Goal: Transaction & Acquisition: Purchase product/service

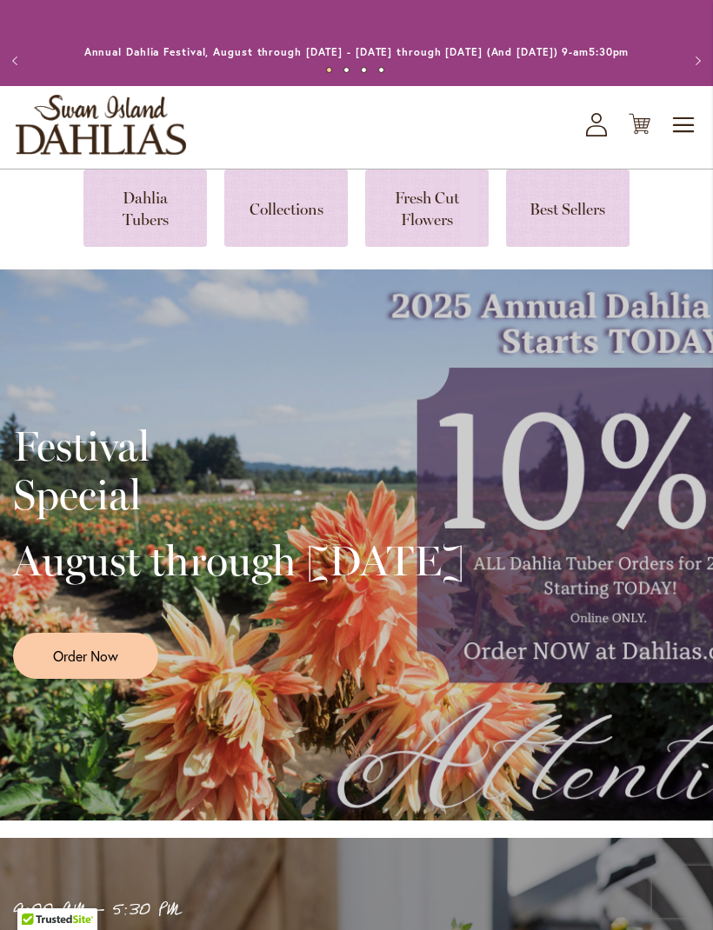
click at [587, 586] on div "Festival Special August through September 28th Order Now" at bounding box center [356, 545] width 687 height 435
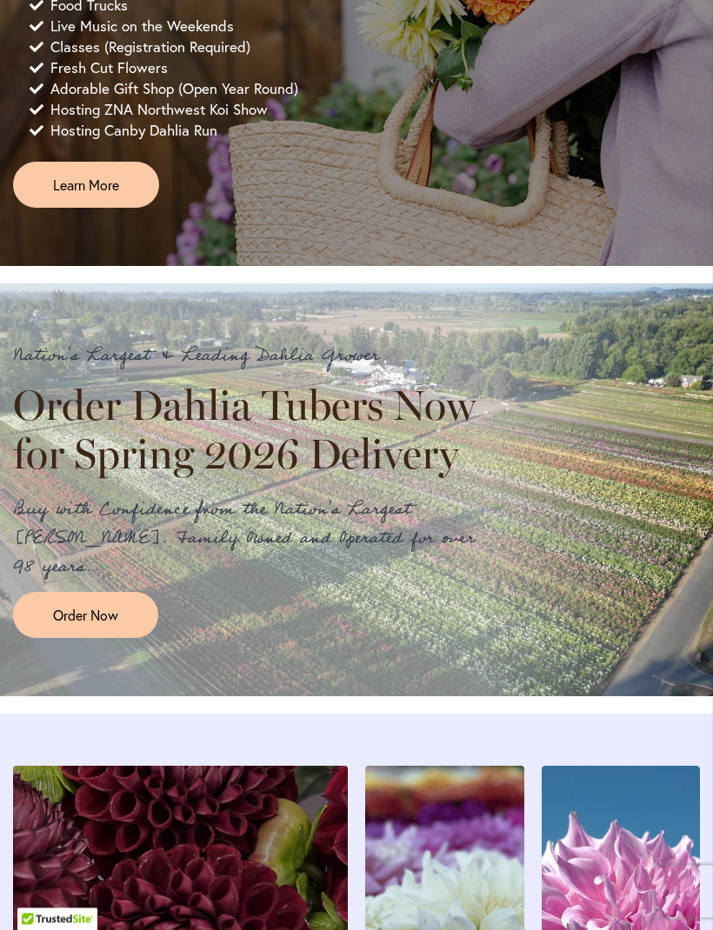
scroll to position [1197, 0]
click at [109, 638] on link "Order Now" at bounding box center [85, 615] width 145 height 46
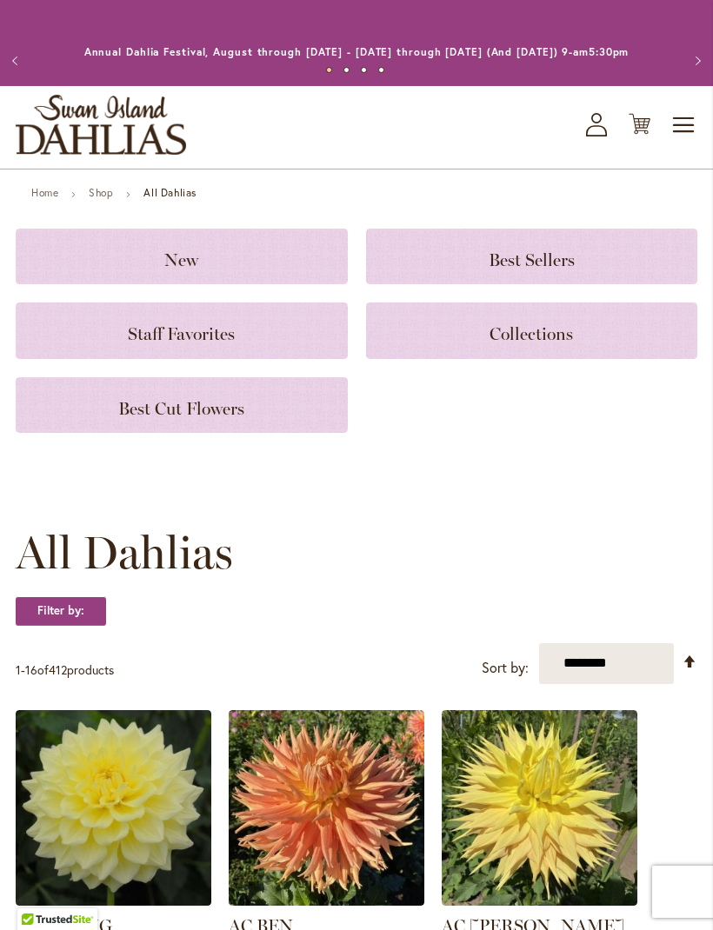
click at [252, 284] on div "New" at bounding box center [182, 257] width 332 height 56
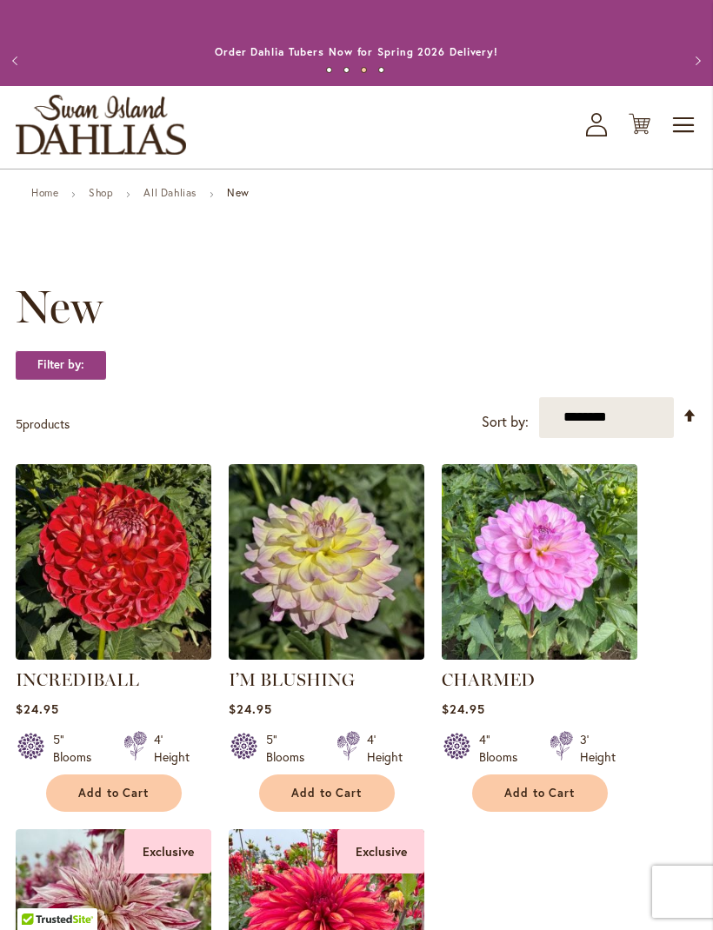
click at [104, 199] on link "Shop" at bounding box center [101, 192] width 24 height 13
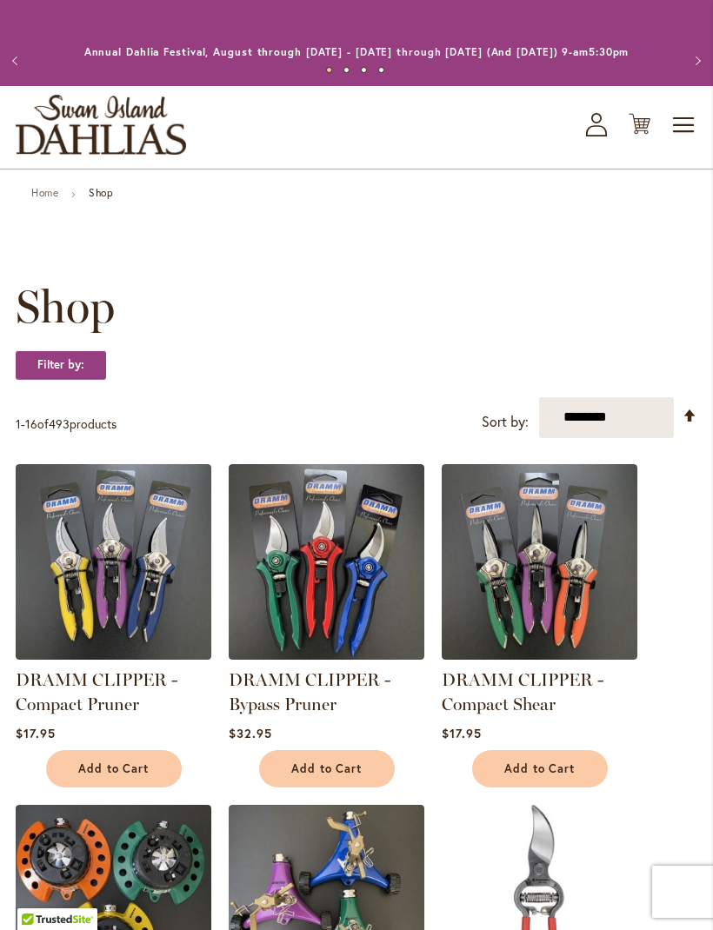
click at [50, 199] on link "Home" at bounding box center [44, 192] width 27 height 13
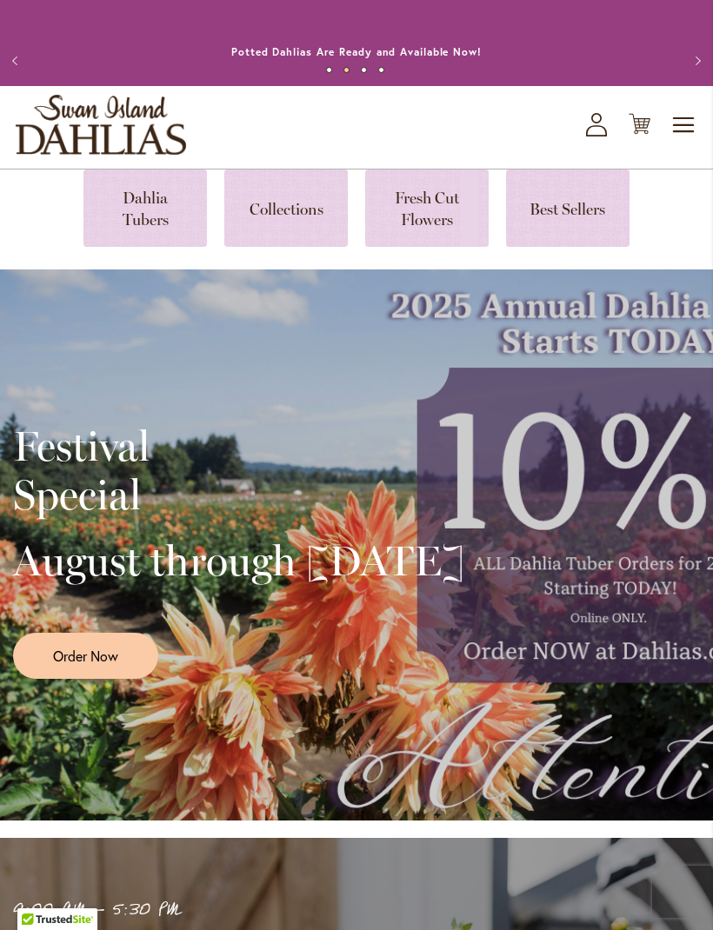
click at [159, 247] on link at bounding box center [144, 207] width 123 height 77
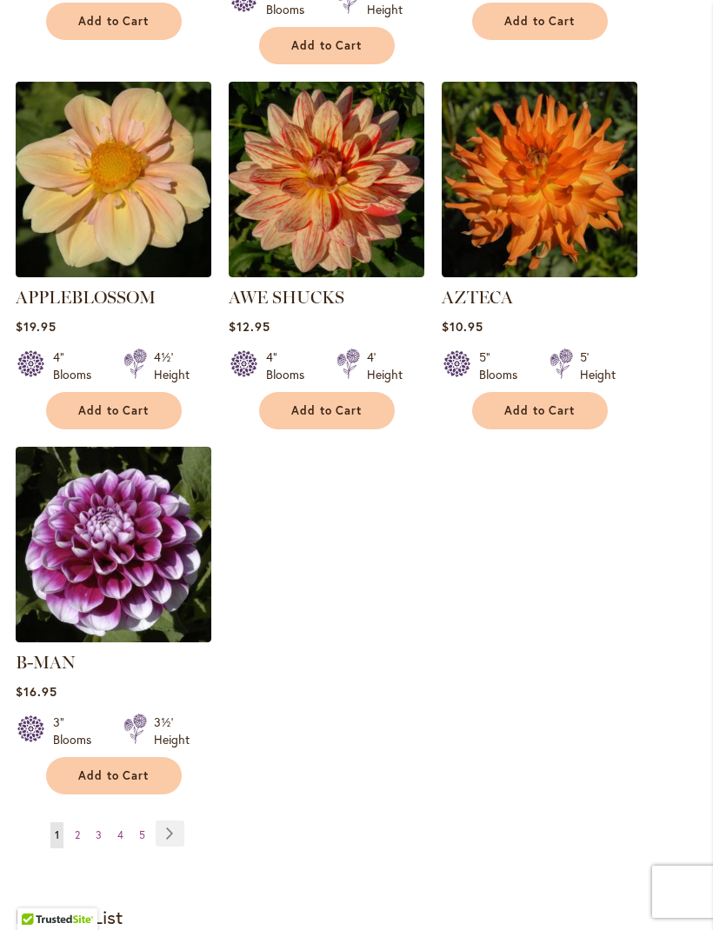
scroll to position [2120, 0]
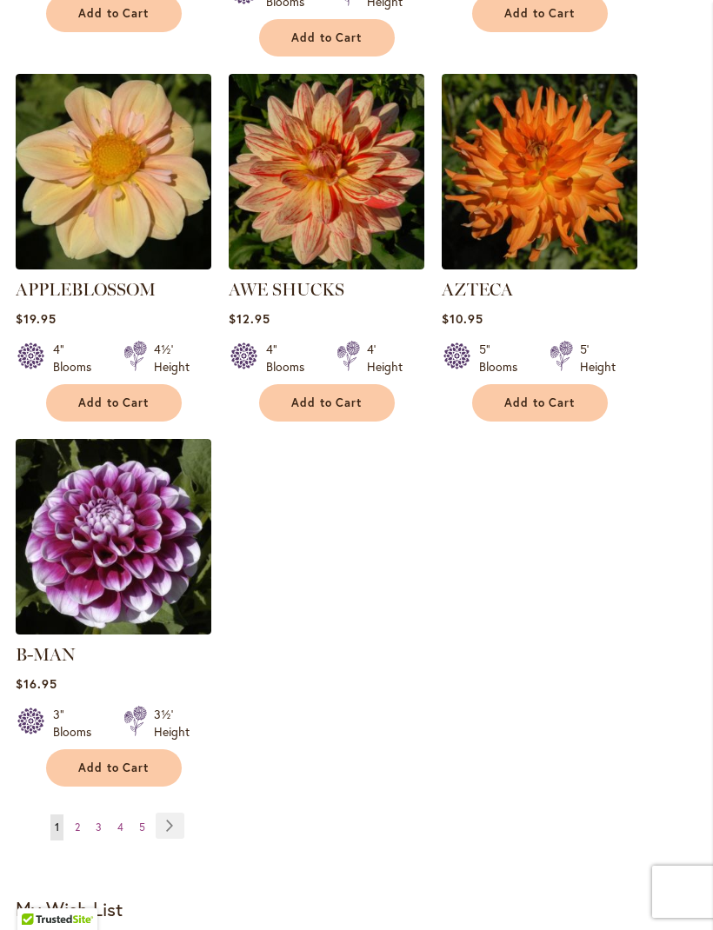
click at [177, 829] on link "Page Next" at bounding box center [170, 826] width 29 height 26
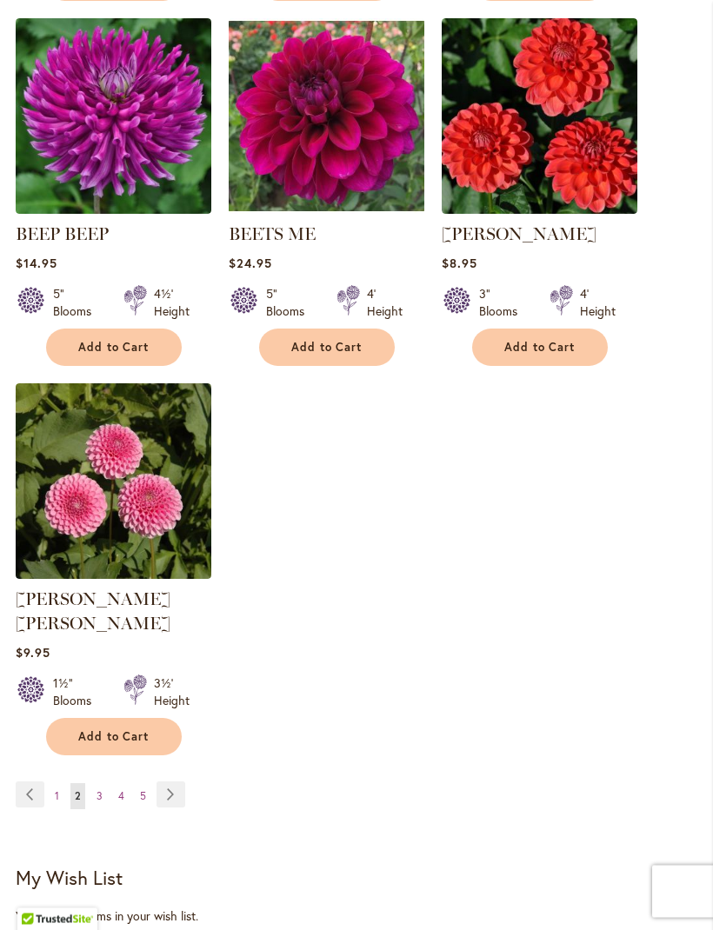
scroll to position [2152, 0]
click at [176, 787] on link "Page Next" at bounding box center [170, 794] width 29 height 26
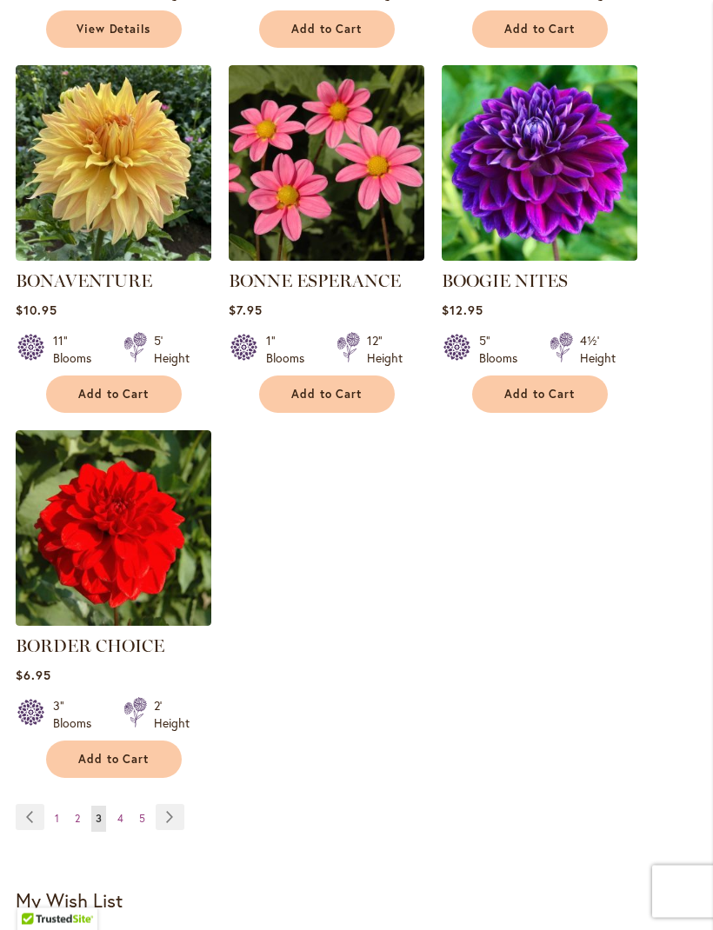
scroll to position [2105, 0]
click at [183, 830] on link "Page Next" at bounding box center [170, 817] width 29 height 26
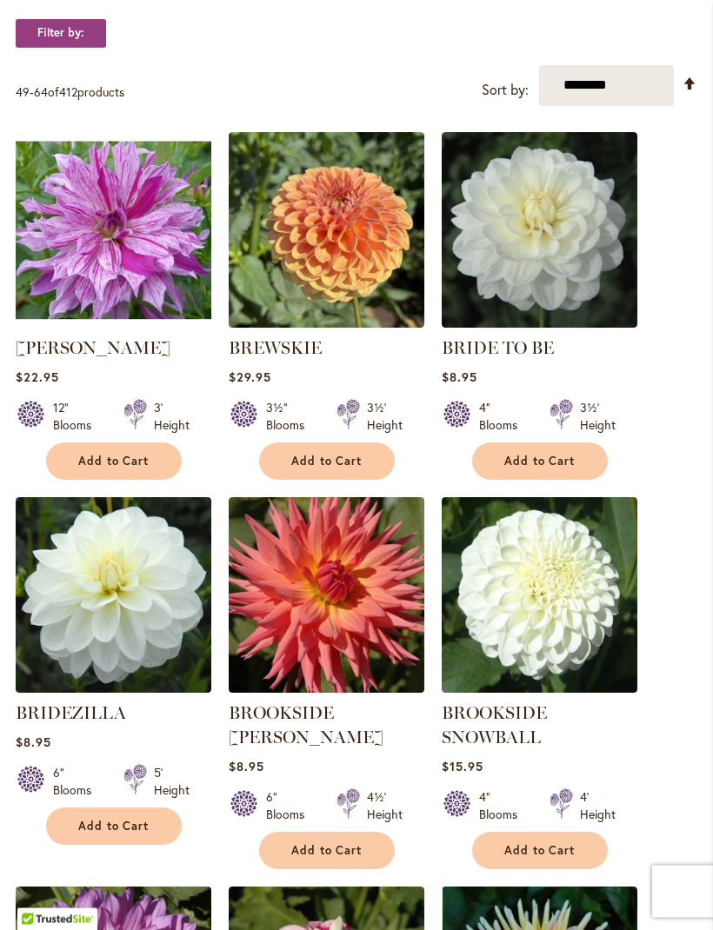
scroll to position [579, 0]
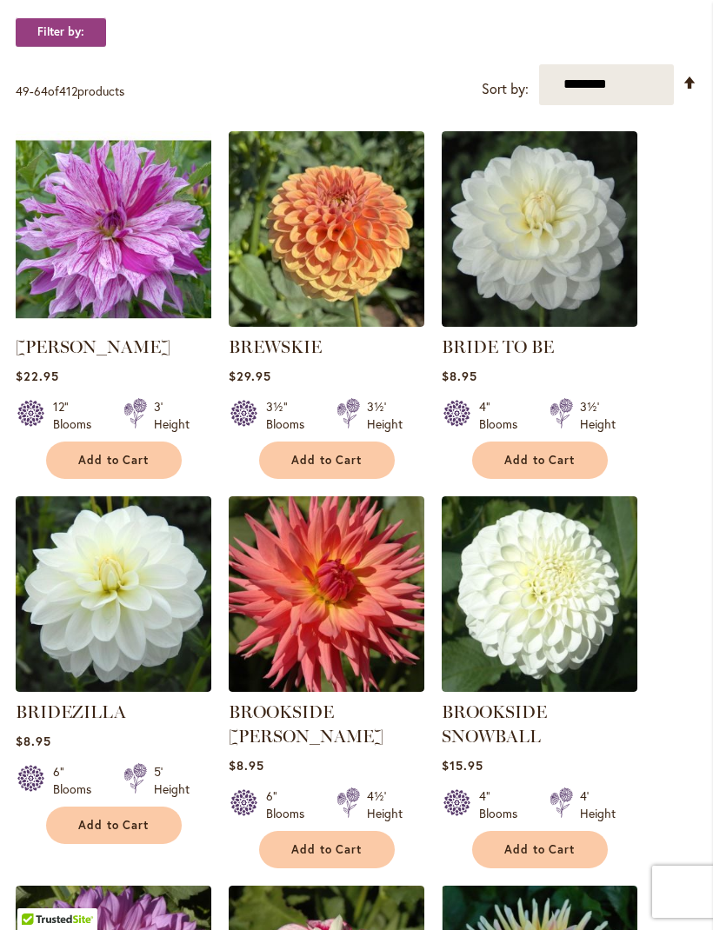
click at [125, 833] on span "Add to Cart" at bounding box center [113, 825] width 71 height 15
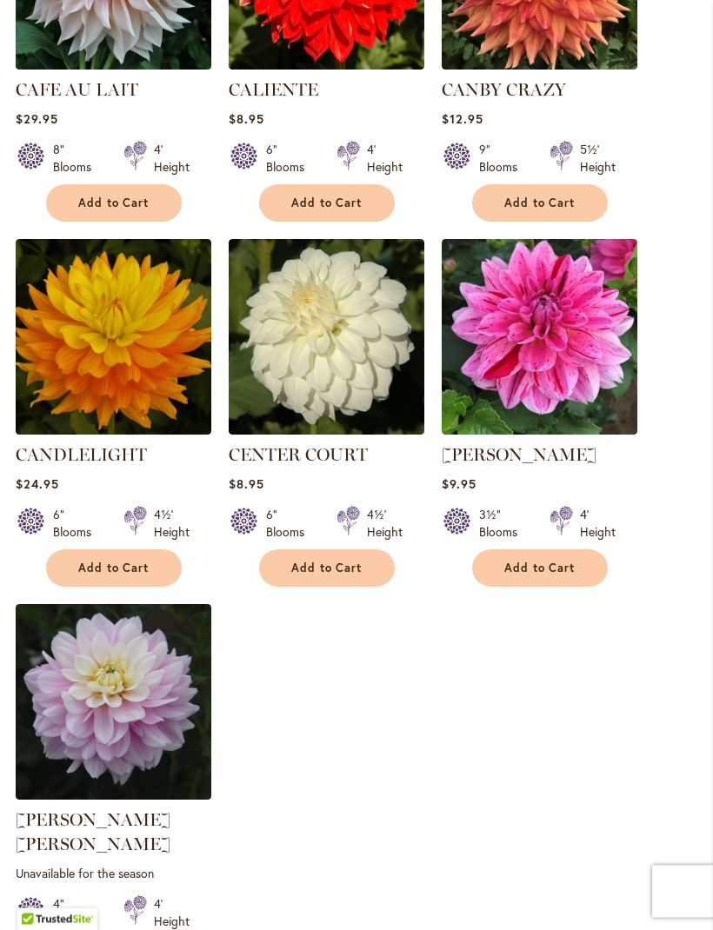
scroll to position [2002, 0]
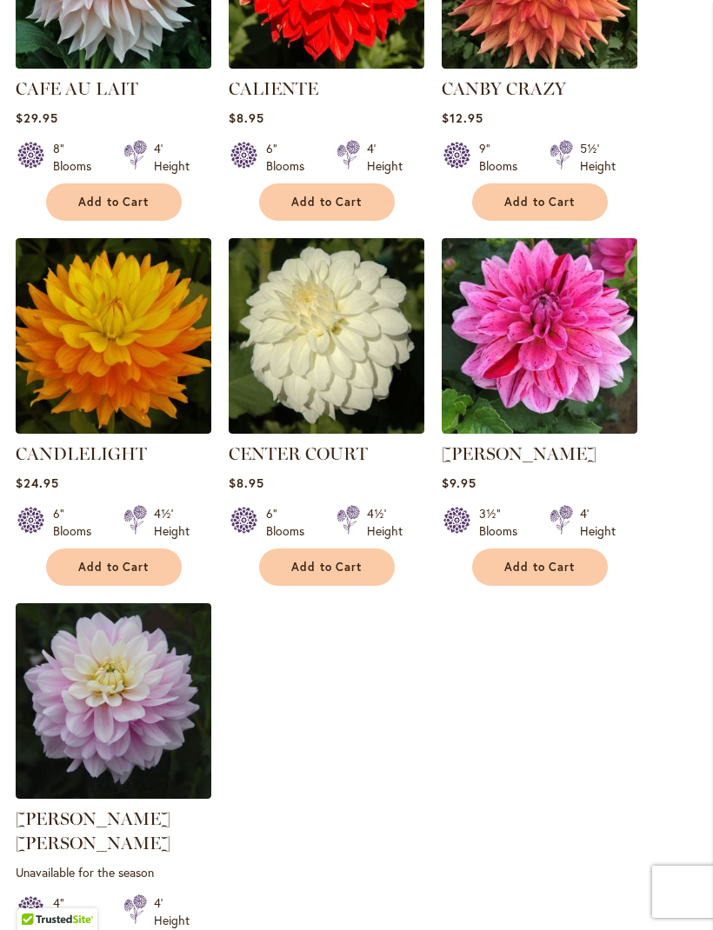
click at [534, 574] on span "Add to Cart" at bounding box center [539, 567] width 71 height 15
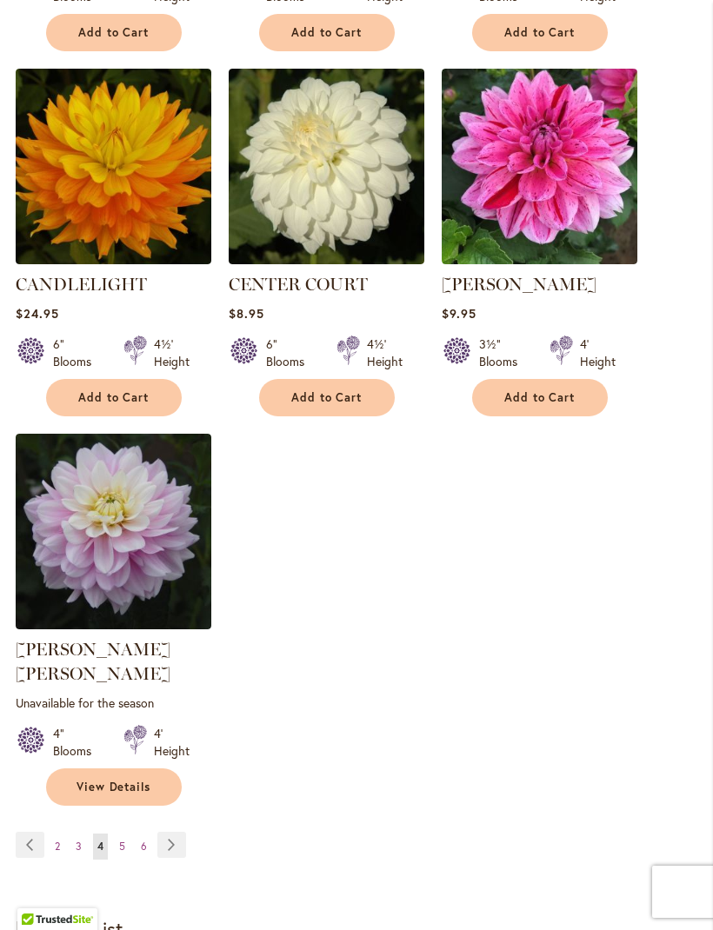
scroll to position [2204, 0]
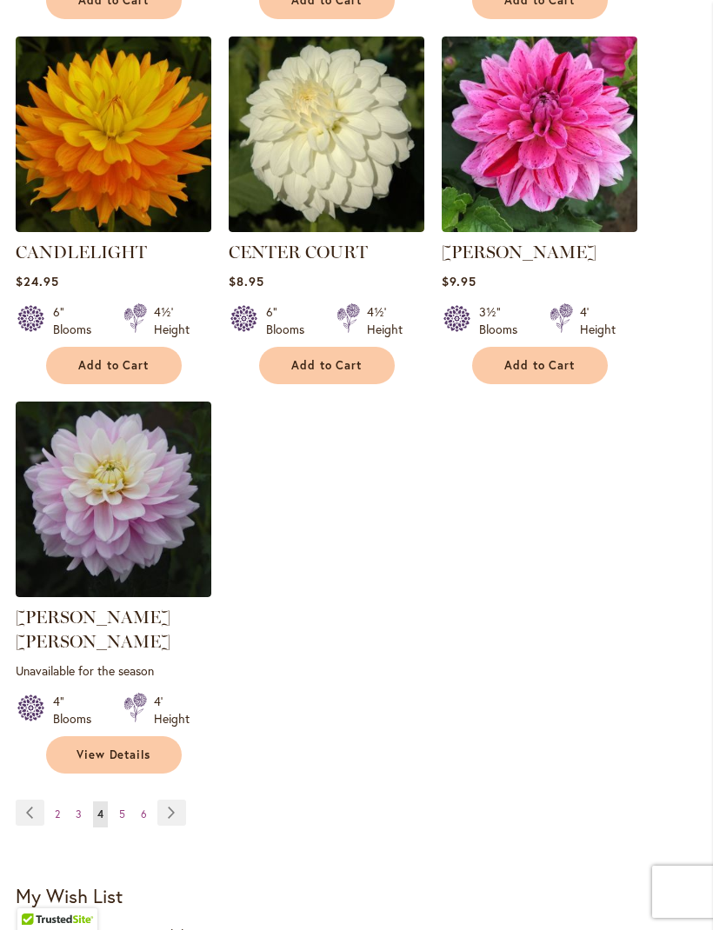
click at [178, 813] on link "Page Next" at bounding box center [171, 813] width 29 height 26
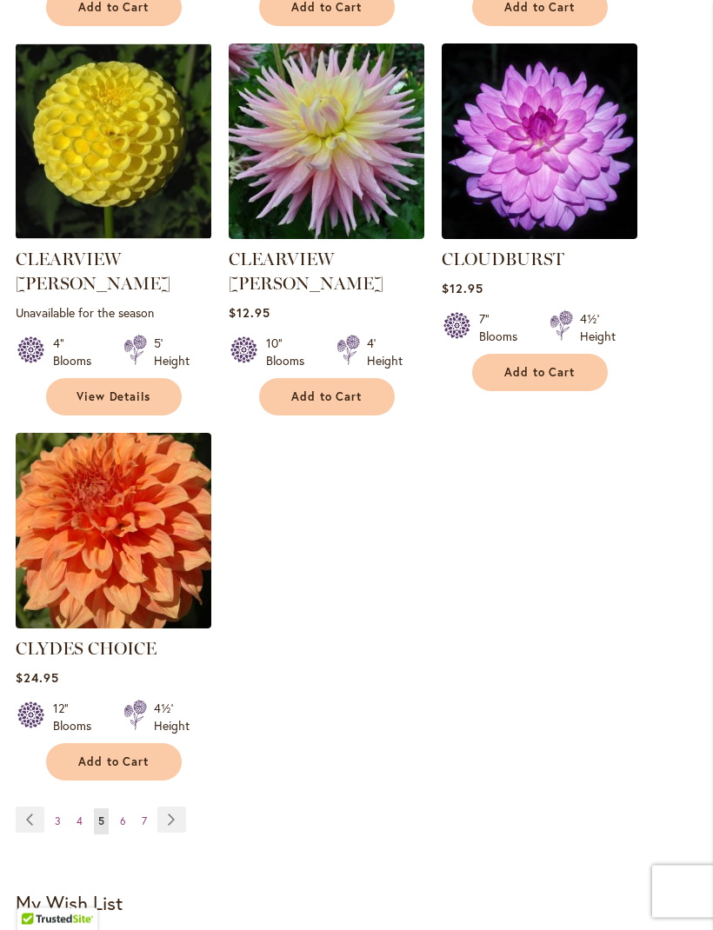
scroll to position [2151, 0]
click at [175, 806] on link "Page Next" at bounding box center [171, 819] width 29 height 26
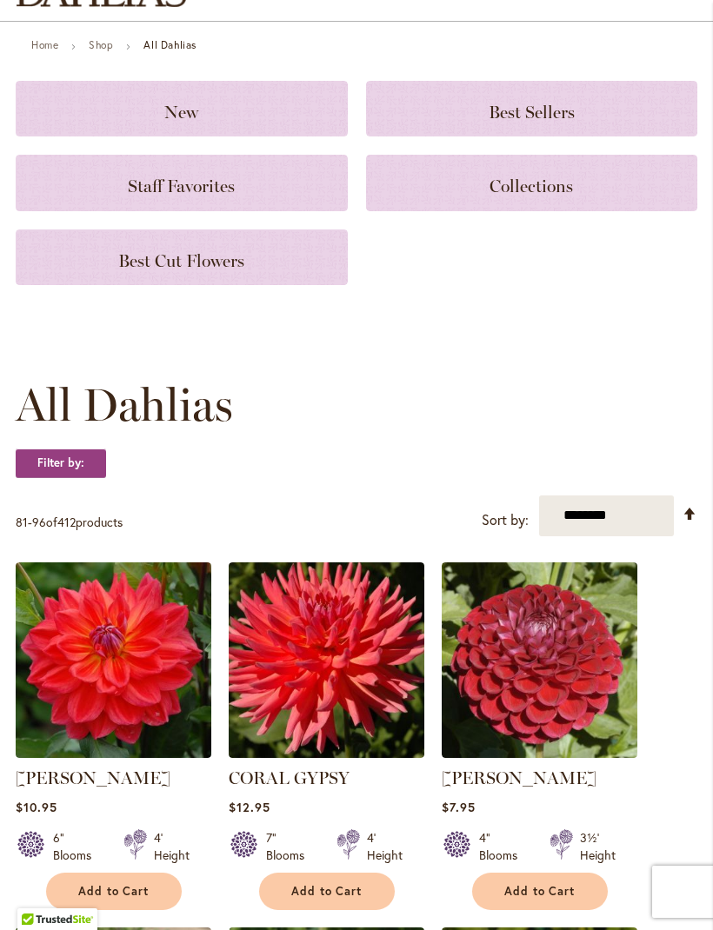
scroll to position [149, 0]
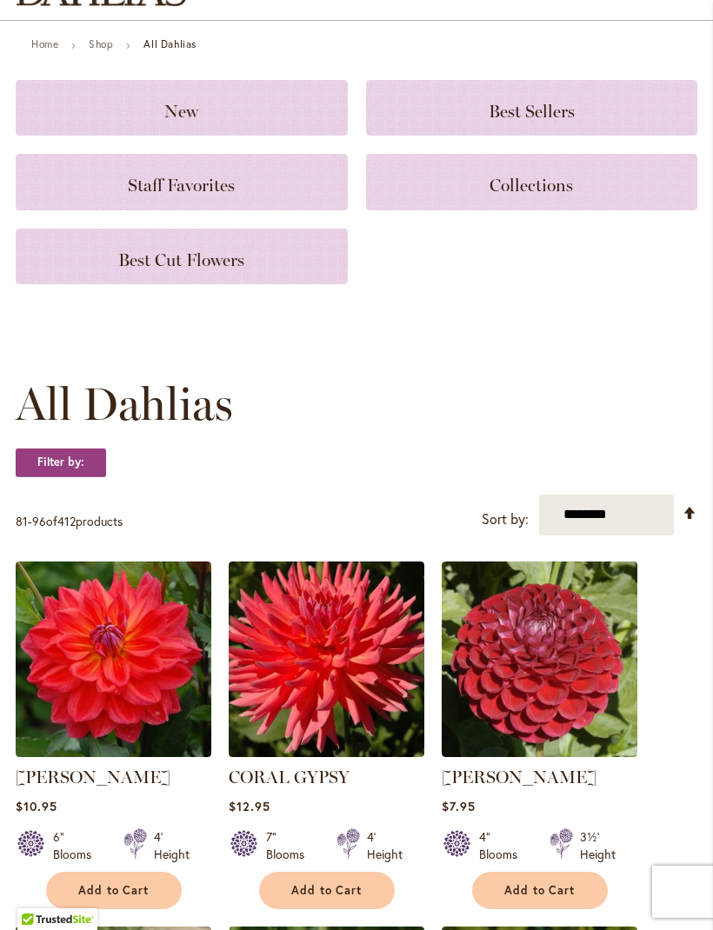
click at [417, 909] on div "Add to Cart" at bounding box center [327, 890] width 196 height 37
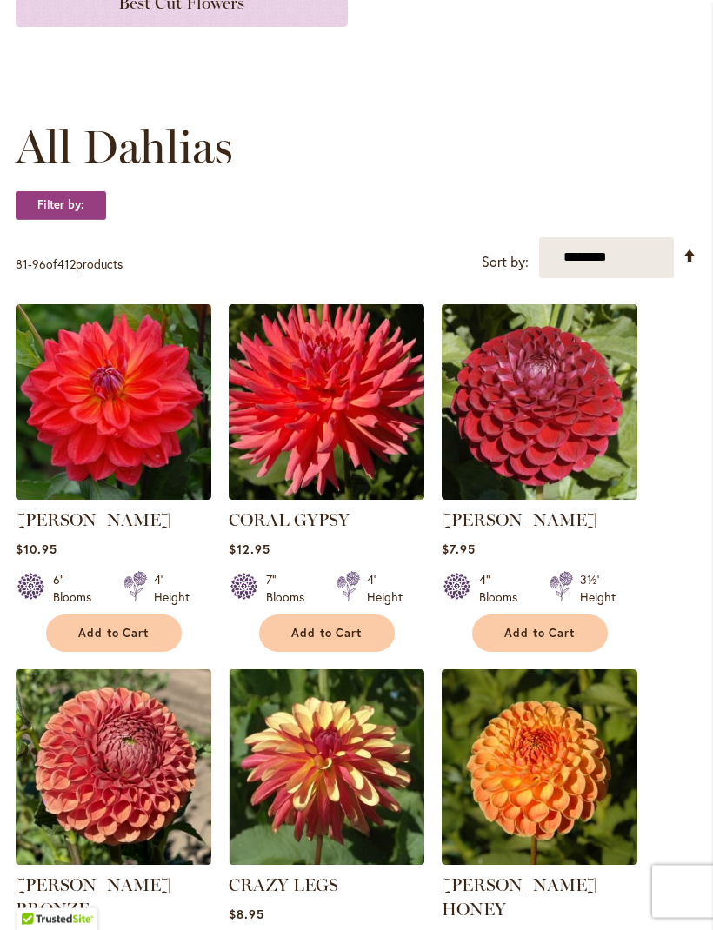
scroll to position [406, 0]
click at [141, 652] on button "Add to Cart" at bounding box center [114, 632] width 136 height 37
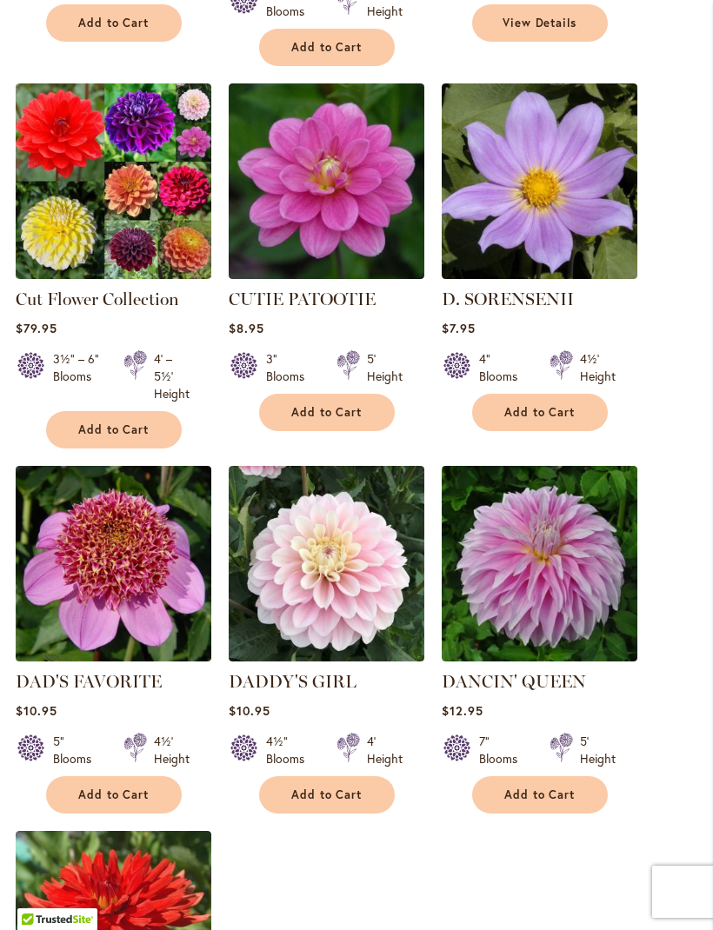
scroll to position [1820, 0]
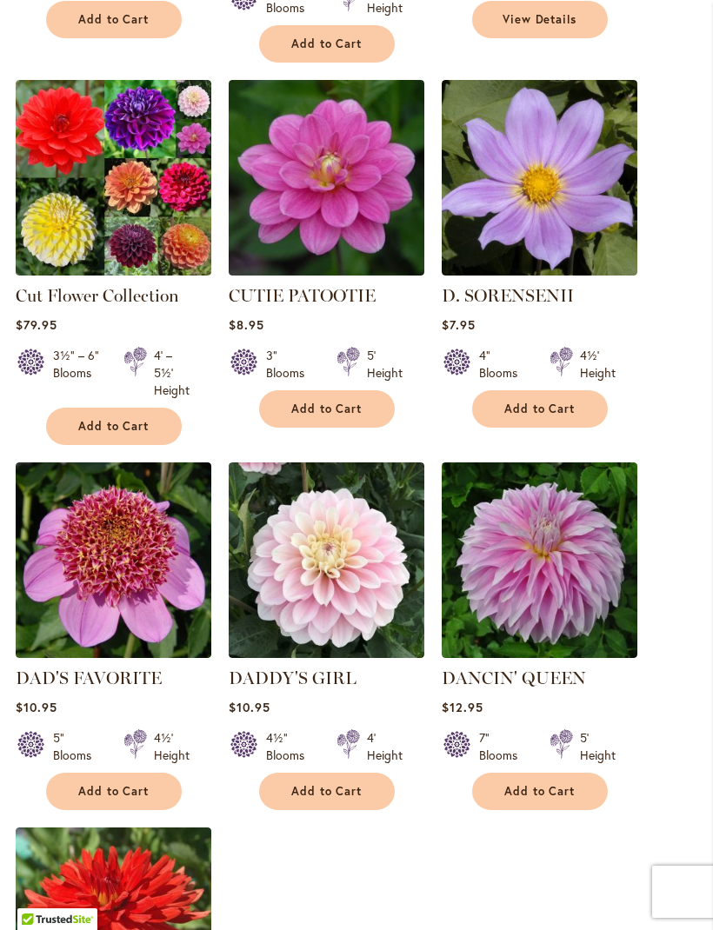
click at [350, 793] on button "Add to Cart" at bounding box center [327, 791] width 136 height 37
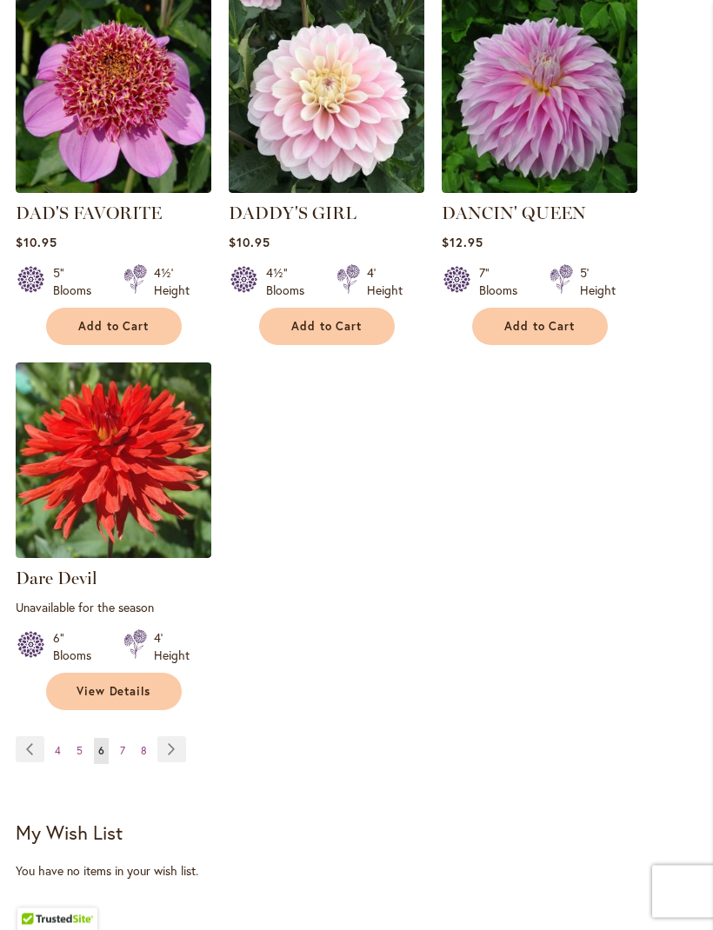
scroll to position [2306, 0]
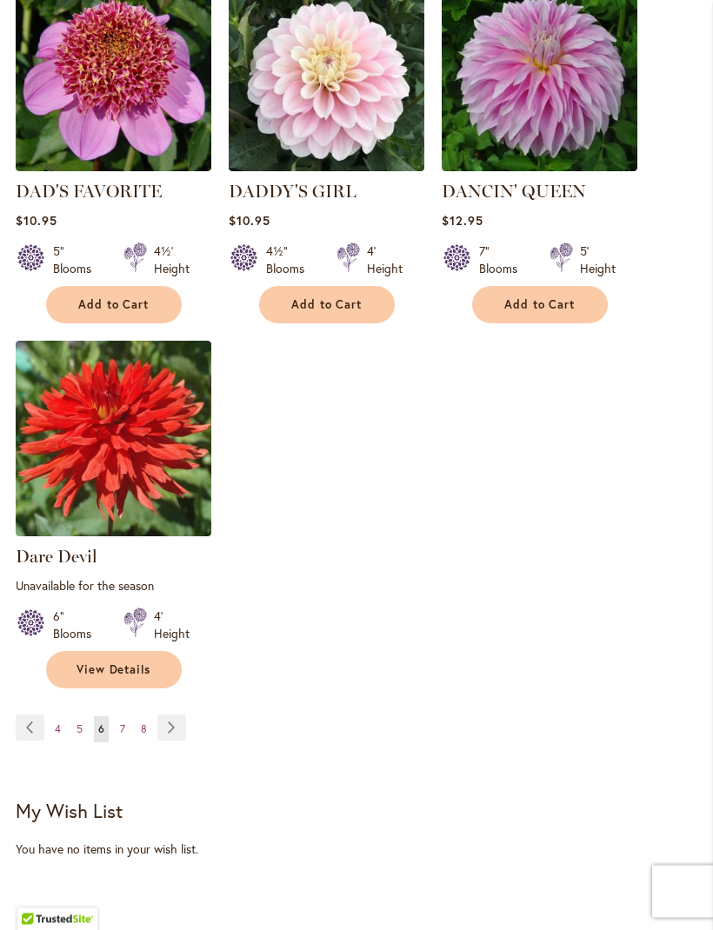
click at [173, 727] on link "Page Next" at bounding box center [171, 728] width 29 height 26
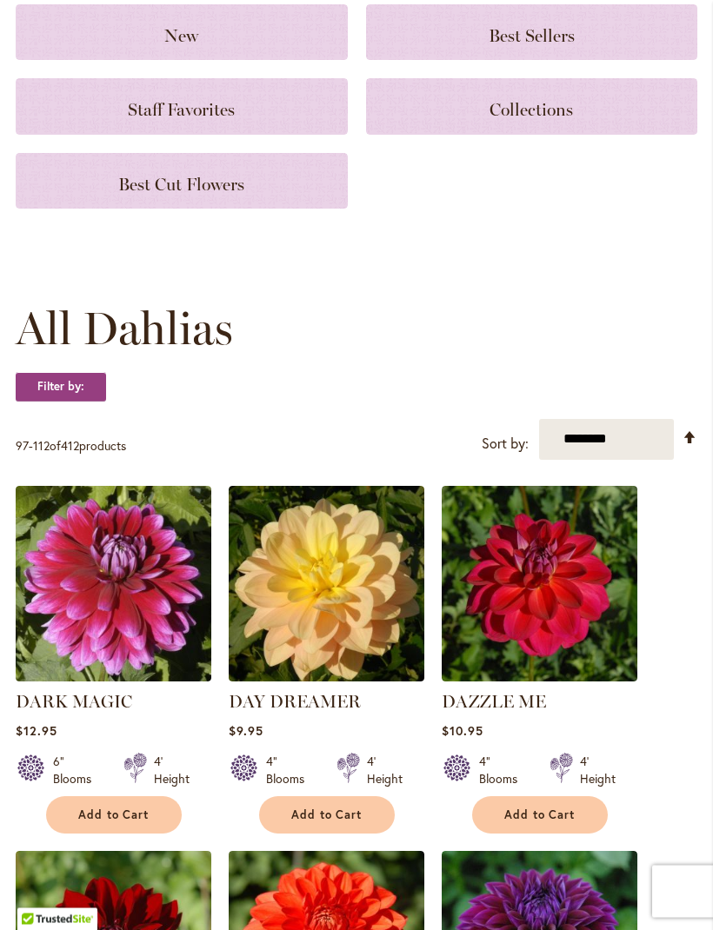
scroll to position [224, 0]
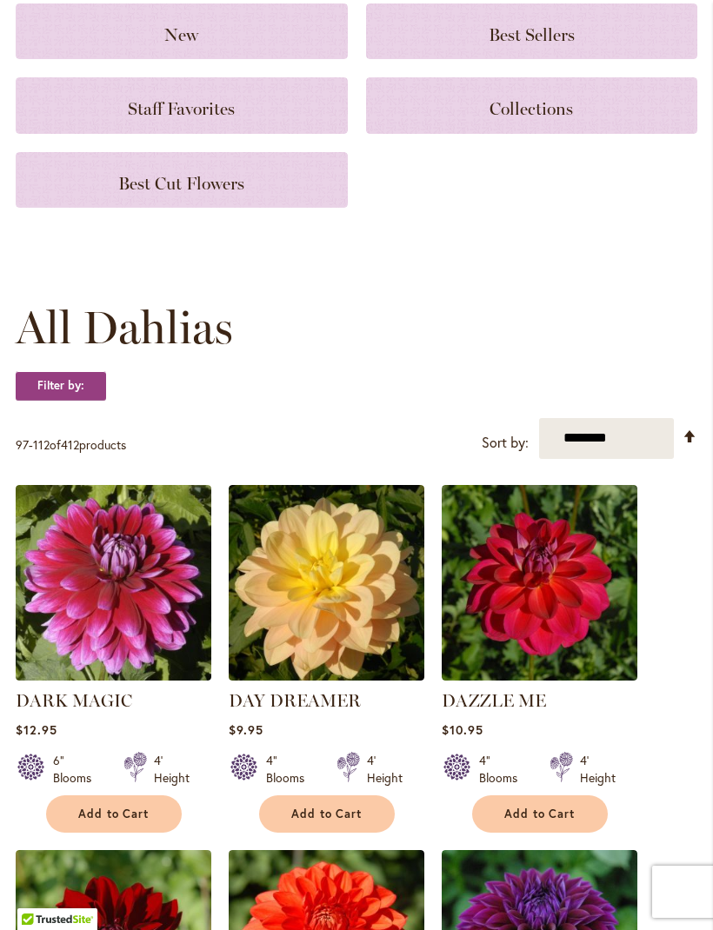
click at [351, 821] on span "Add to Cart" at bounding box center [326, 813] width 71 height 15
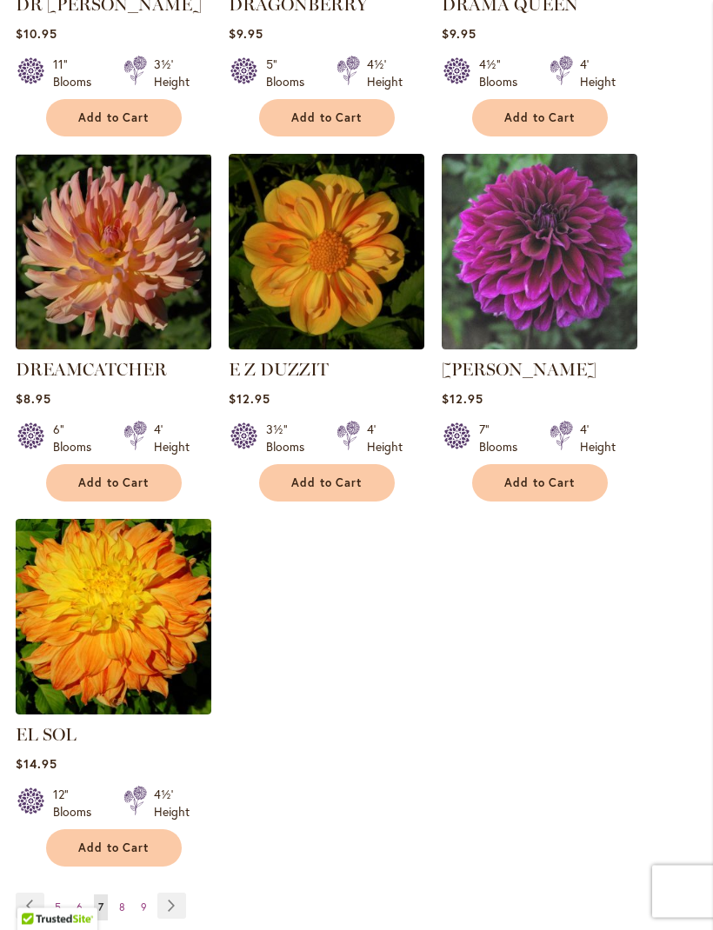
scroll to position [2087, 0]
click at [174, 901] on link "Page Next" at bounding box center [171, 906] width 29 height 26
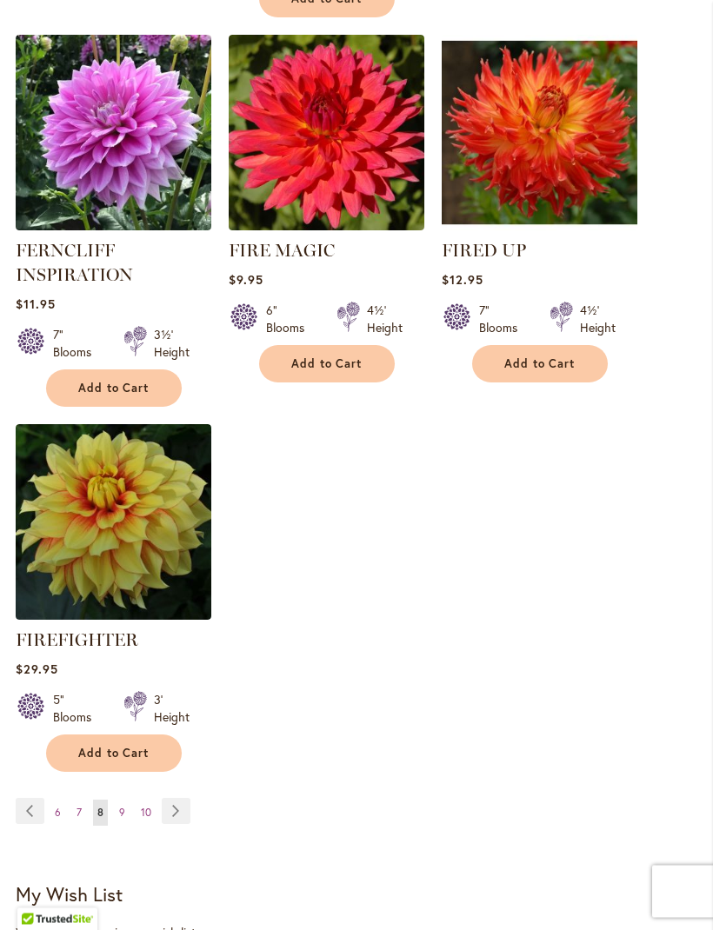
scroll to position [2193, 0]
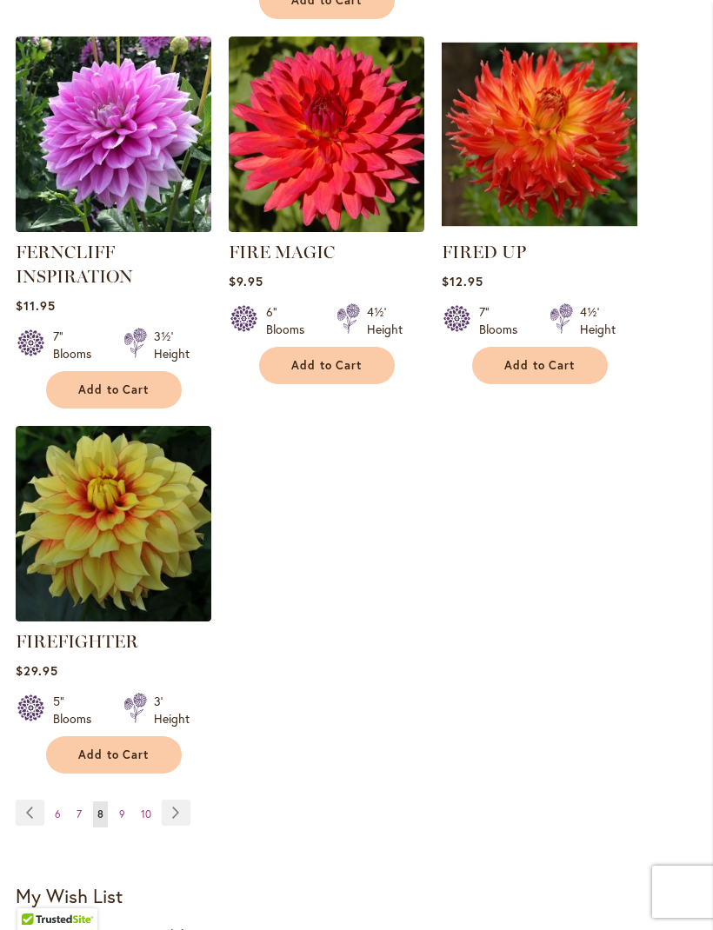
click at [184, 826] on link "Page Next" at bounding box center [176, 813] width 29 height 26
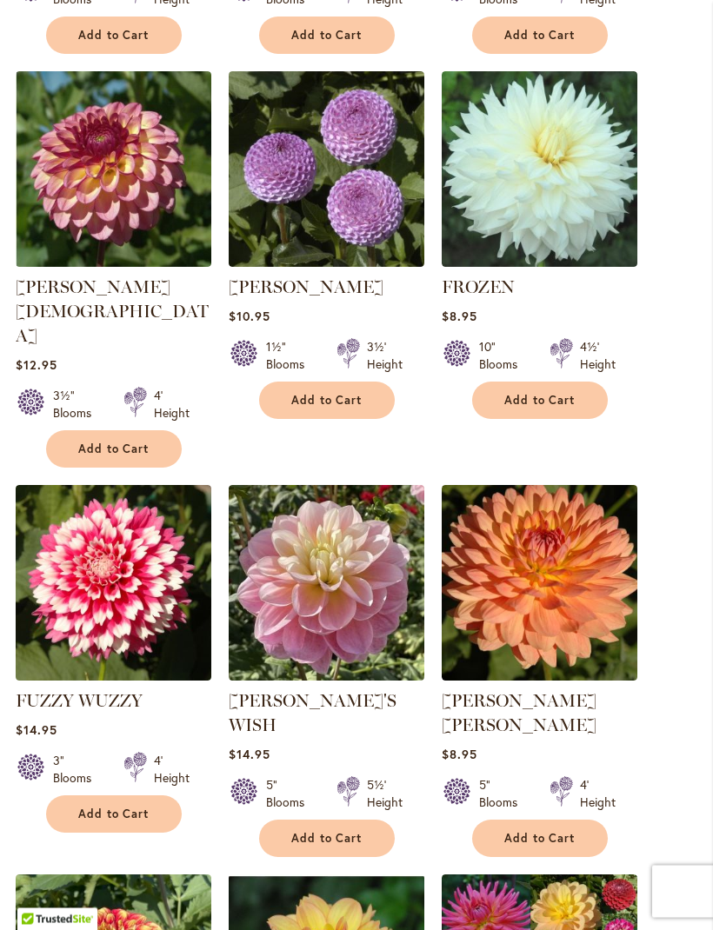
scroll to position [1369, 0]
click at [521, 831] on span "Add to Cart" at bounding box center [539, 838] width 71 height 15
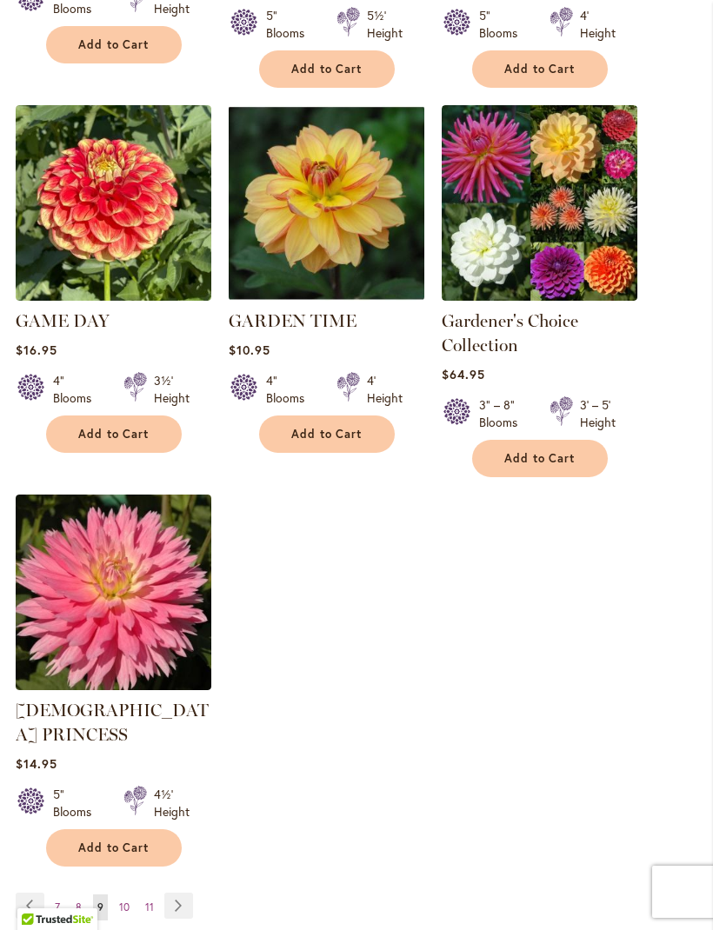
scroll to position [2179, 0]
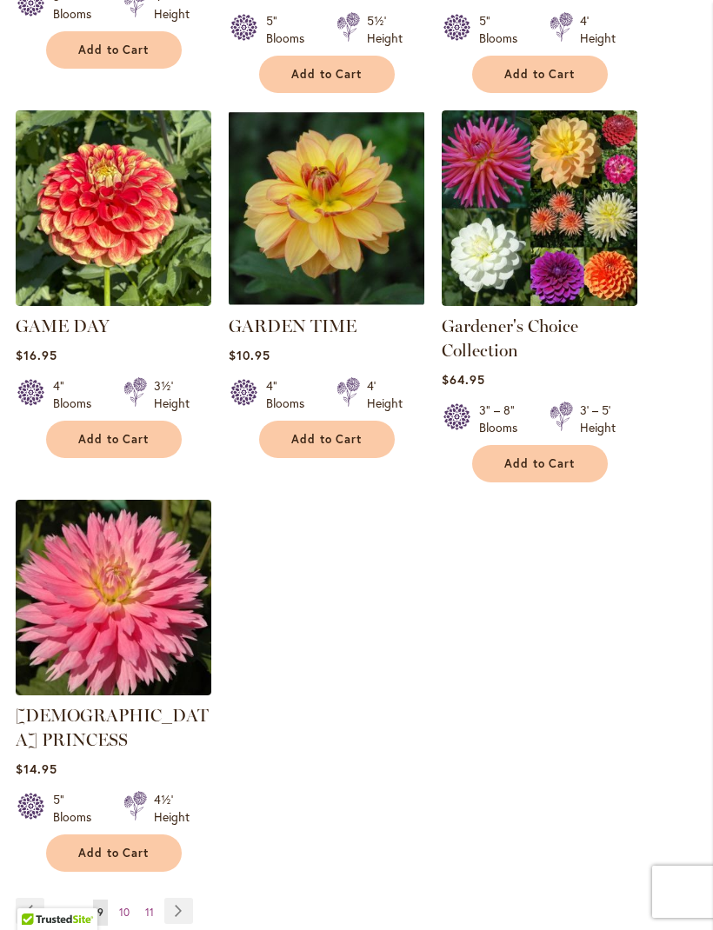
click at [183, 898] on link "Page Next" at bounding box center [178, 911] width 29 height 26
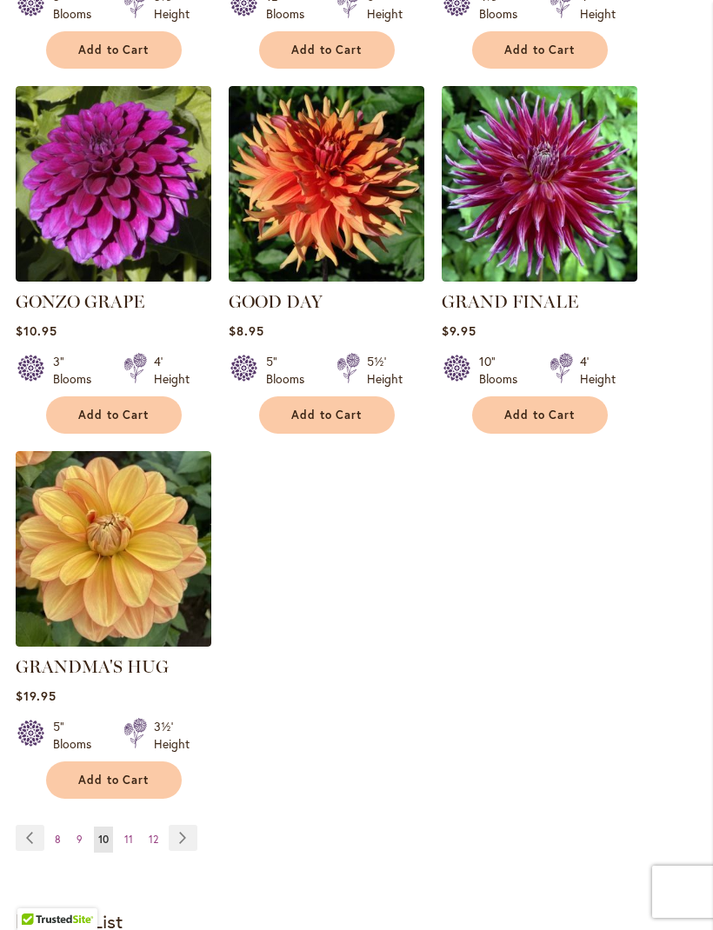
scroll to position [2109, 0]
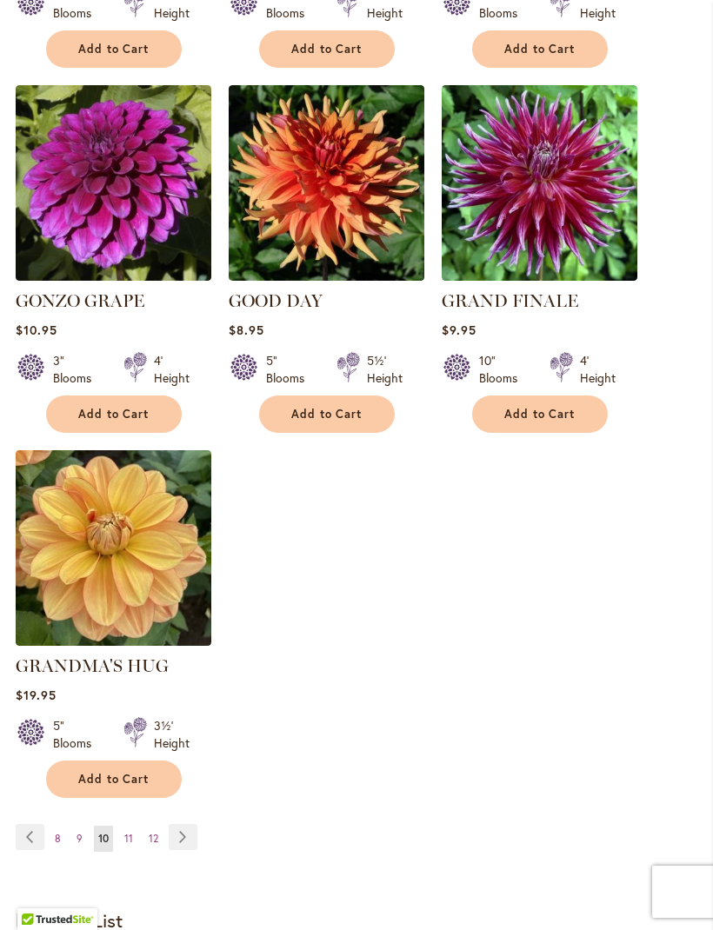
click at [187, 839] on link "Page Next" at bounding box center [183, 837] width 29 height 26
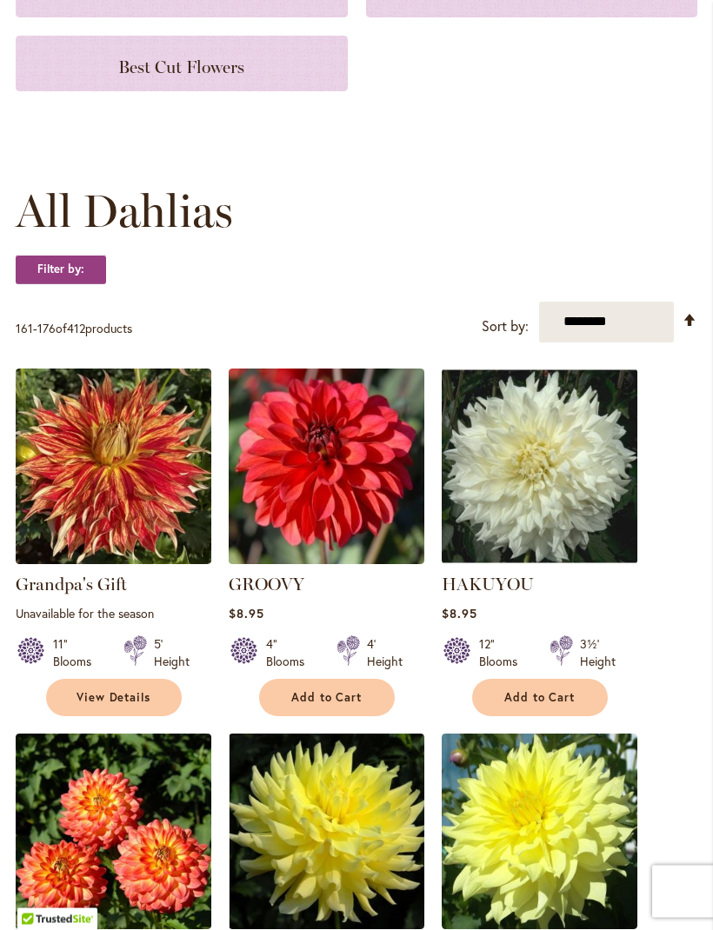
click at [334, 706] on span "Add to Cart" at bounding box center [326, 698] width 71 height 15
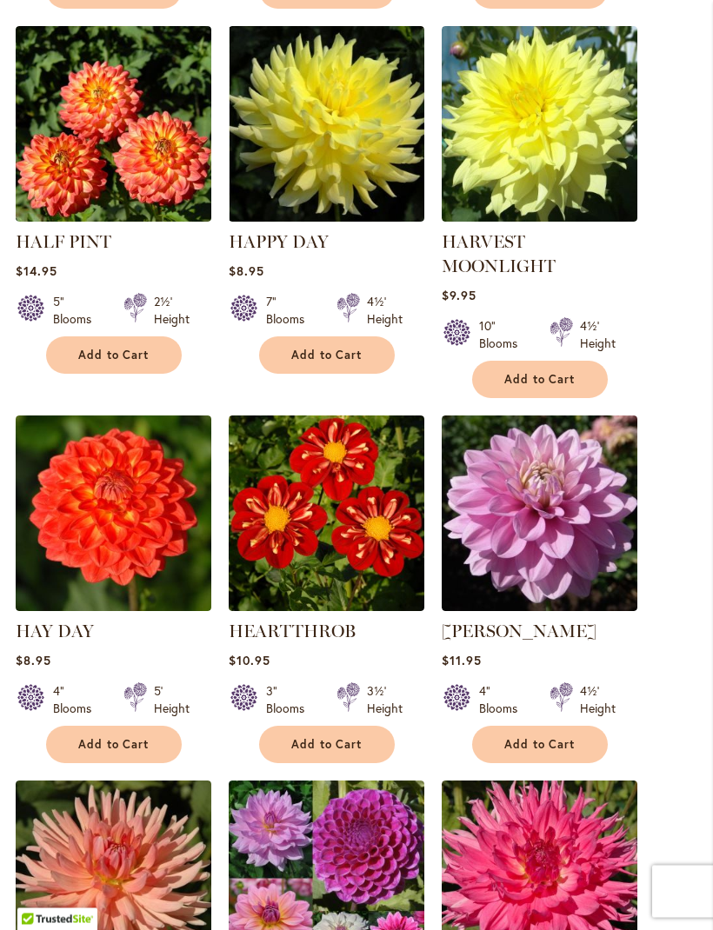
scroll to position [1097, 0]
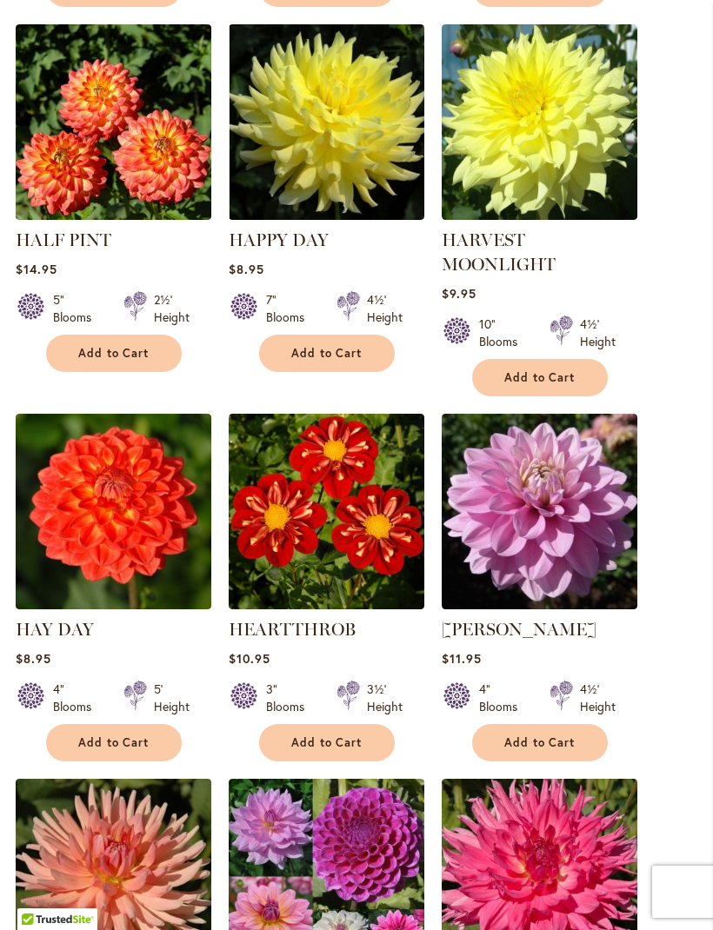
click at [530, 761] on button "Add to Cart" at bounding box center [540, 742] width 136 height 37
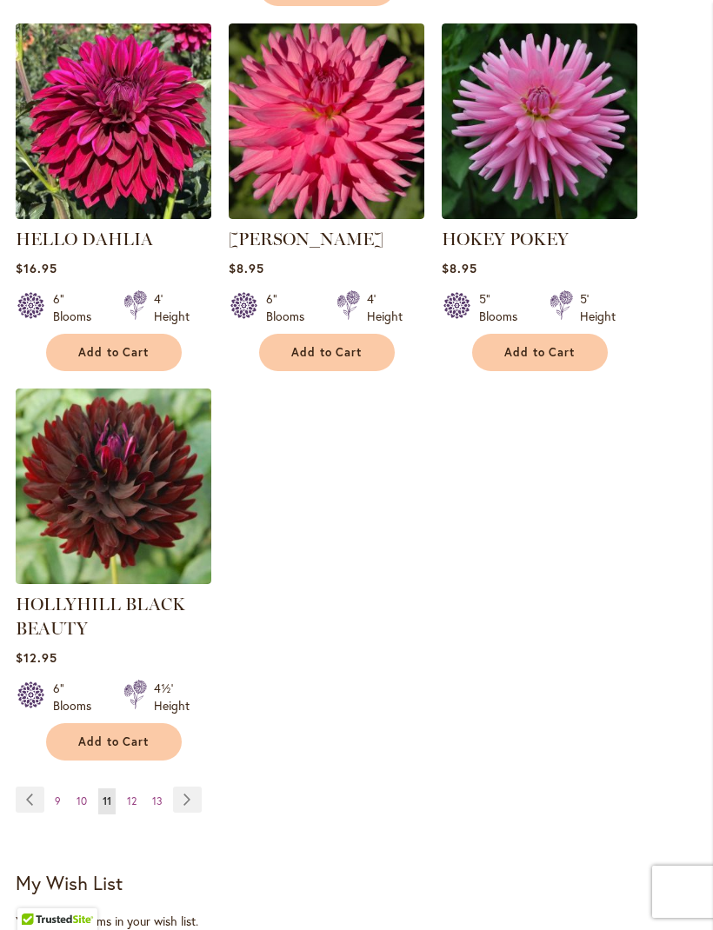
scroll to position [2257, 0]
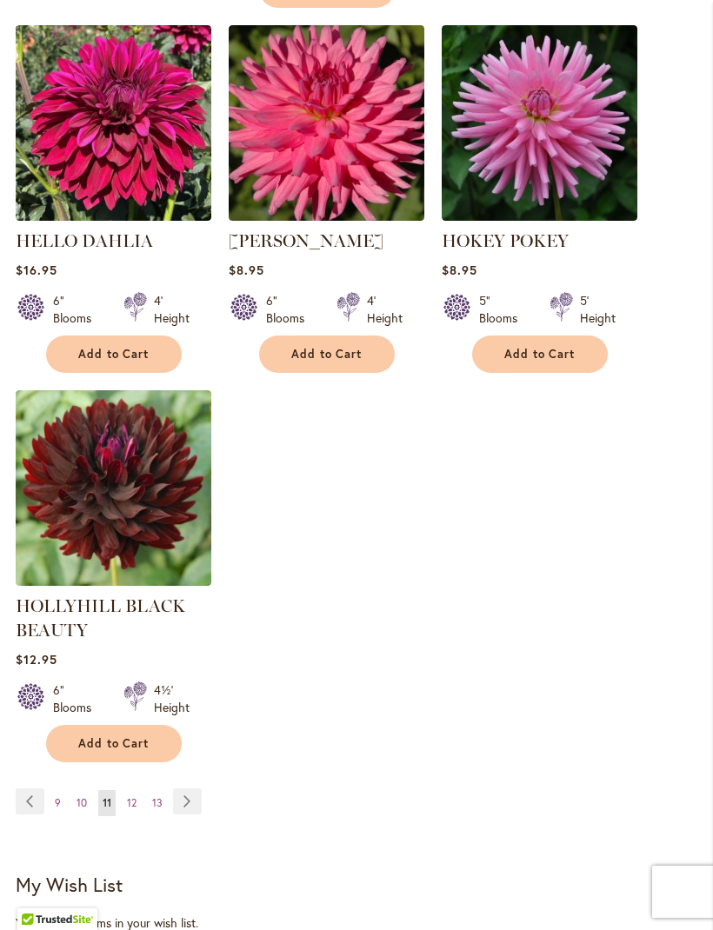
click at [193, 814] on link "Page Next" at bounding box center [187, 801] width 29 height 26
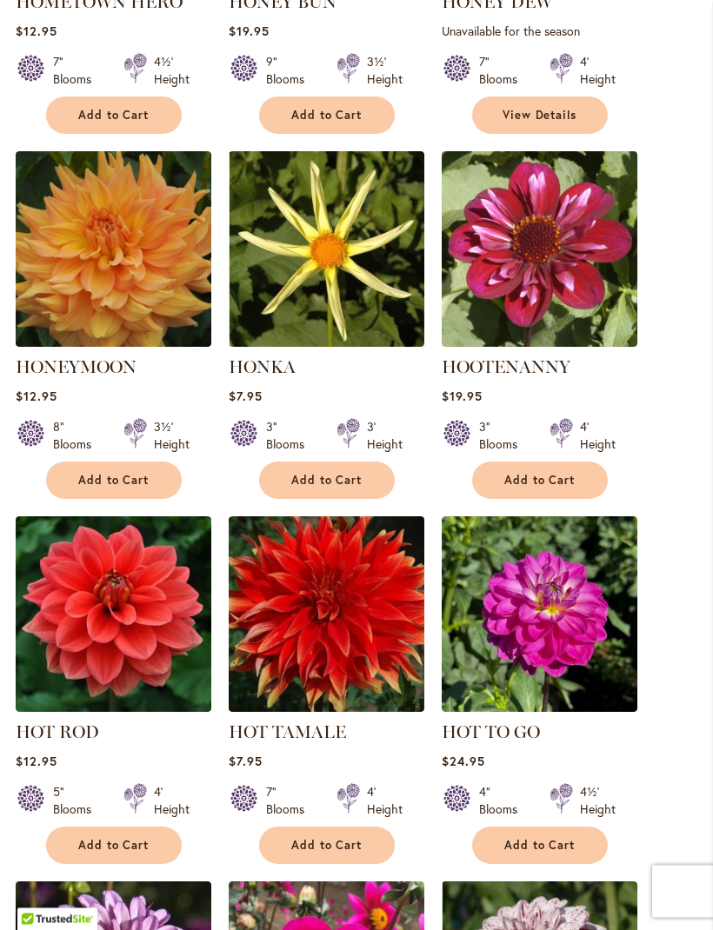
scroll to position [924, 0]
click at [128, 864] on button "Add to Cart" at bounding box center [114, 844] width 136 height 37
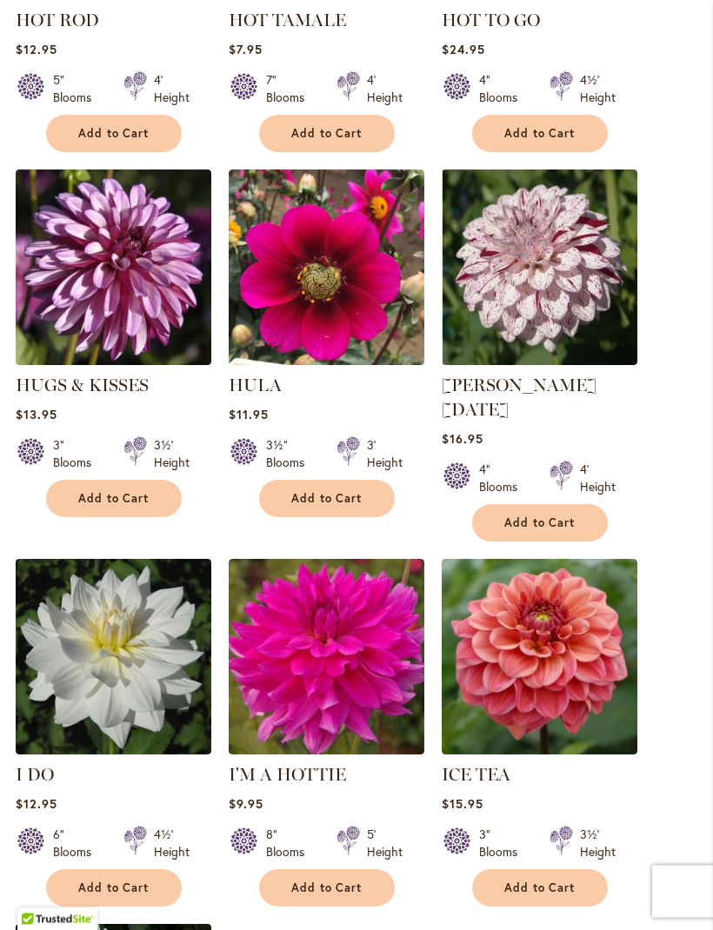
scroll to position [1679, 0]
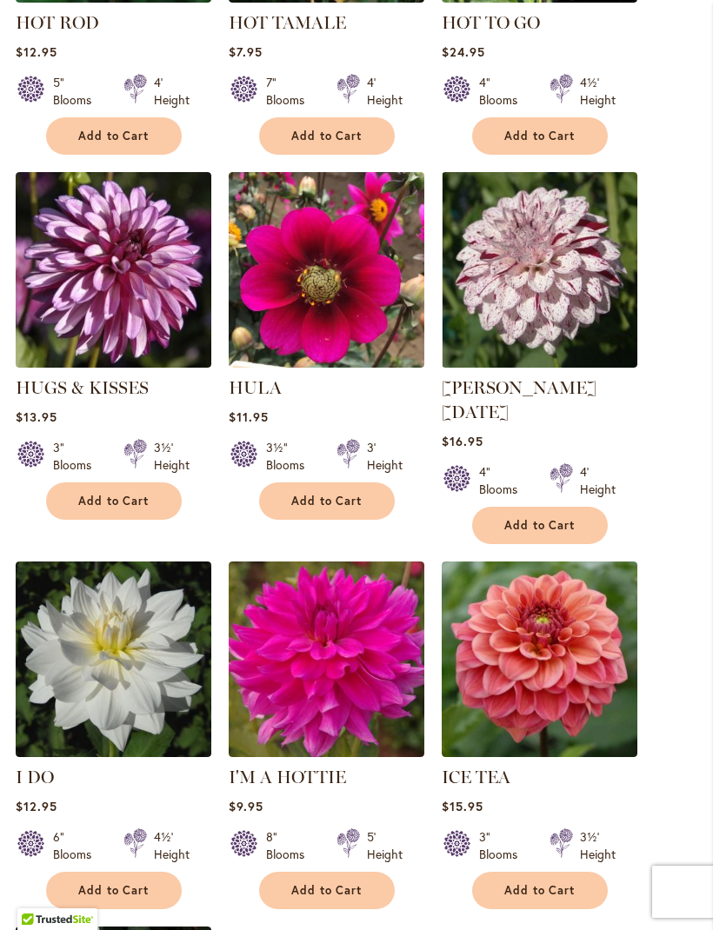
click at [136, 508] on span "Add to Cart" at bounding box center [113, 501] width 71 height 15
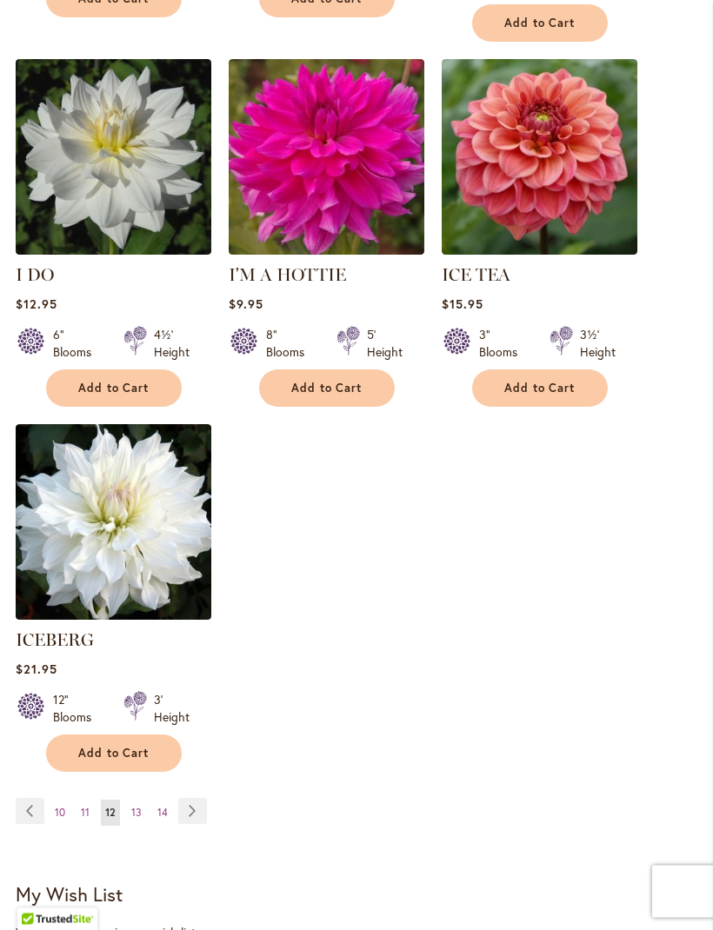
scroll to position [2181, 0]
click at [202, 809] on link "Page Next" at bounding box center [192, 811] width 29 height 26
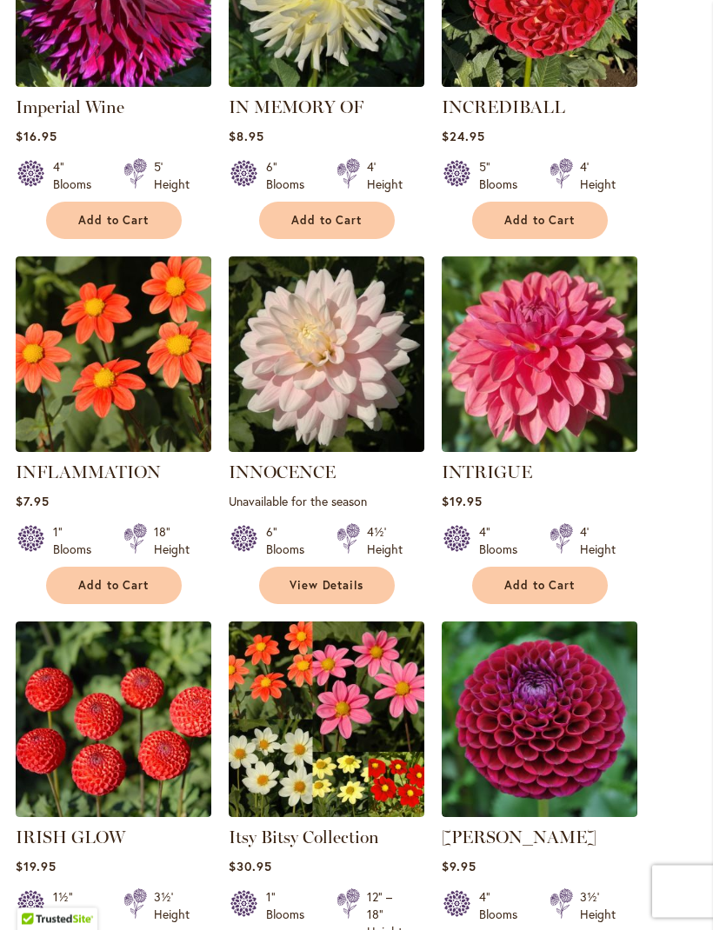
scroll to position [819, 0]
click at [537, 593] on span "Add to Cart" at bounding box center [539, 585] width 71 height 15
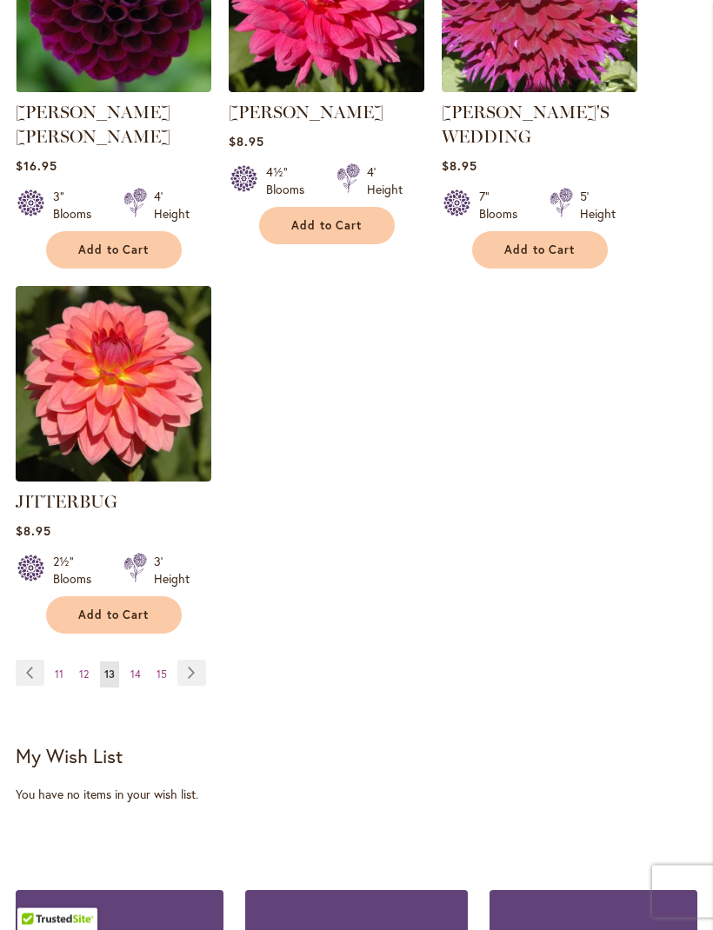
scroll to position [2361, 0]
click at [127, 607] on span "Add to Cart" at bounding box center [113, 614] width 71 height 15
click at [202, 660] on link "Page Next" at bounding box center [191, 673] width 29 height 26
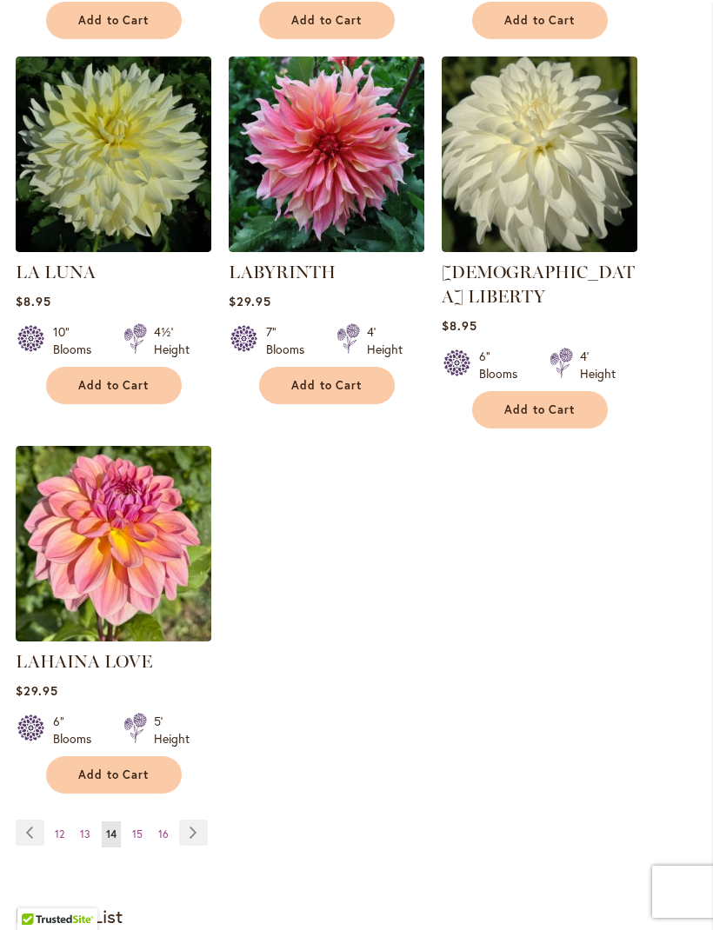
scroll to position [2117, 0]
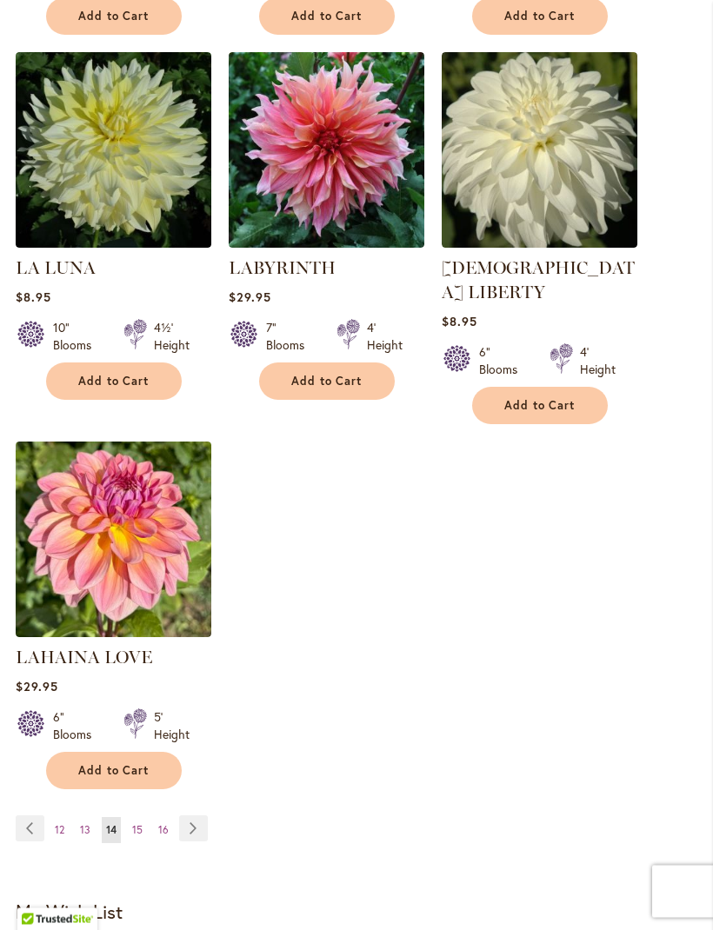
click at [201, 825] on link "Page Next" at bounding box center [193, 829] width 29 height 26
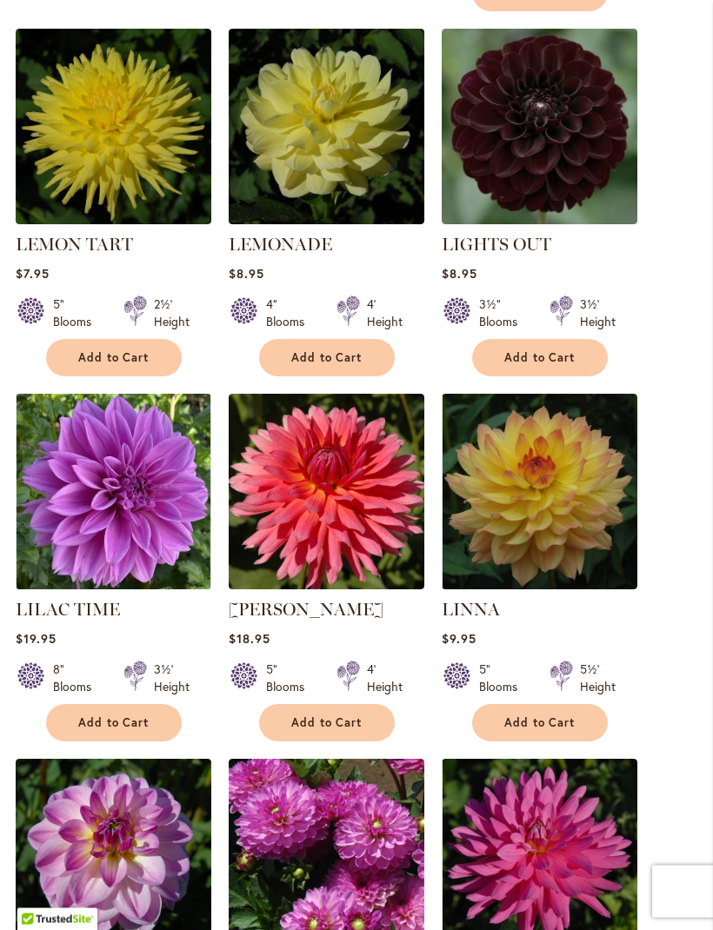
scroll to position [1071, 0]
click at [545, 733] on button "Add to Cart" at bounding box center [540, 722] width 136 height 37
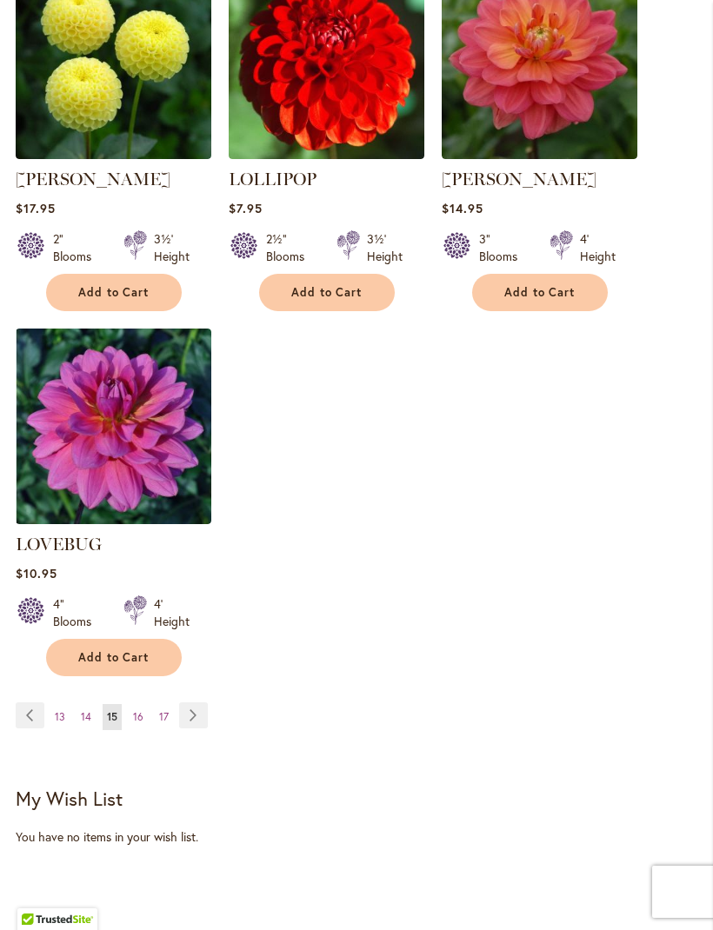
scroll to position [2326, 0]
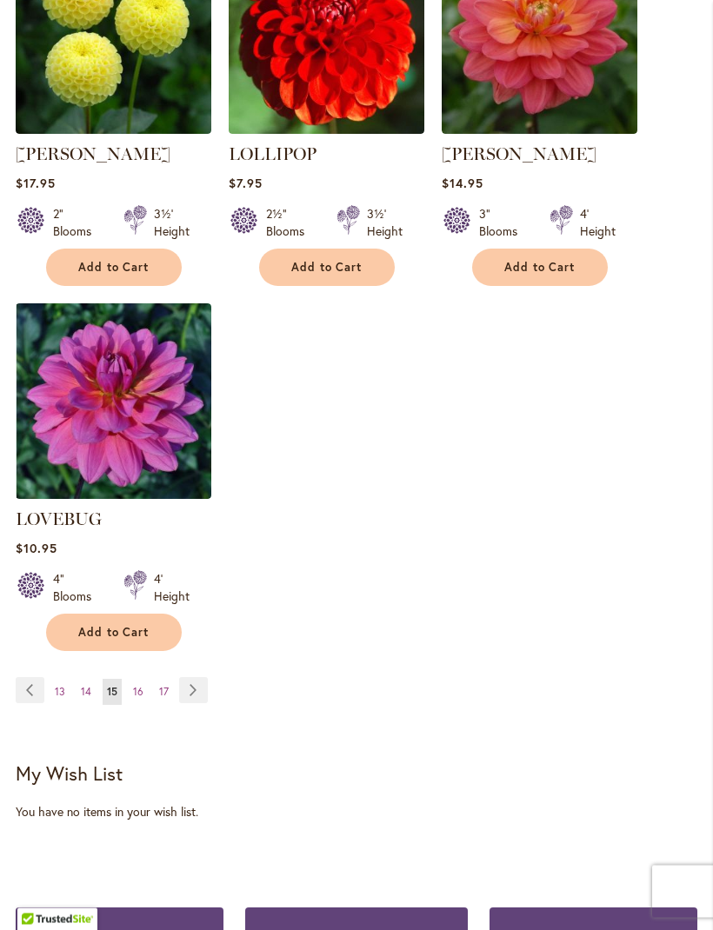
click at [195, 678] on link "Page Next" at bounding box center [193, 691] width 29 height 26
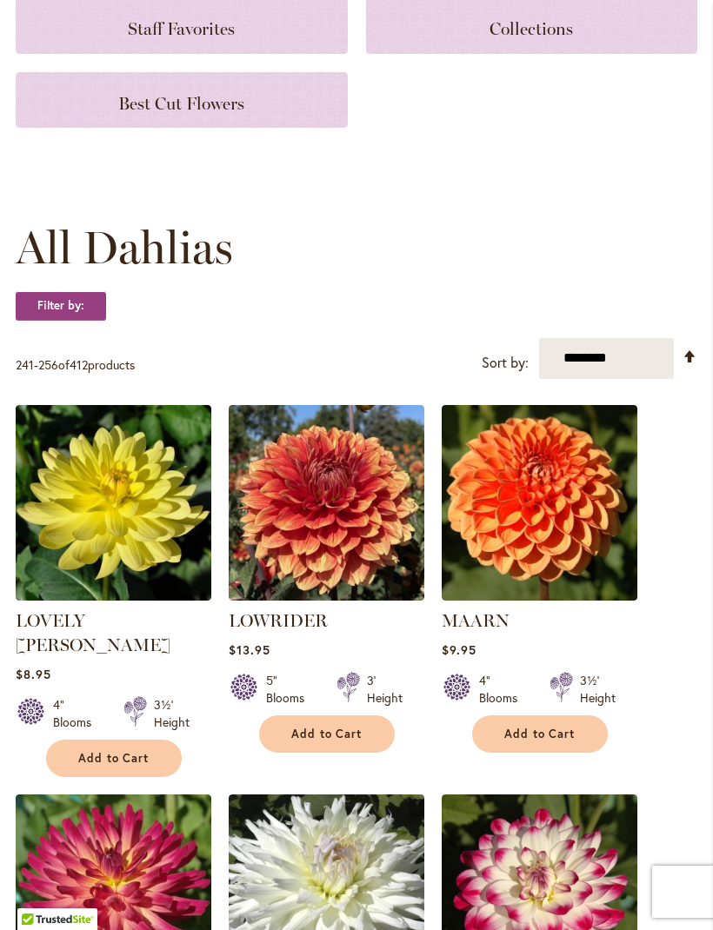
scroll to position [327, 0]
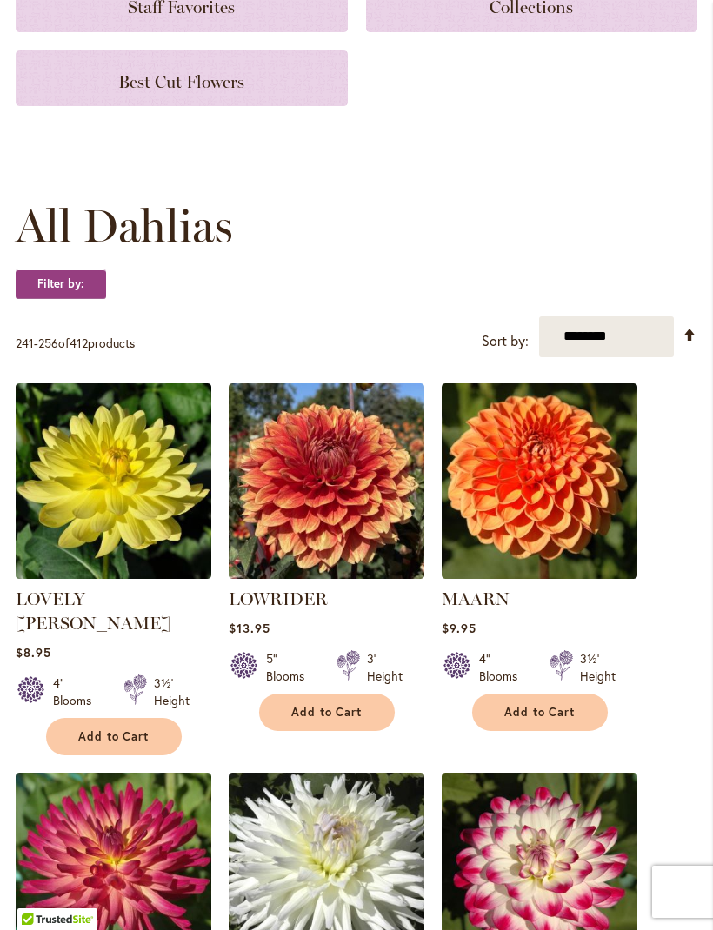
click at [548, 720] on span "Add to Cart" at bounding box center [539, 712] width 71 height 15
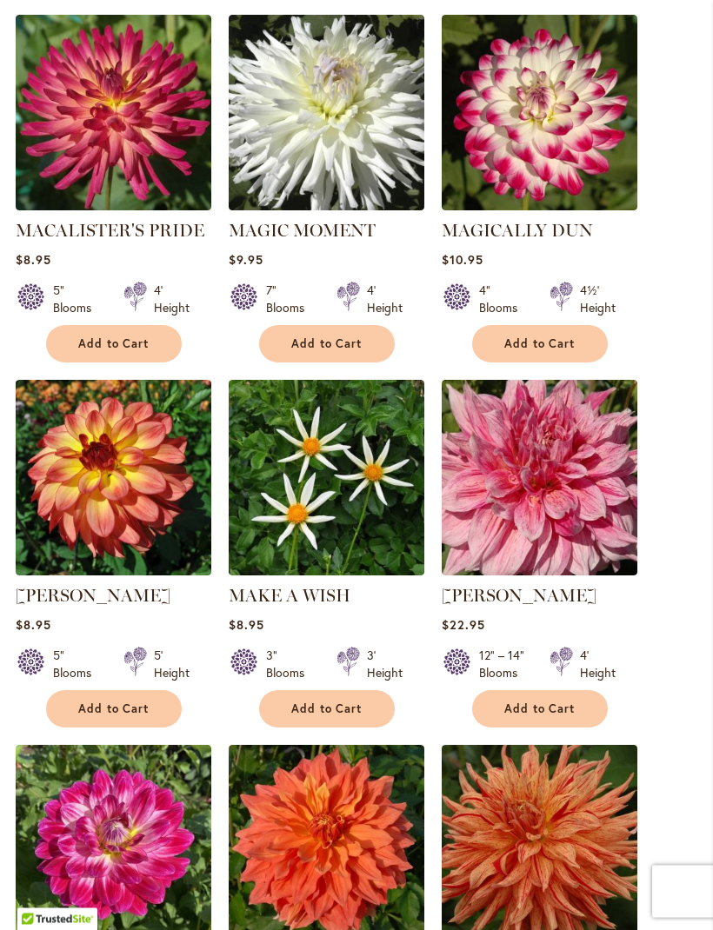
scroll to position [1131, 0]
click at [129, 703] on span "Add to Cart" at bounding box center [113, 708] width 71 height 15
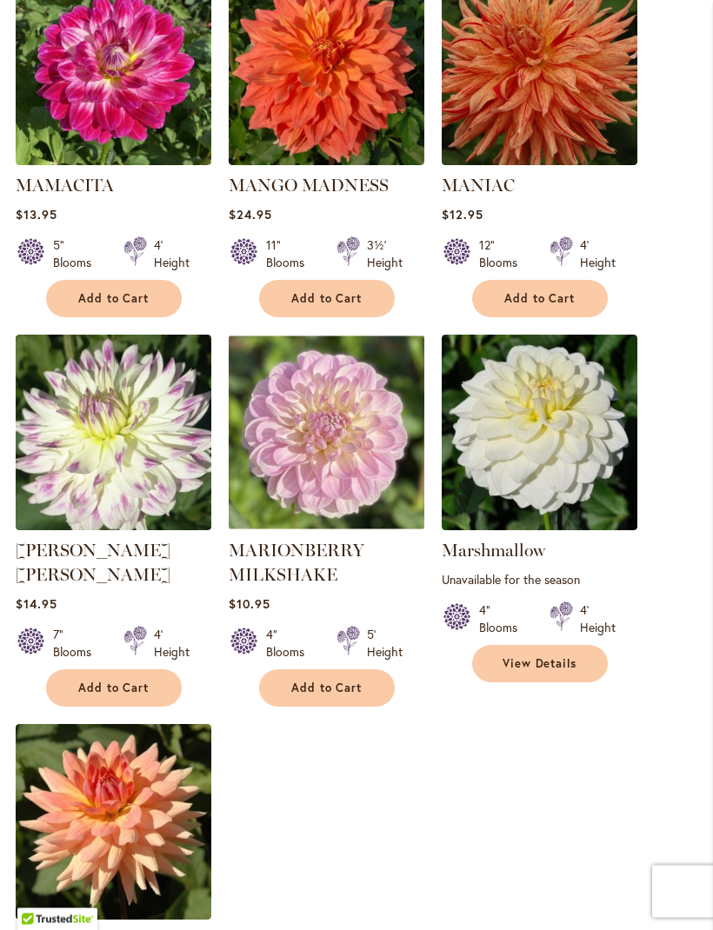
scroll to position [1903, 0]
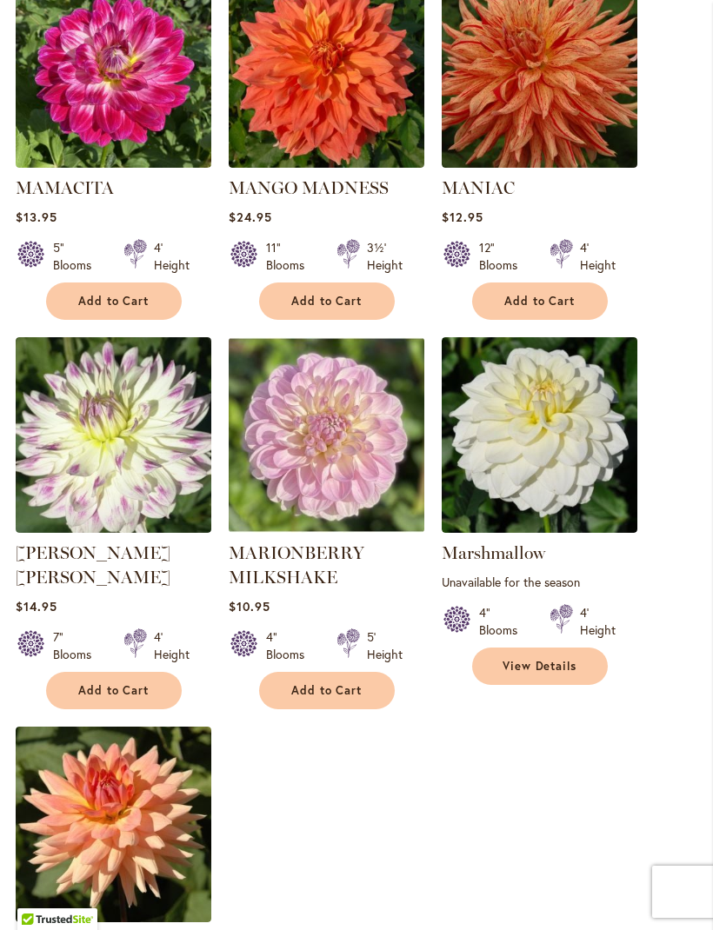
click at [338, 690] on button "Add to Cart" at bounding box center [327, 690] width 136 height 37
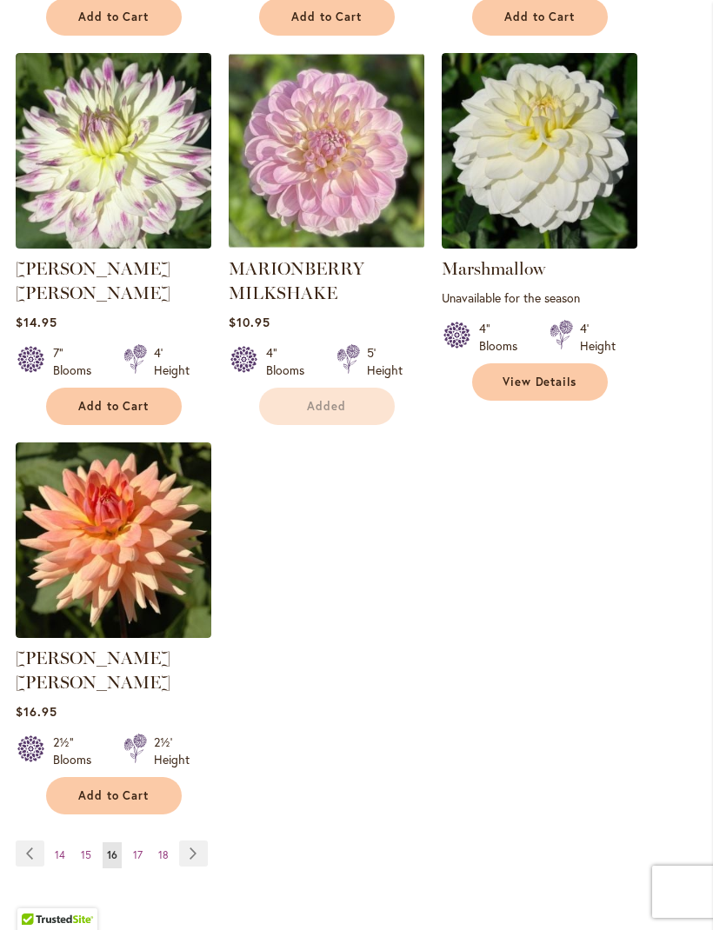
scroll to position [2192, 0]
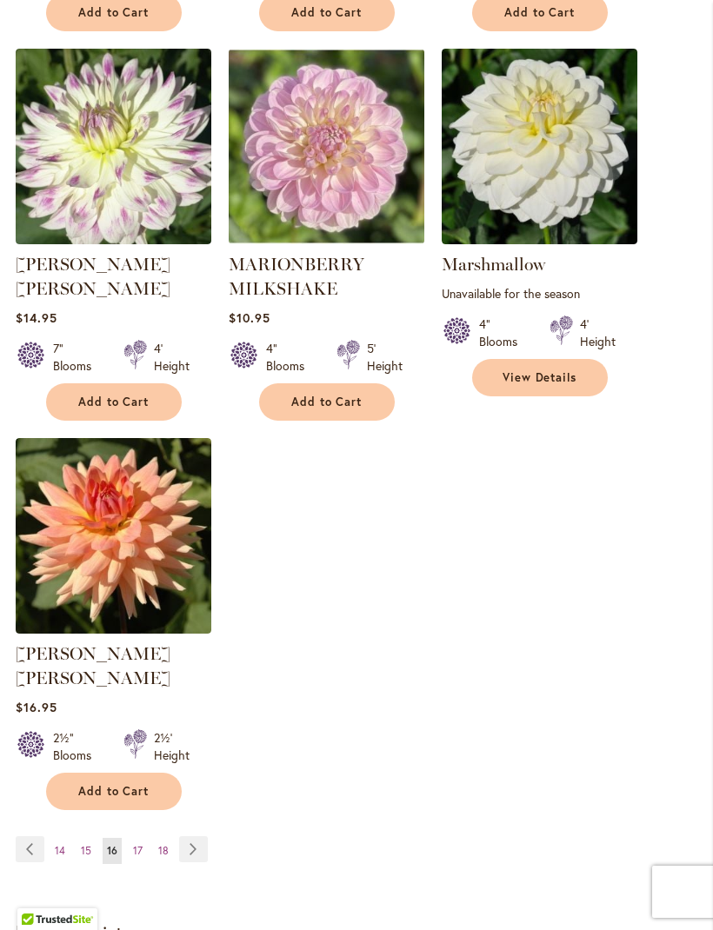
click at [202, 836] on link "Page Next" at bounding box center [193, 849] width 29 height 26
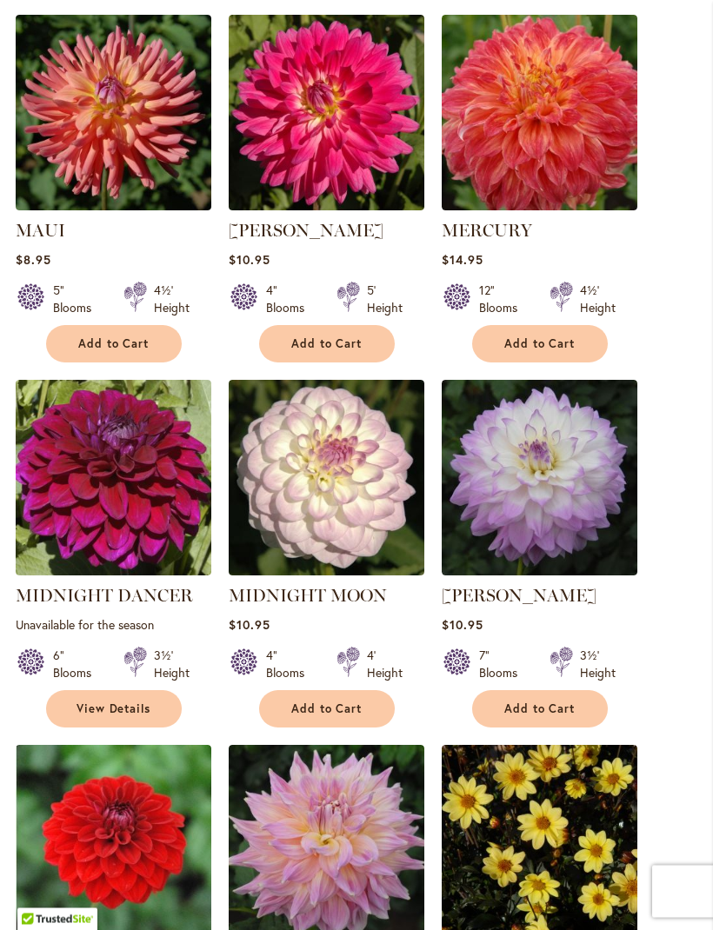
scroll to position [1057, 0]
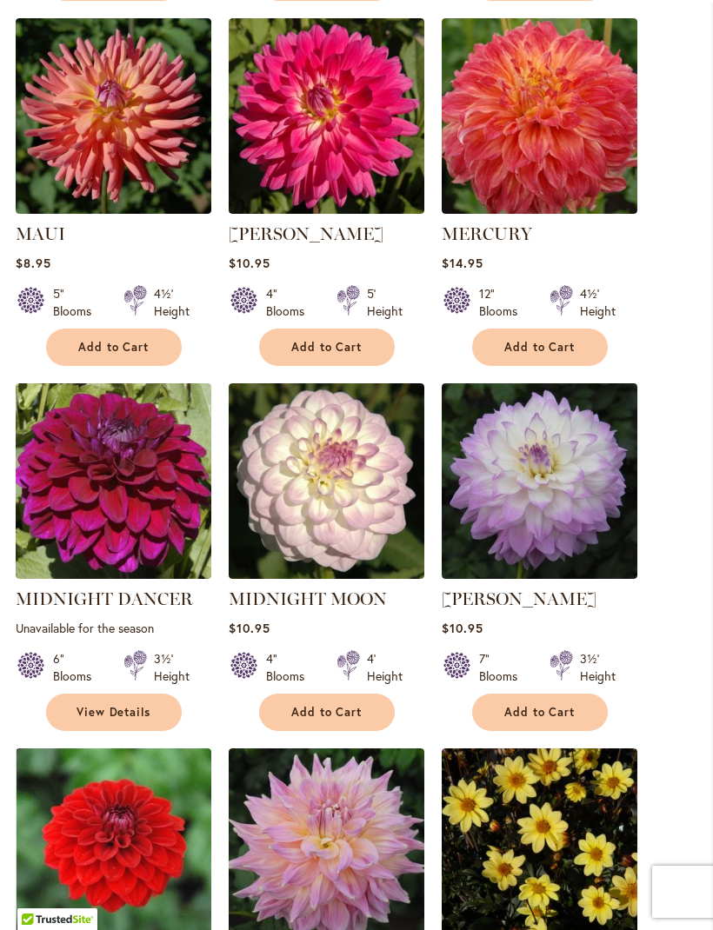
click at [551, 720] on span "Add to Cart" at bounding box center [539, 712] width 71 height 15
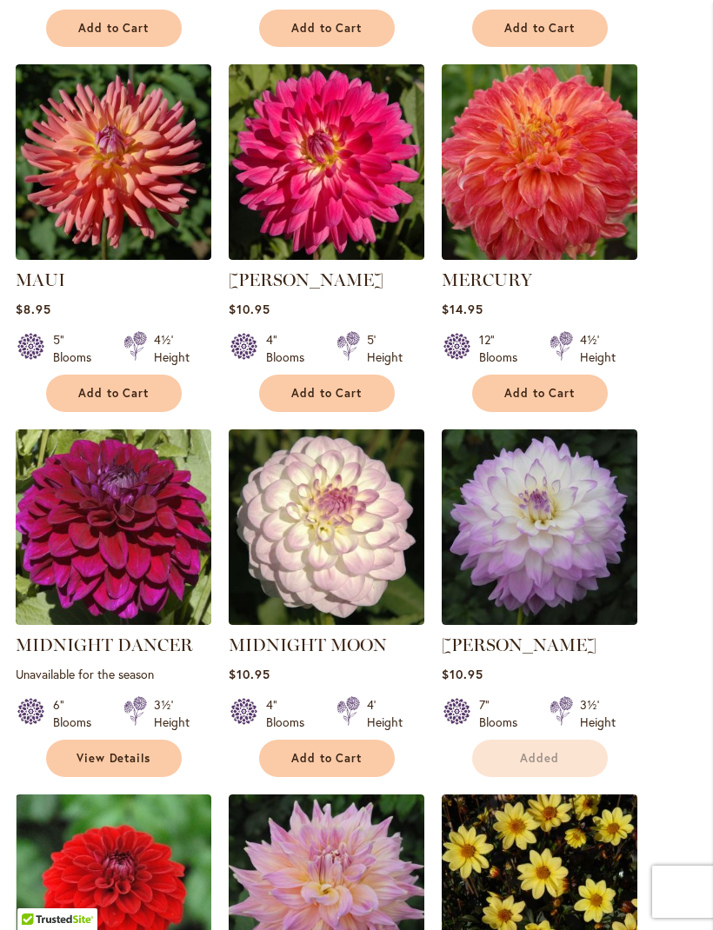
click at [348, 731] on div at bounding box center [348, 713] width 23 height 35
click at [338, 766] on span "Add to Cart" at bounding box center [326, 758] width 71 height 15
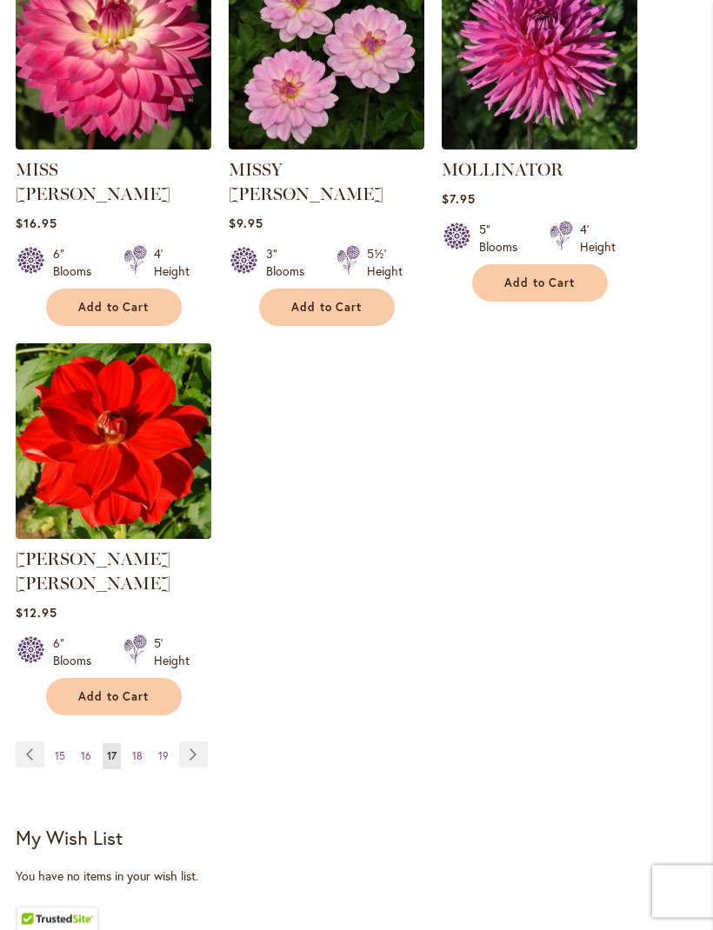
scroll to position [2262, 0]
click at [196, 741] on link "Page Next" at bounding box center [193, 754] width 29 height 26
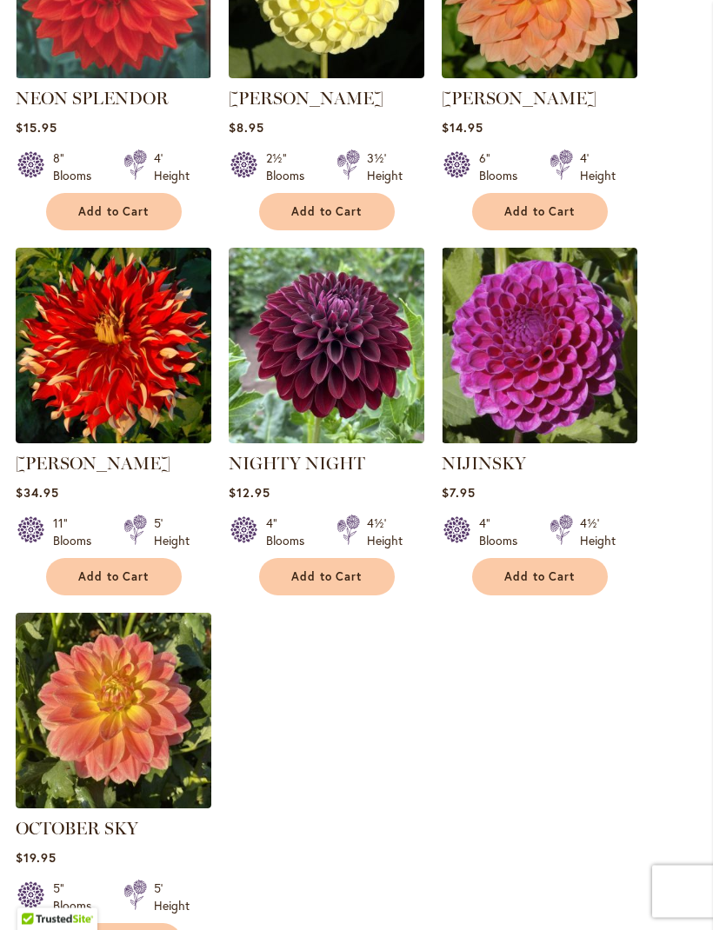
scroll to position [1922, 0]
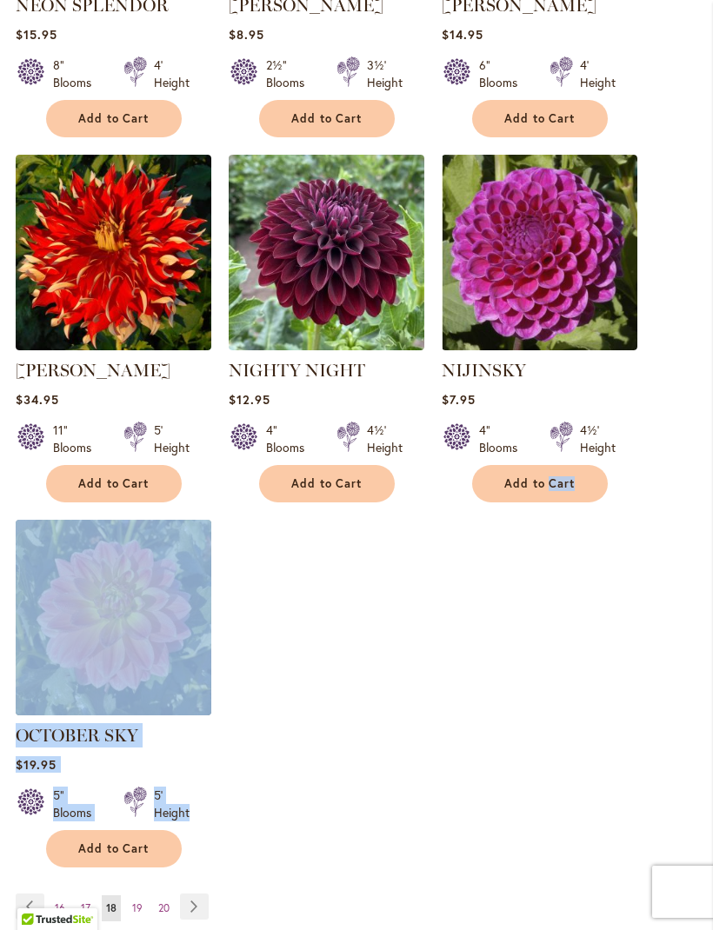
scroll to position [2073, 0]
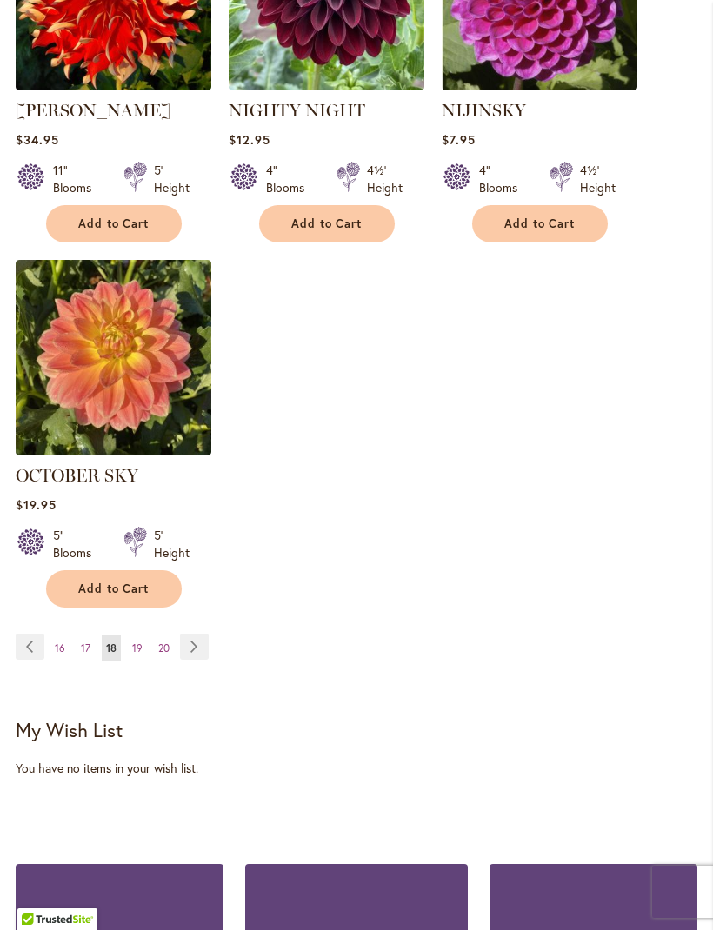
scroll to position [2207, 0]
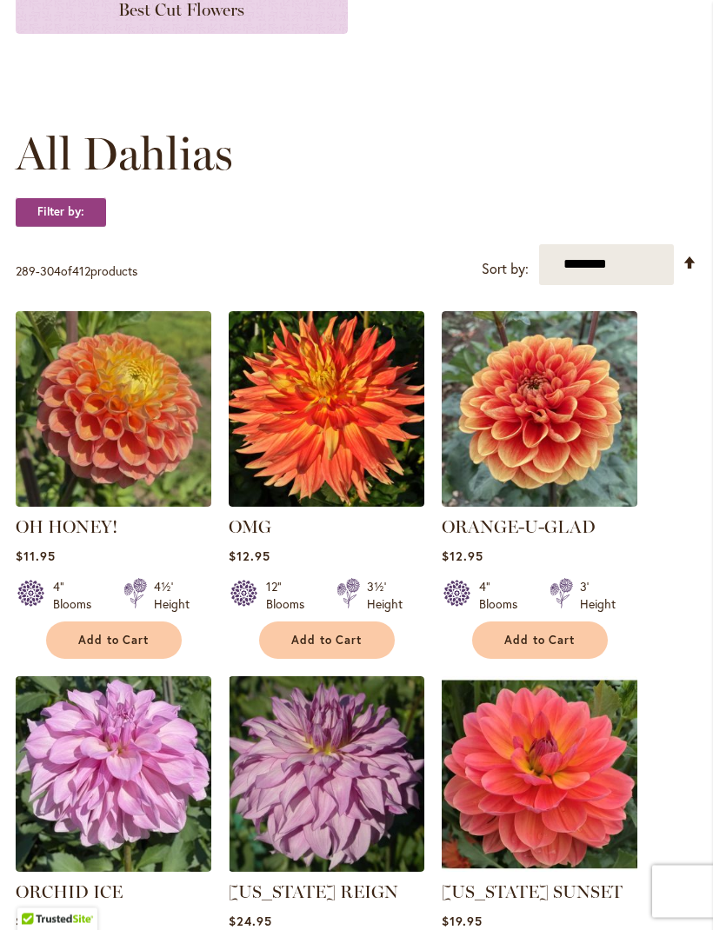
scroll to position [401, 0]
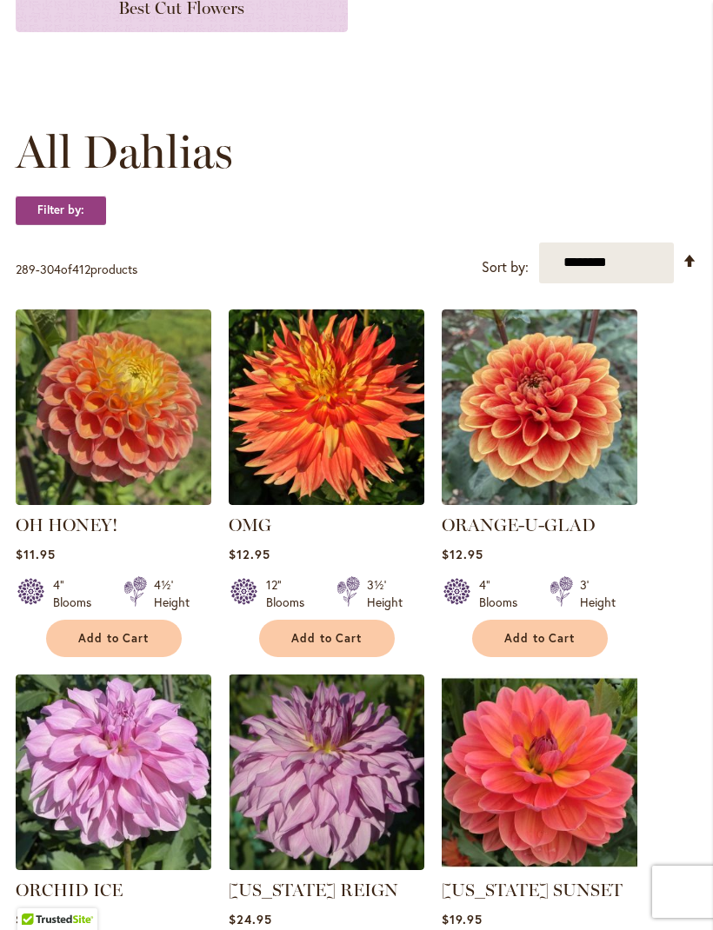
click at [151, 657] on button "Add to Cart" at bounding box center [114, 638] width 136 height 37
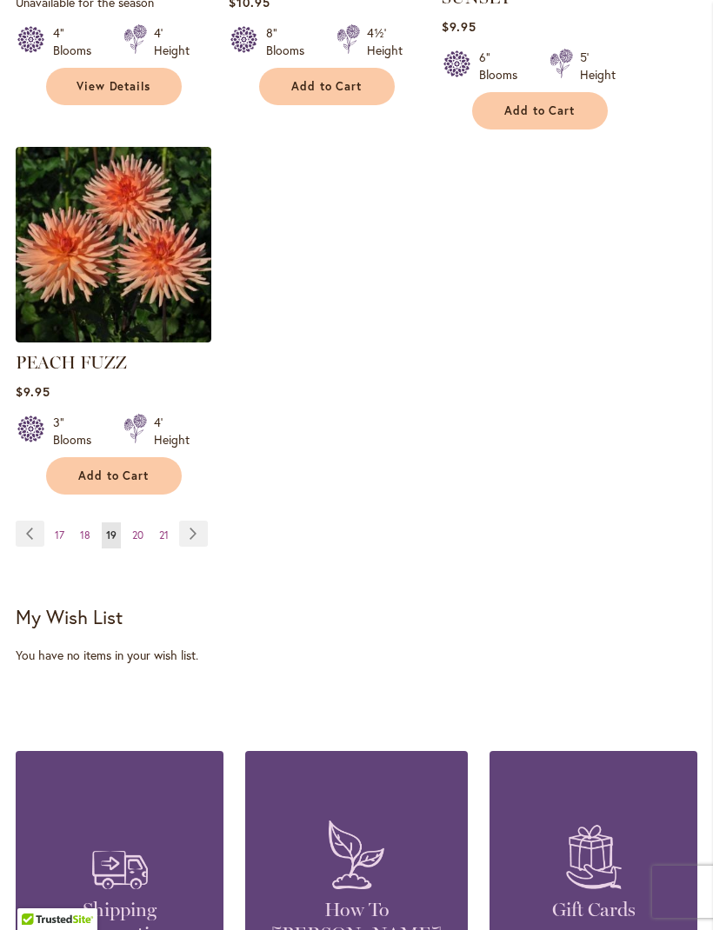
scroll to position [2517, 0]
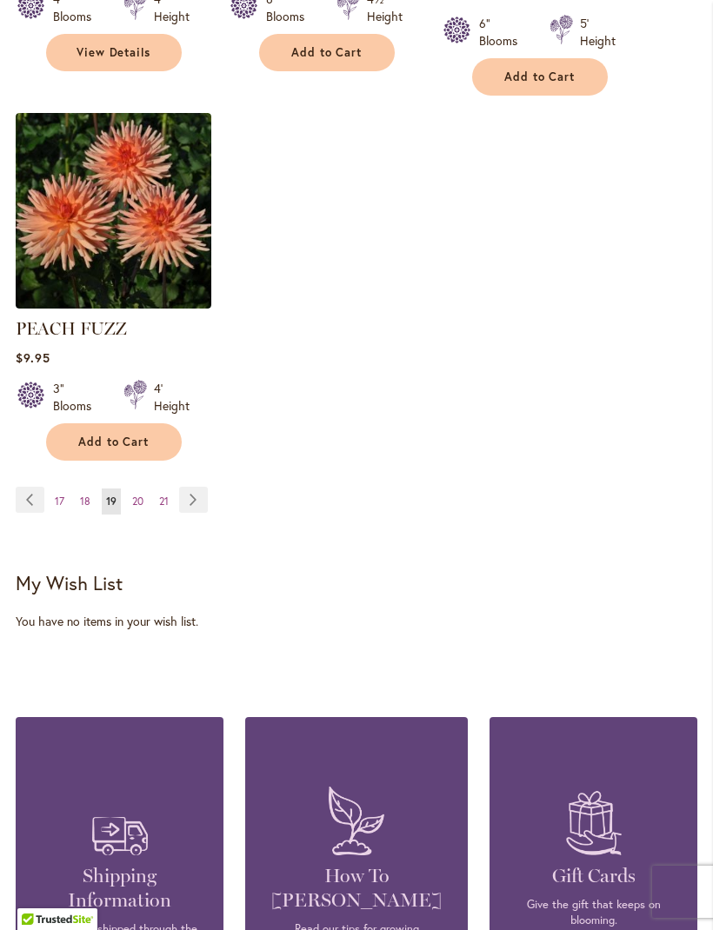
click at [201, 487] on link "Page Next" at bounding box center [193, 500] width 29 height 26
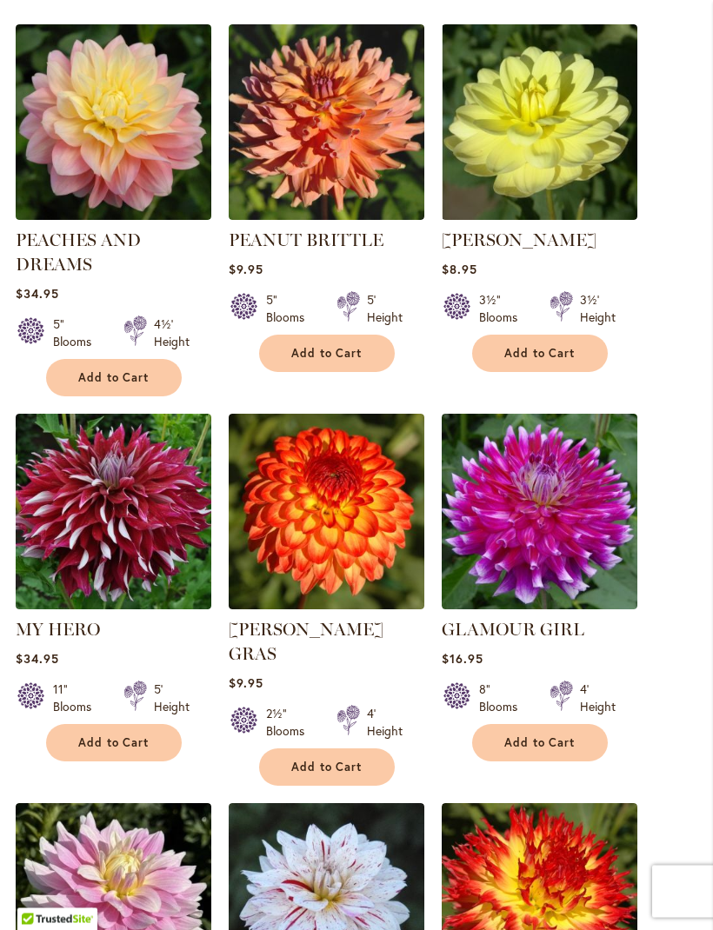
scroll to position [686, 0]
click at [347, 760] on span "Add to Cart" at bounding box center [326, 767] width 71 height 15
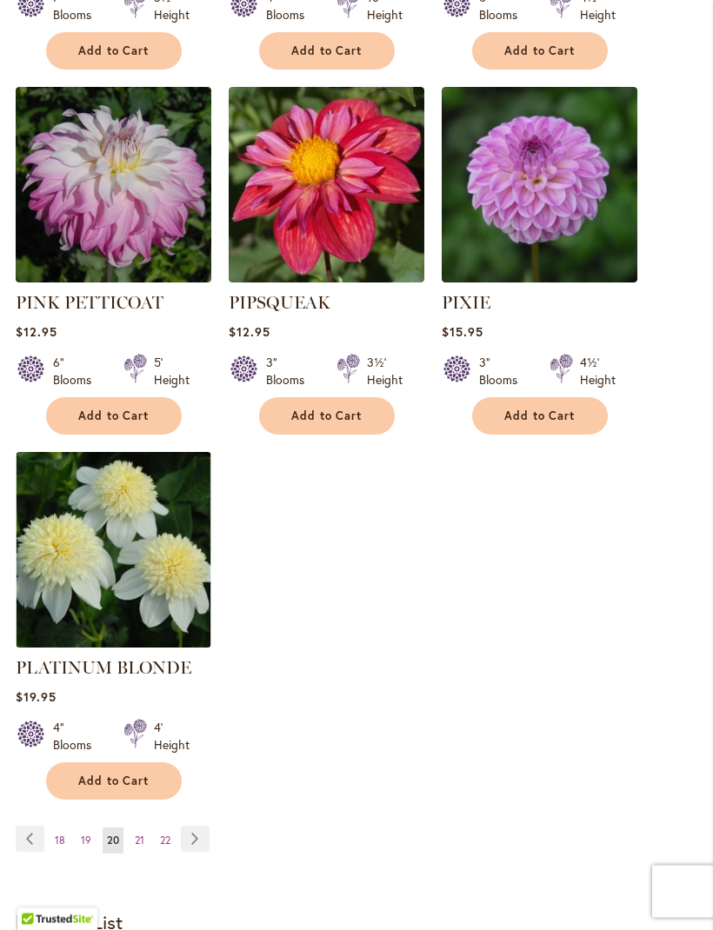
scroll to position [2210, 0]
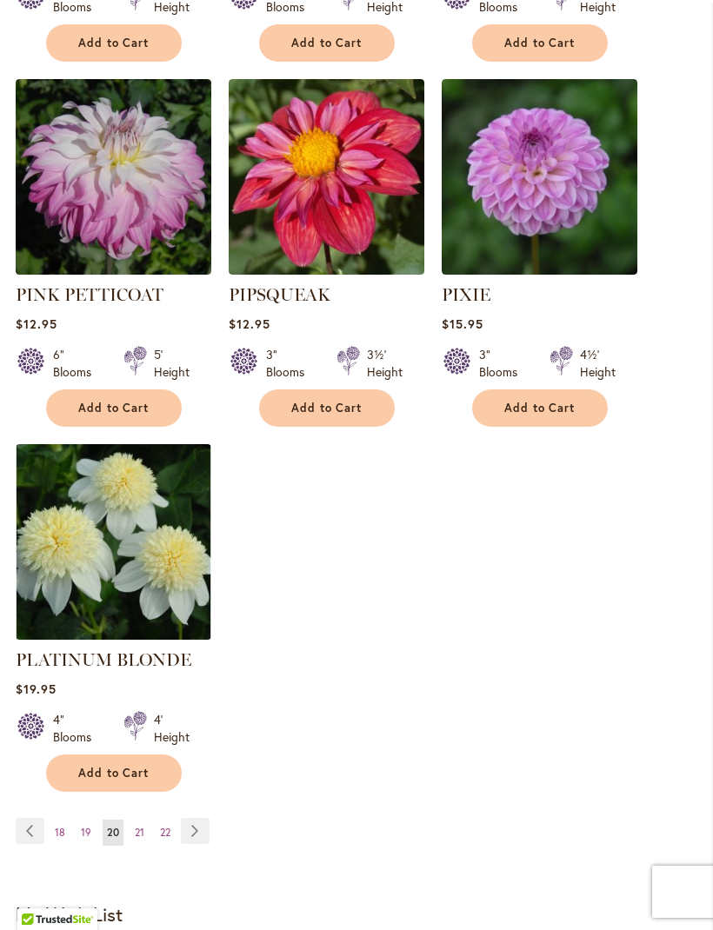
click at [203, 818] on link "Page Next" at bounding box center [195, 831] width 29 height 26
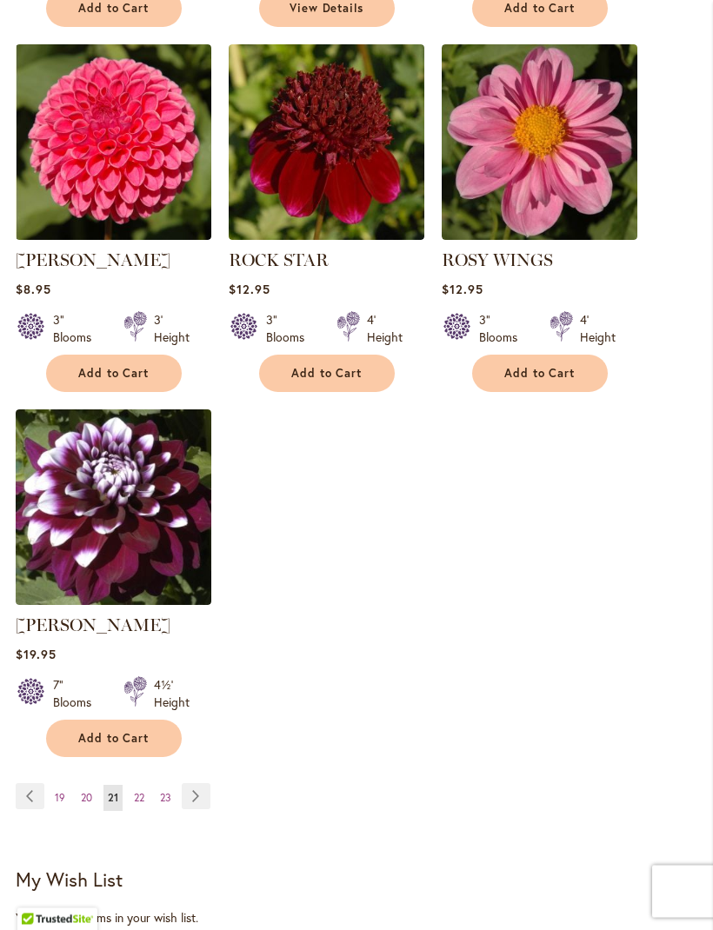
scroll to position [2150, 0]
click at [200, 809] on link "Page Next" at bounding box center [196, 796] width 29 height 26
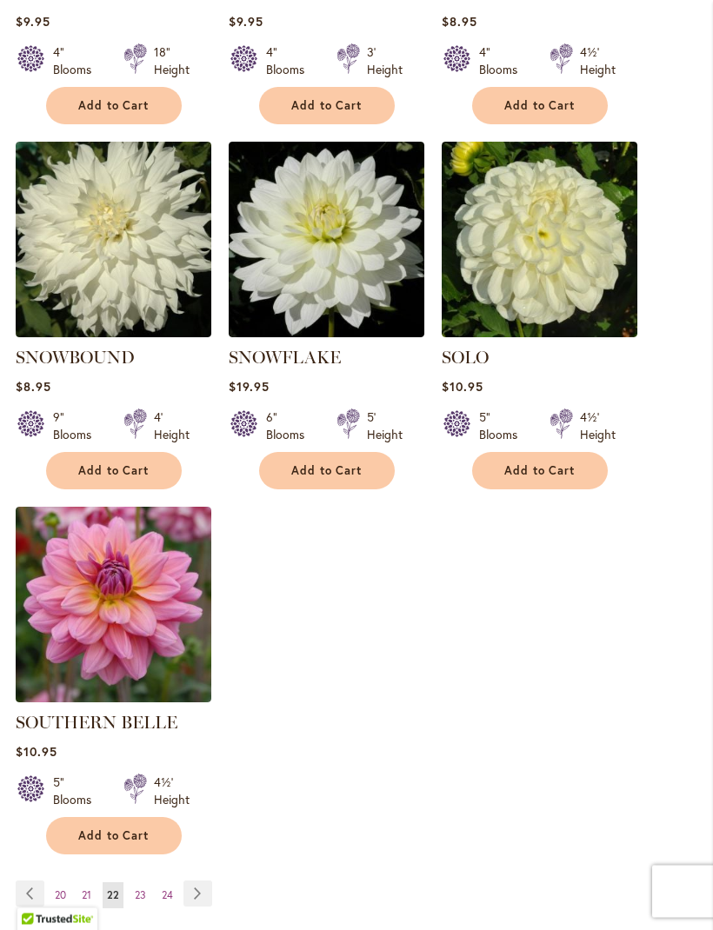
scroll to position [2053, 0]
click at [137, 828] on span "Add to Cart" at bounding box center [113, 835] width 71 height 15
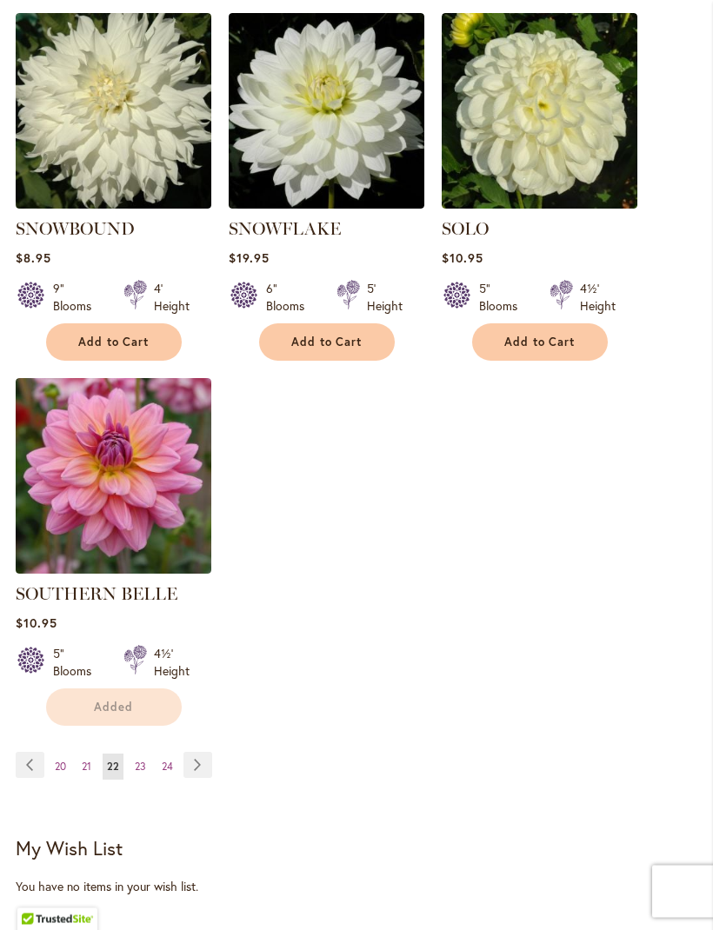
scroll to position [2229, 0]
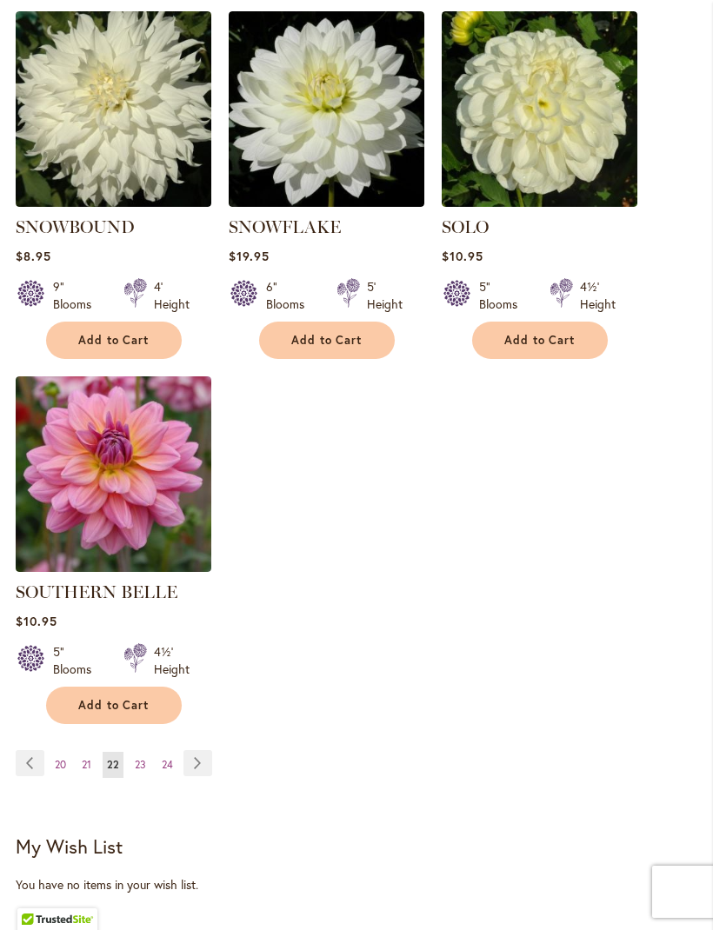
click at [207, 764] on link "Page Next" at bounding box center [197, 763] width 29 height 26
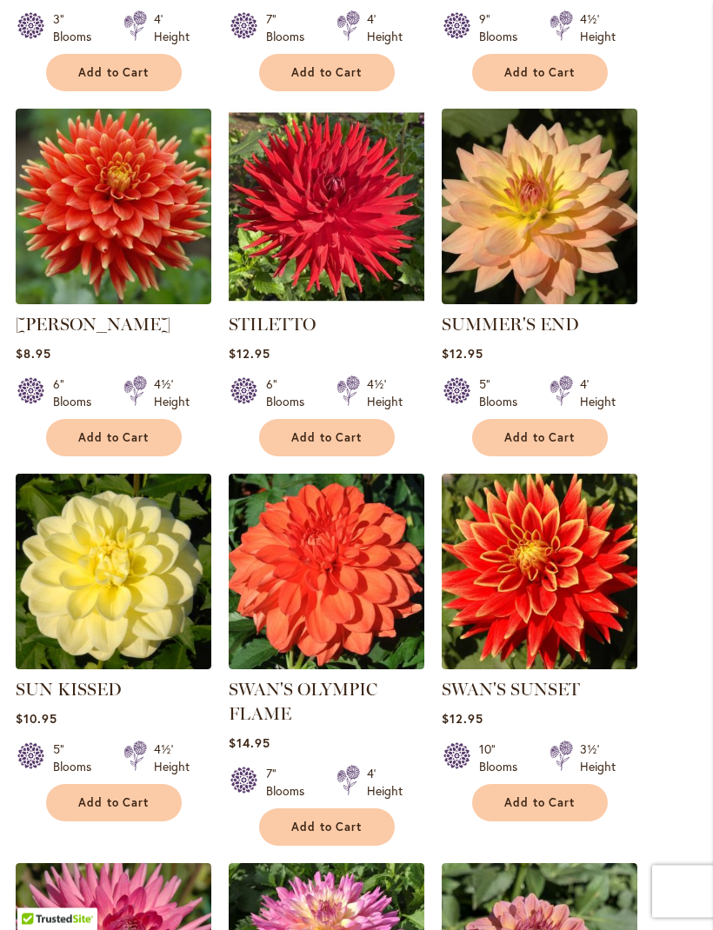
scroll to position [1331, 0]
click at [128, 821] on button "Add to Cart" at bounding box center [114, 802] width 136 height 37
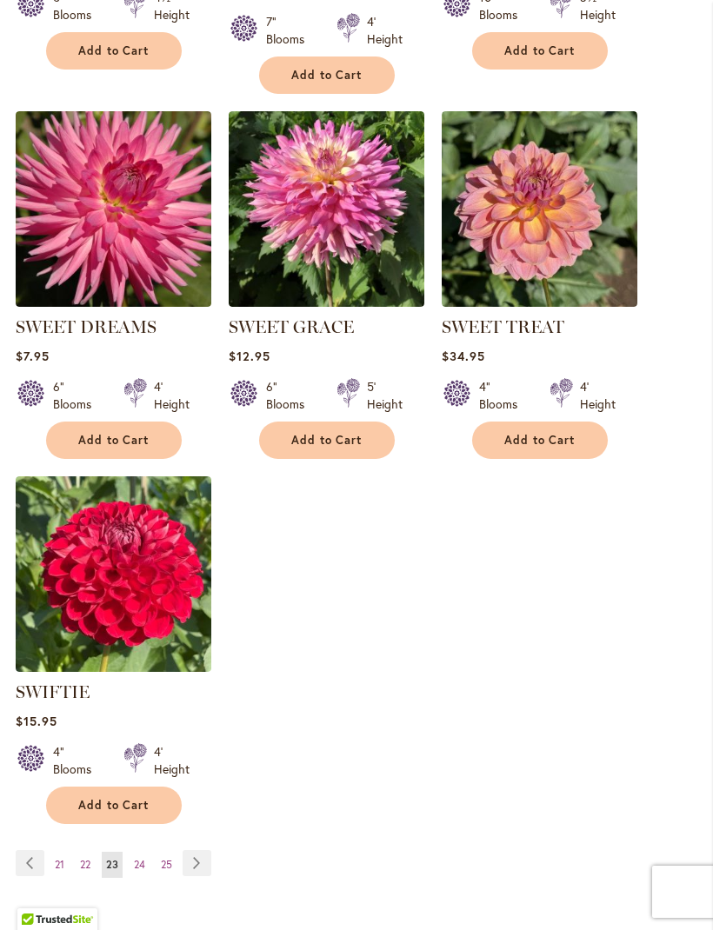
scroll to position [2174, 0]
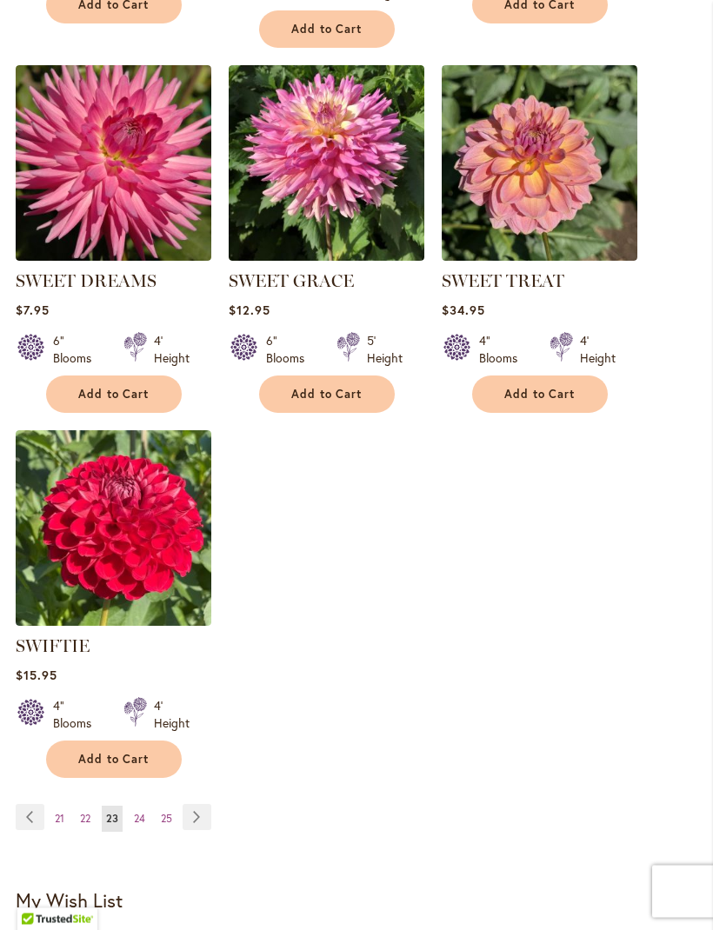
click at [207, 831] on link "Page Next" at bounding box center [197, 818] width 29 height 26
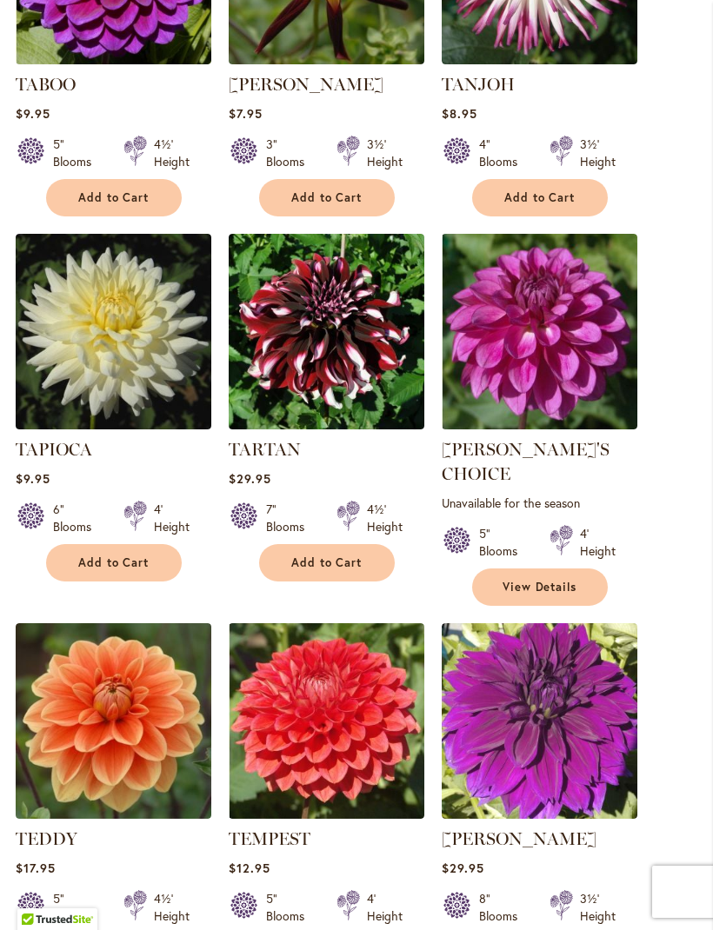
scroll to position [846, 0]
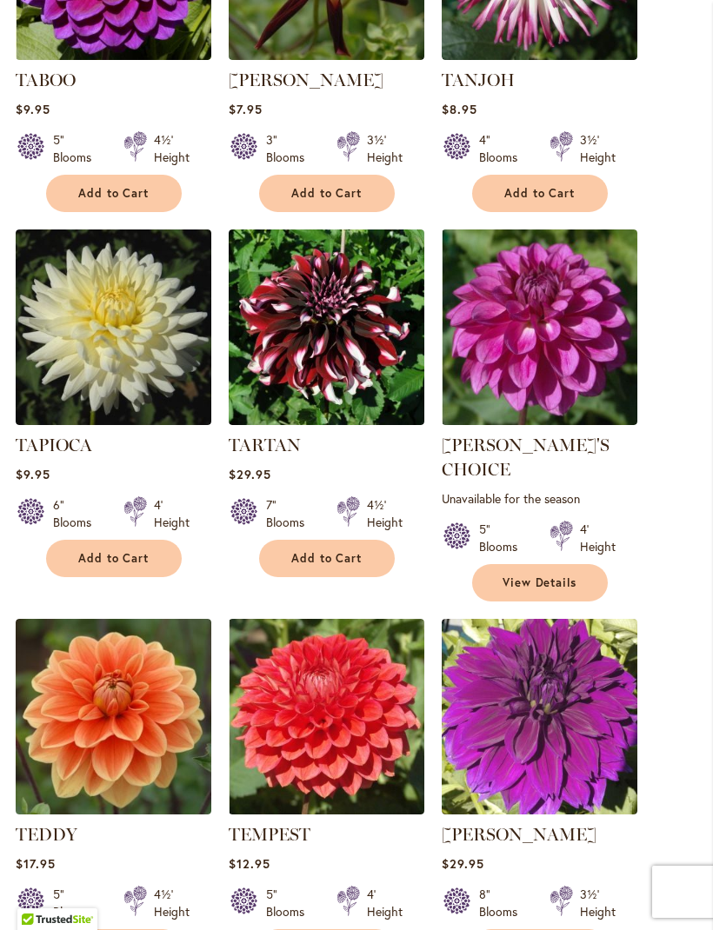
click at [417, 929] on div "Add to Cart" at bounding box center [327, 947] width 196 height 37
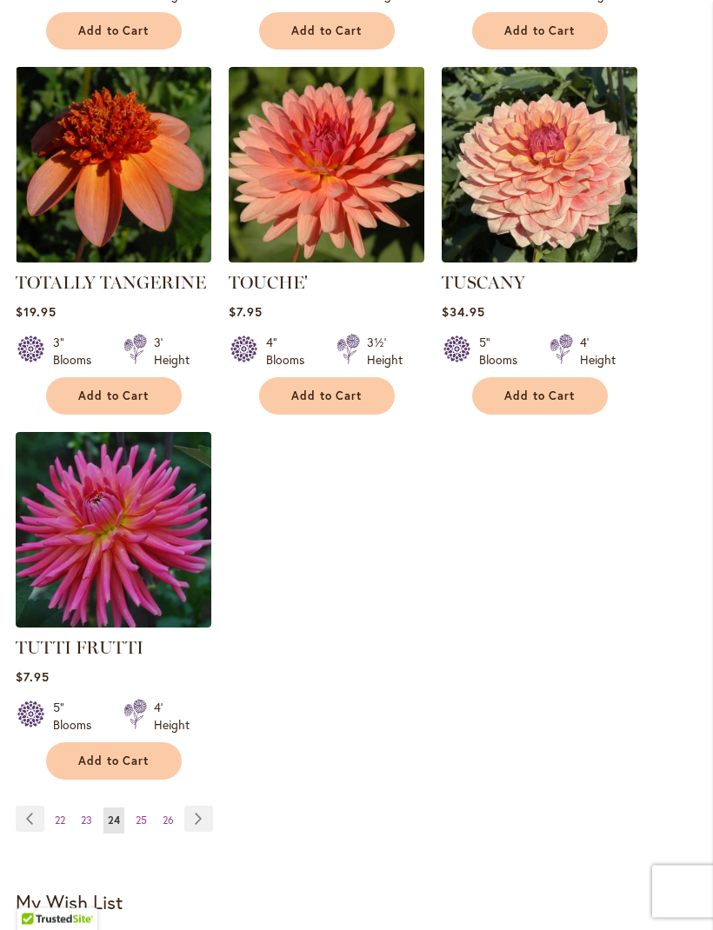
scroll to position [2127, 0]
click at [205, 813] on link "Page Next" at bounding box center [198, 819] width 29 height 26
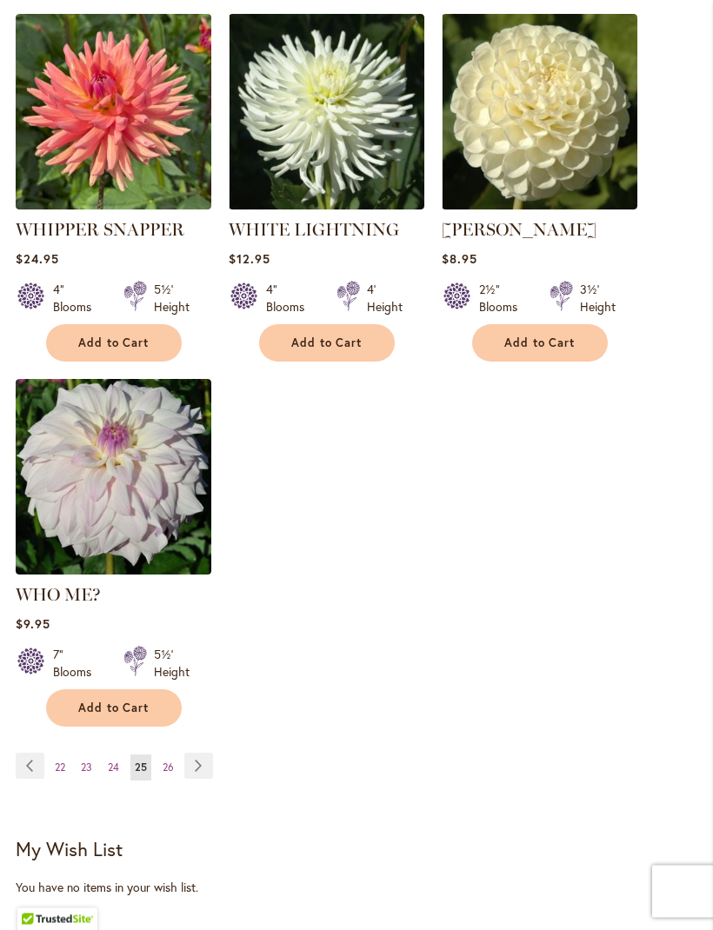
scroll to position [2207, 0]
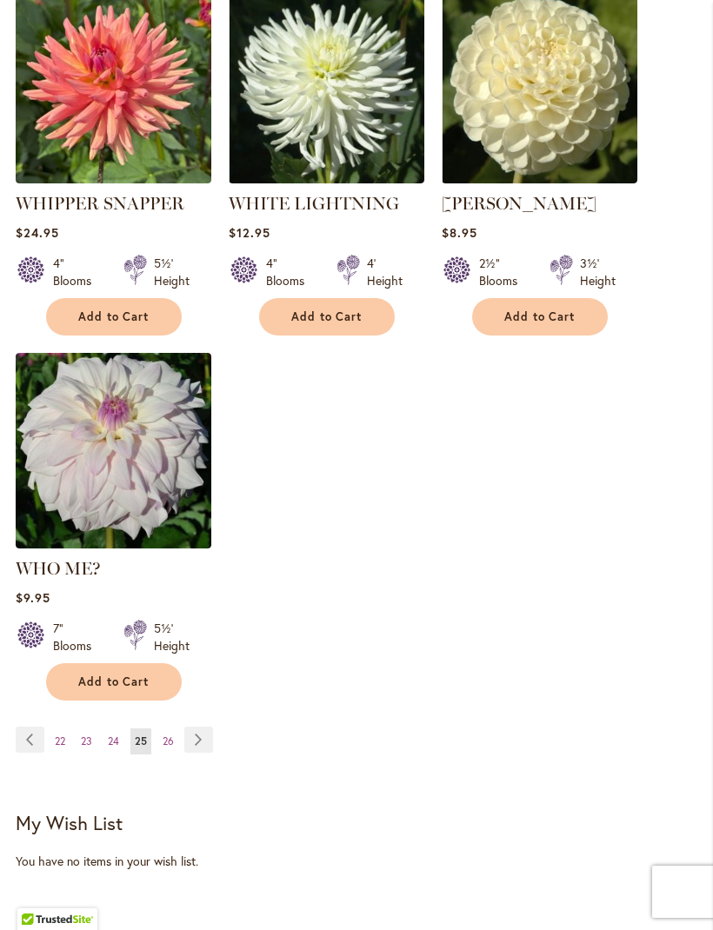
click at [205, 739] on link "Page Next" at bounding box center [198, 740] width 29 height 26
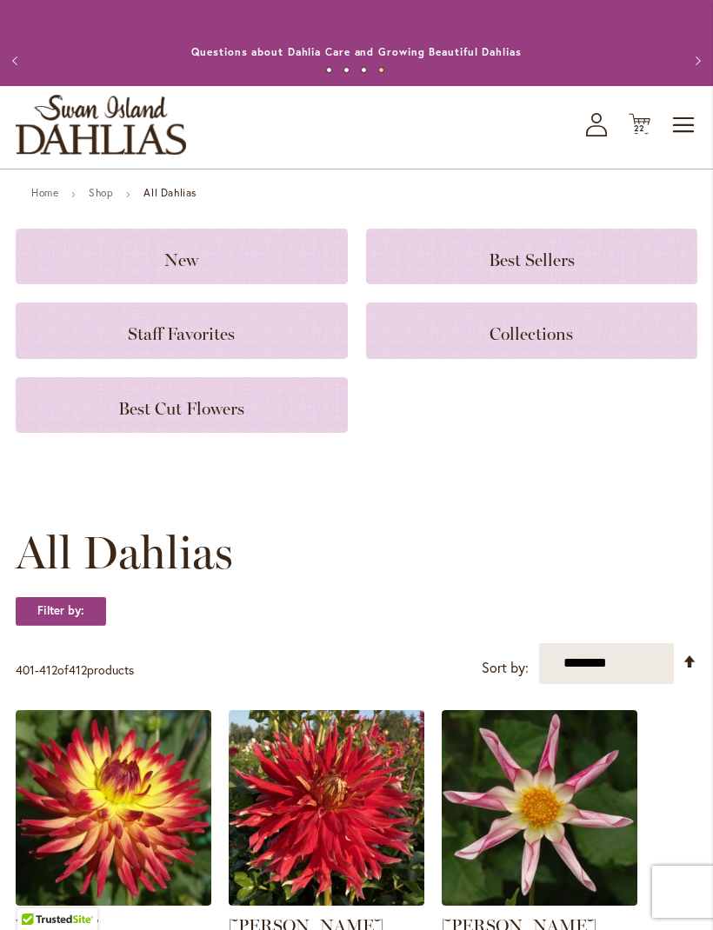
click at [647, 133] on span "22 22 items" at bounding box center [639, 128] width 17 height 9
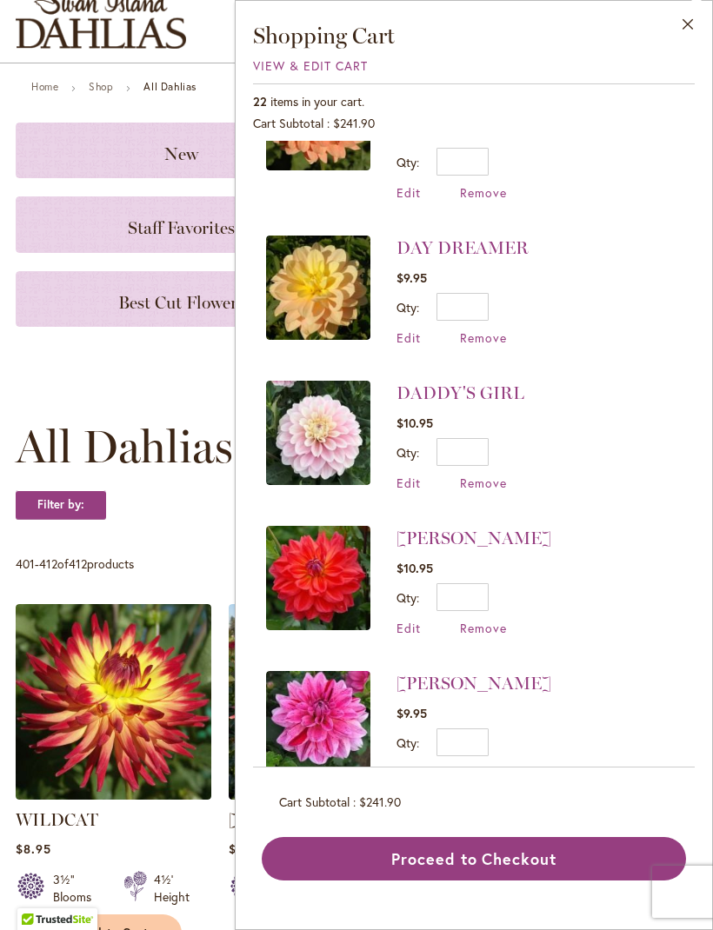
scroll to position [2403, 0]
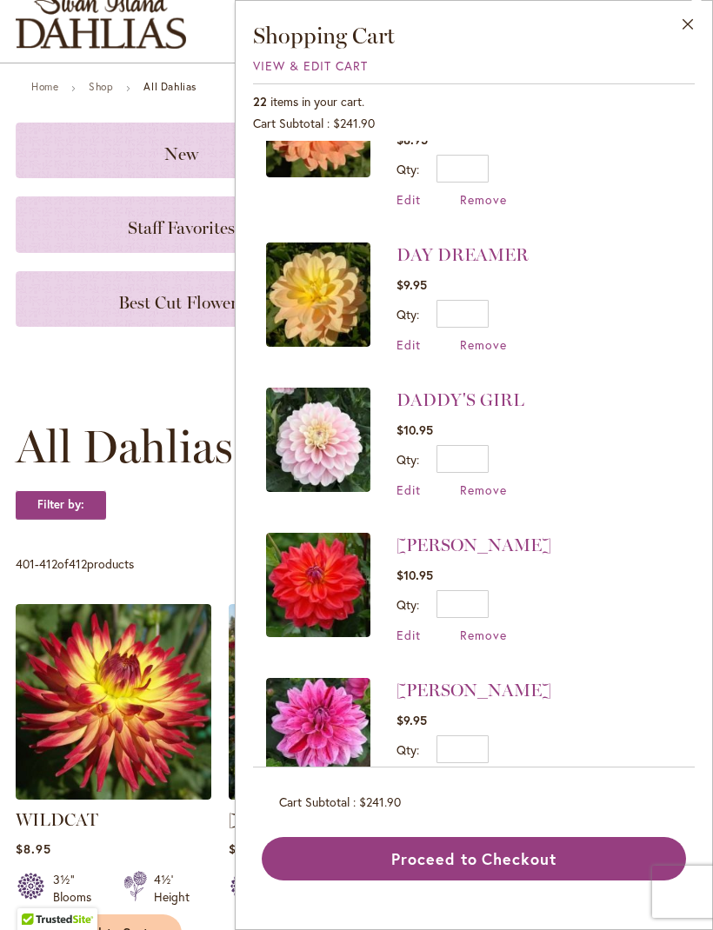
click at [468, 680] on link "[PERSON_NAME]" at bounding box center [473, 690] width 155 height 21
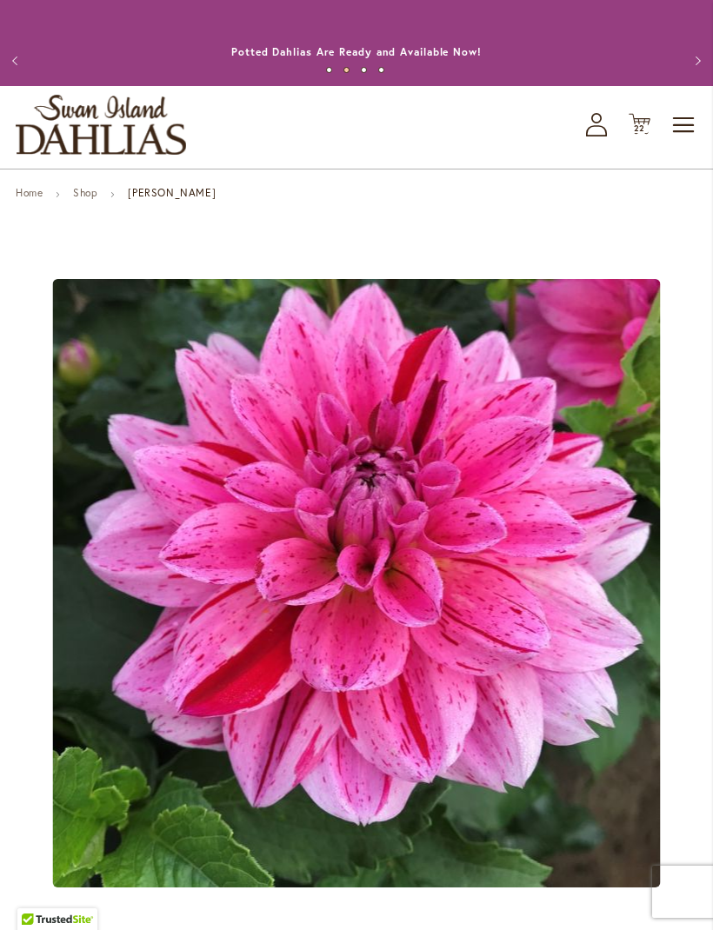
click at [642, 136] on span "Cart .cls-1 { fill: #231f20; }" at bounding box center [639, 124] width 22 height 23
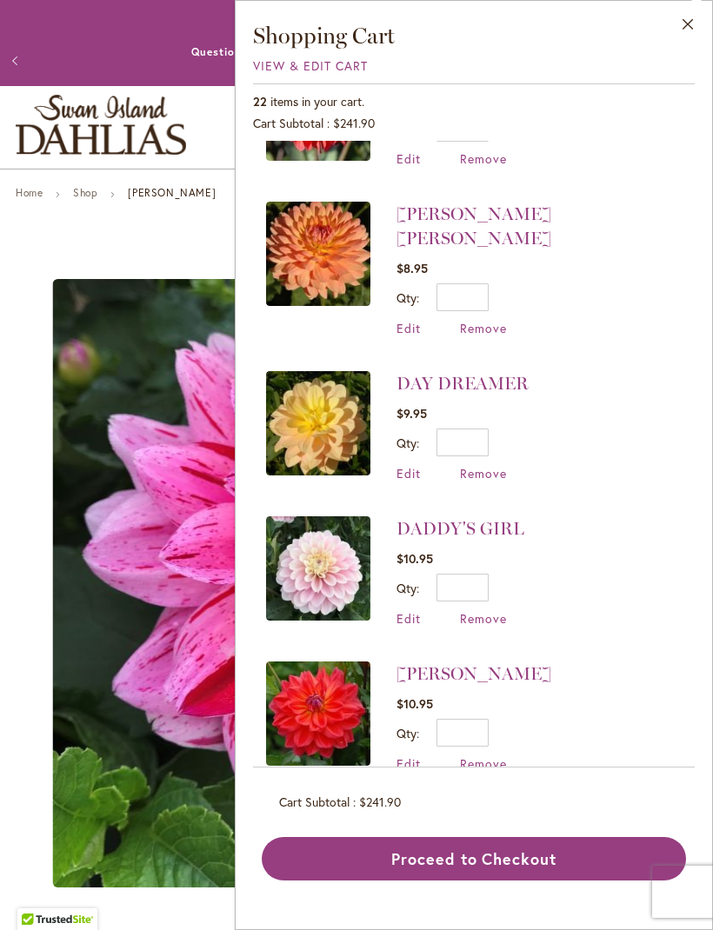
scroll to position [2272, 0]
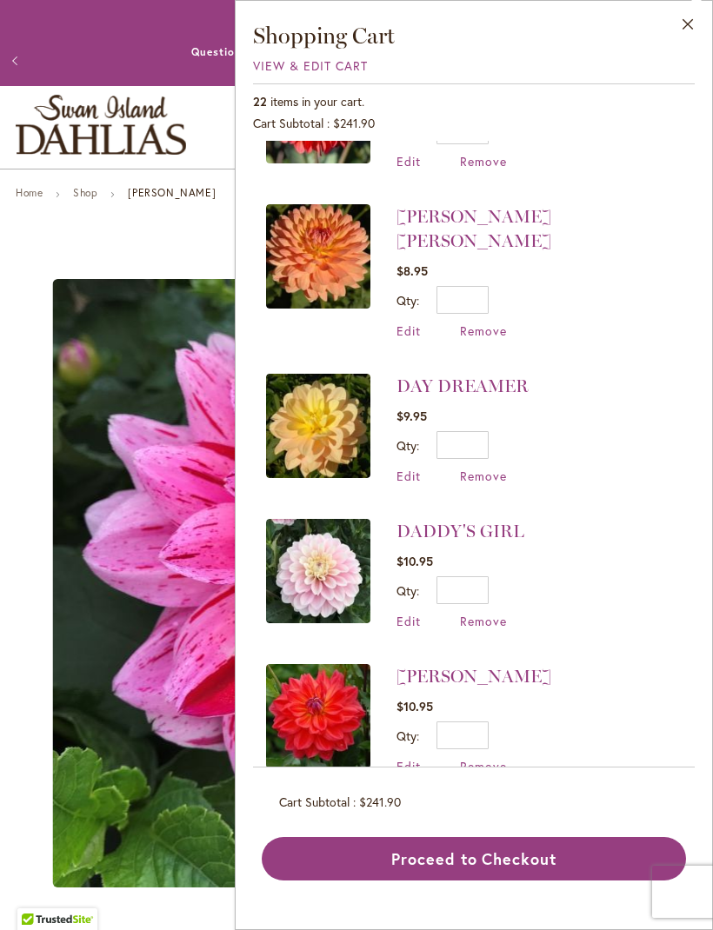
click at [479, 666] on link "[PERSON_NAME]" at bounding box center [473, 676] width 155 height 21
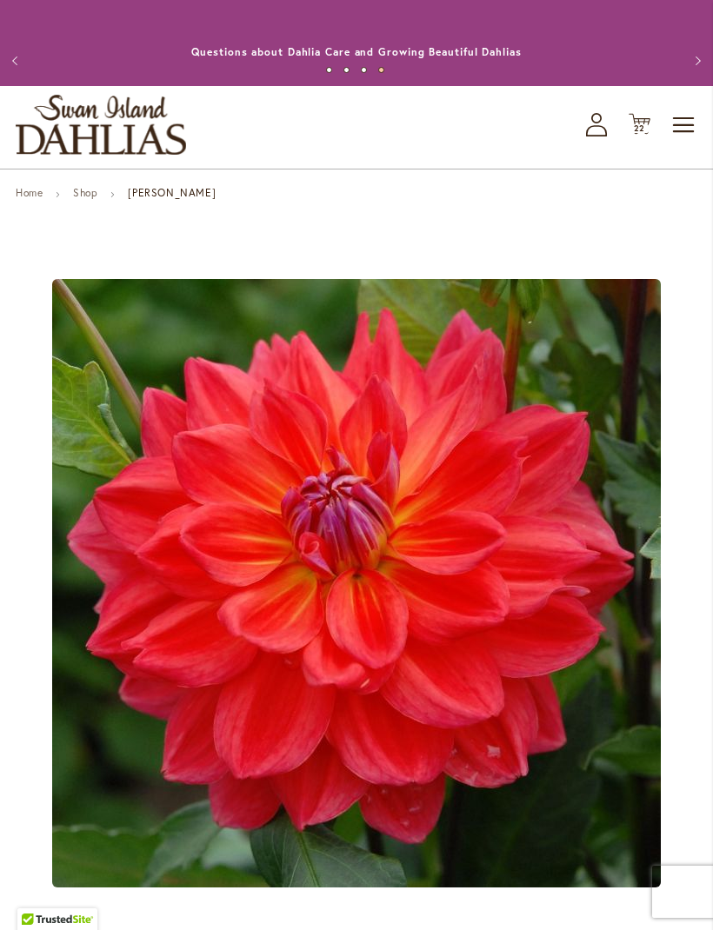
click at [638, 136] on span "Cart .cls-1 { fill: #231f20; }" at bounding box center [639, 124] width 22 height 23
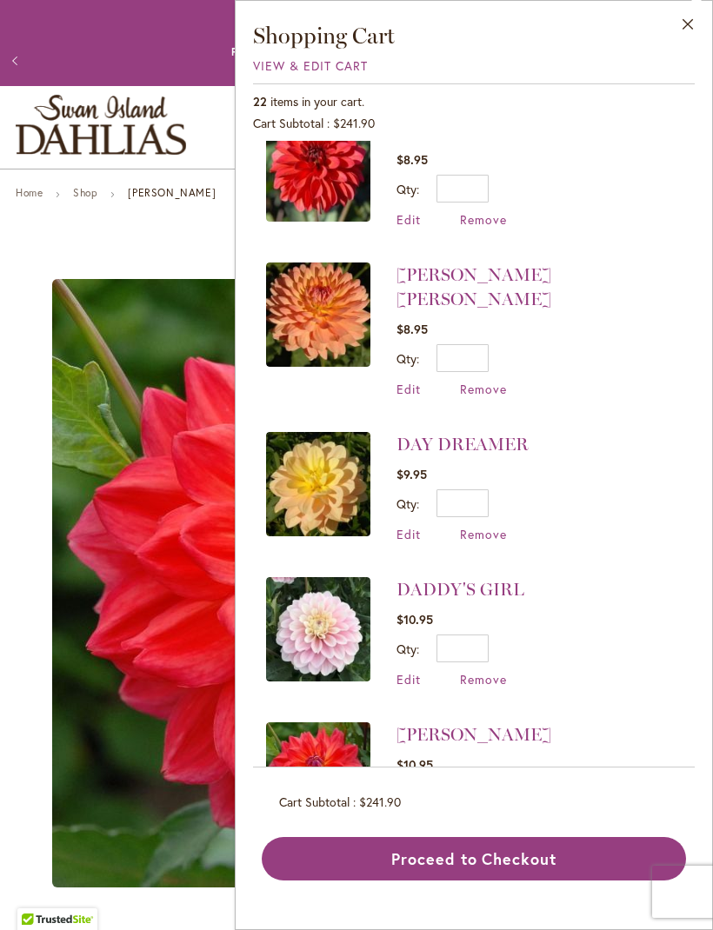
scroll to position [2181, 0]
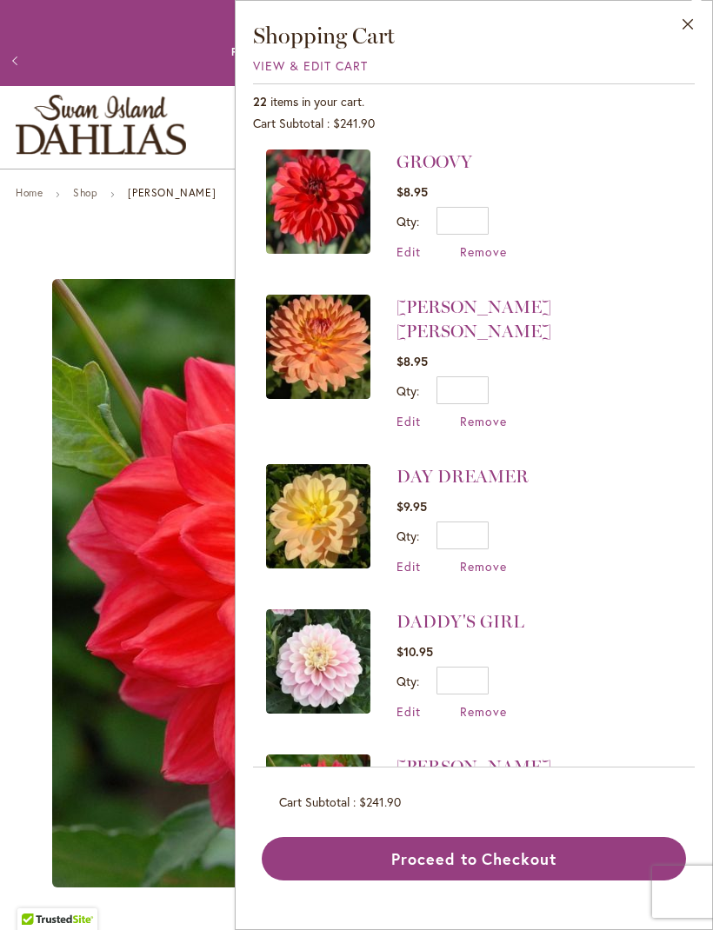
click at [486, 611] on link "DADDY'S GIRL" at bounding box center [460, 621] width 128 height 21
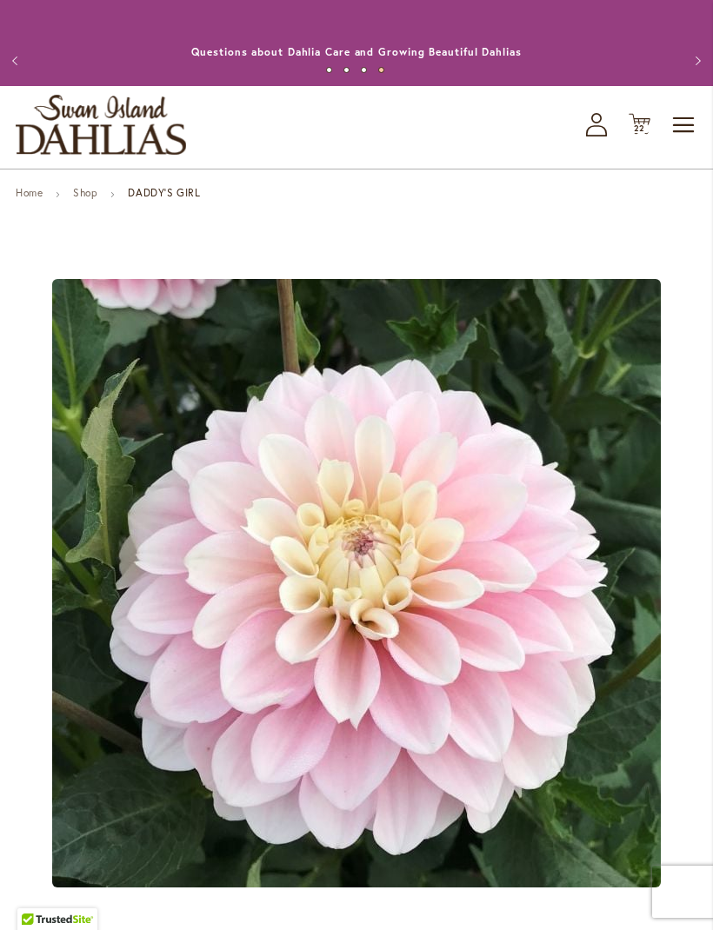
click at [647, 135] on icon "Cart .cls-1 { fill: #231f20; }" at bounding box center [639, 124] width 22 height 22
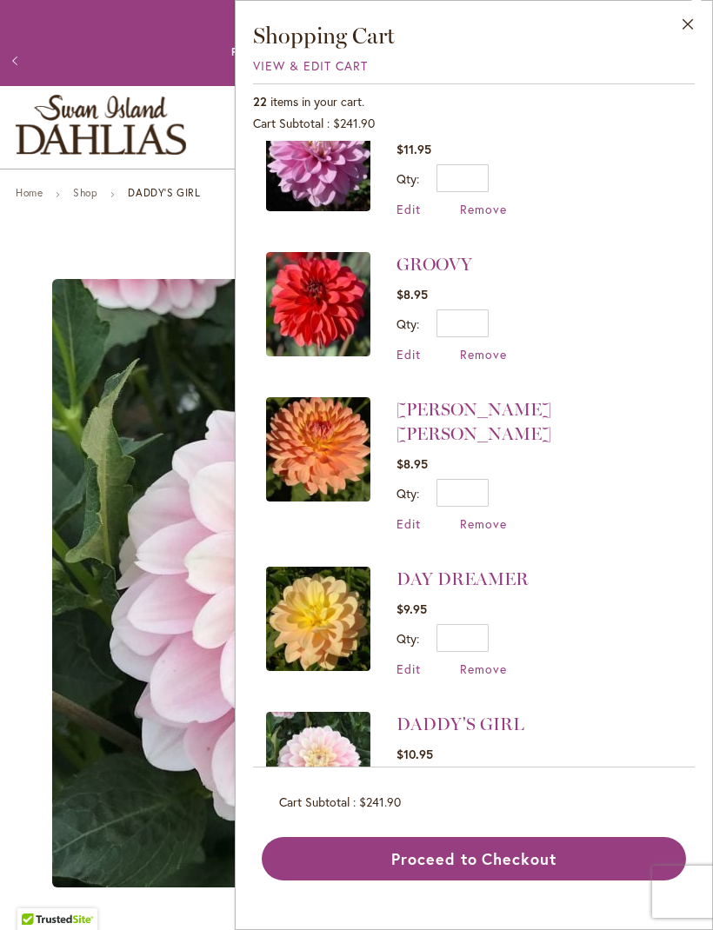
scroll to position [2073, 0]
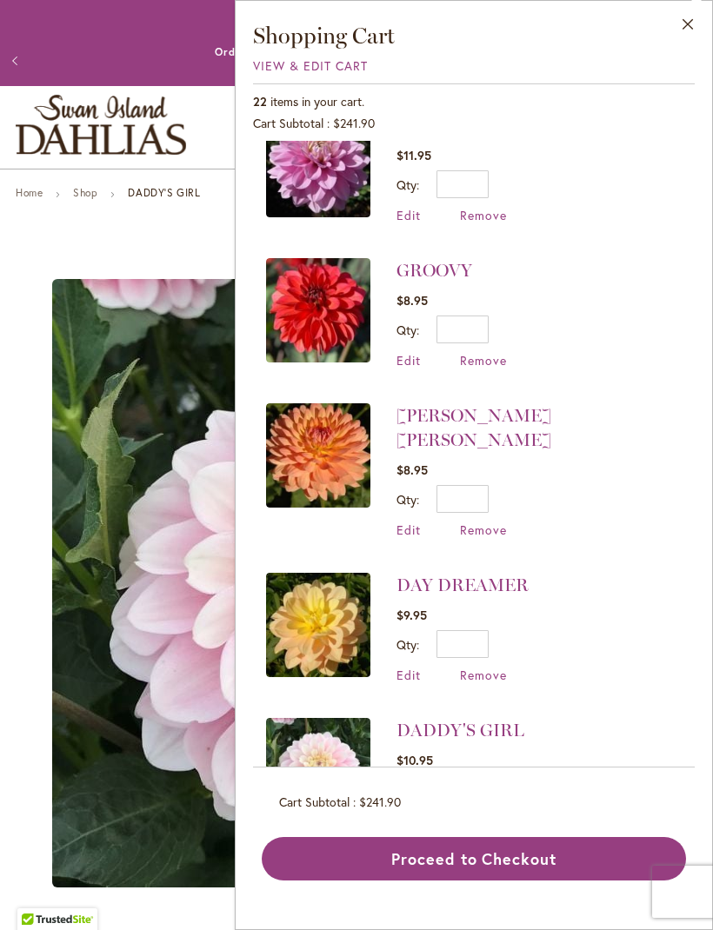
click at [490, 574] on link "DAY DREAMER" at bounding box center [462, 584] width 132 height 21
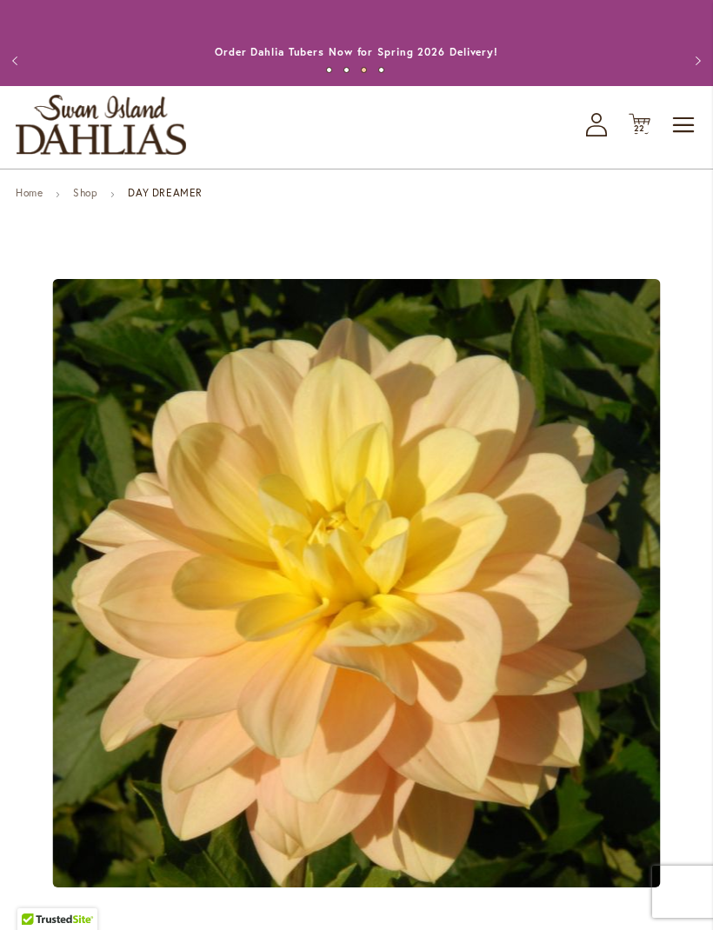
click at [647, 133] on span "22 22 items" at bounding box center [639, 128] width 17 height 9
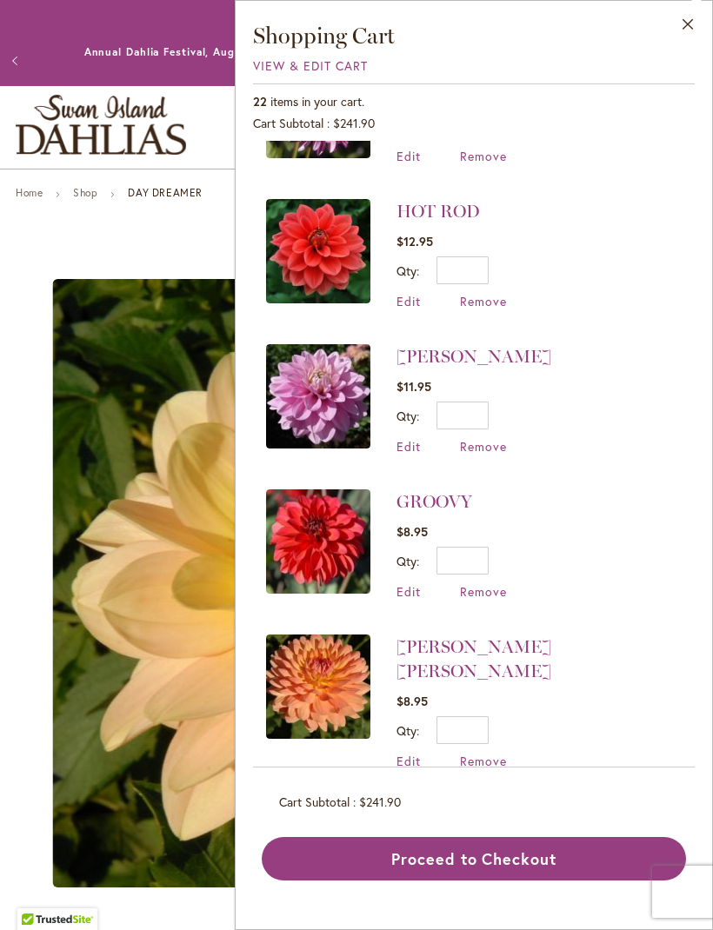
scroll to position [1842, 0]
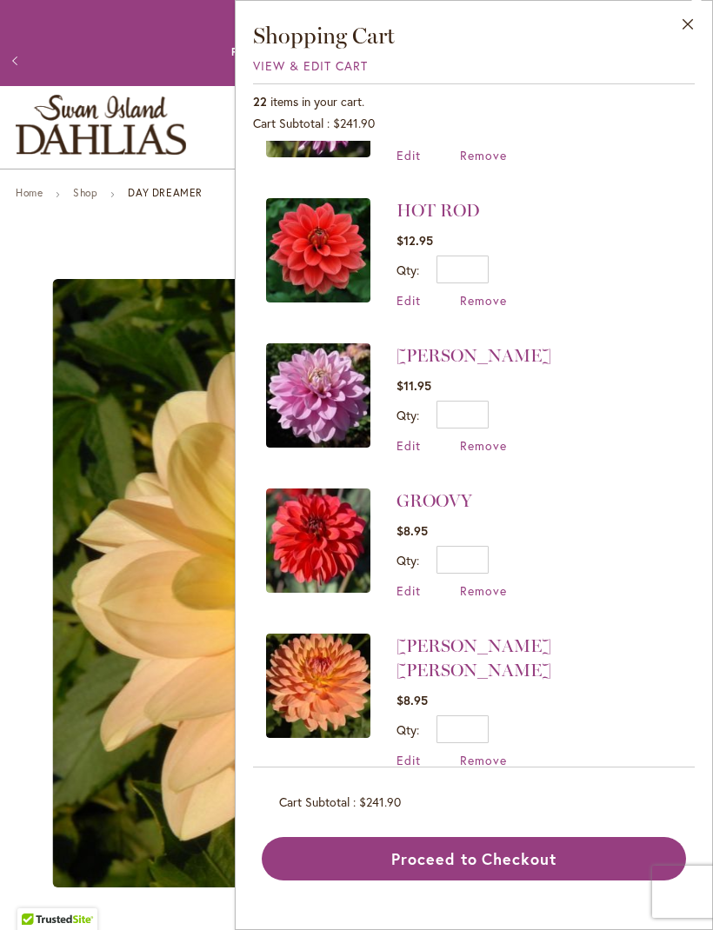
click at [544, 635] on link "[PERSON_NAME] [PERSON_NAME]" at bounding box center [473, 657] width 155 height 45
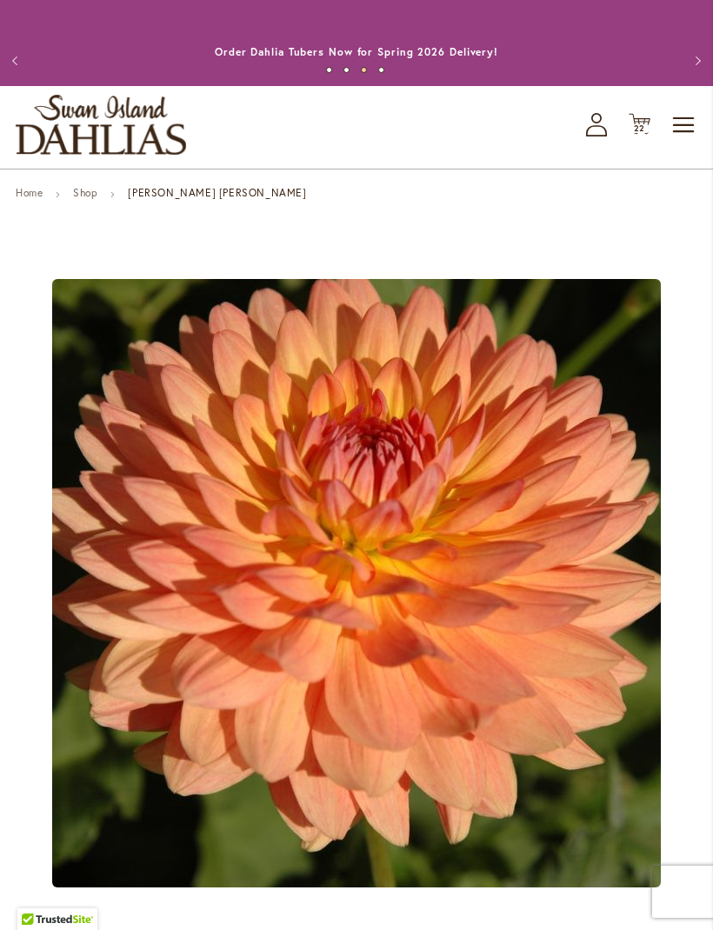
click at [649, 135] on icon "Cart .cls-1 { fill: #231f20; }" at bounding box center [639, 124] width 22 height 22
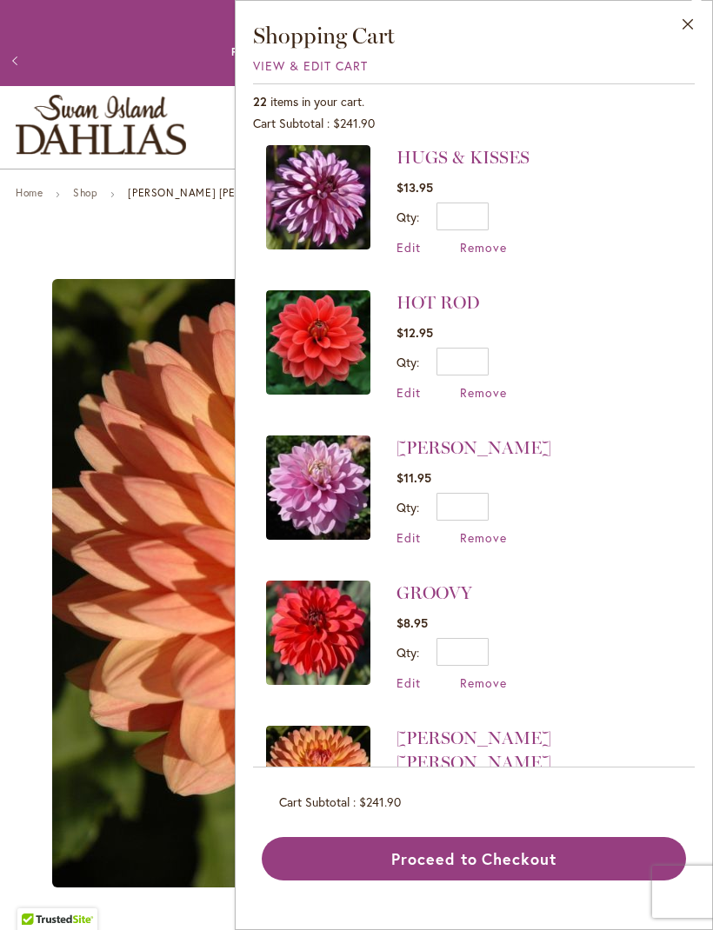
scroll to position [1737, 0]
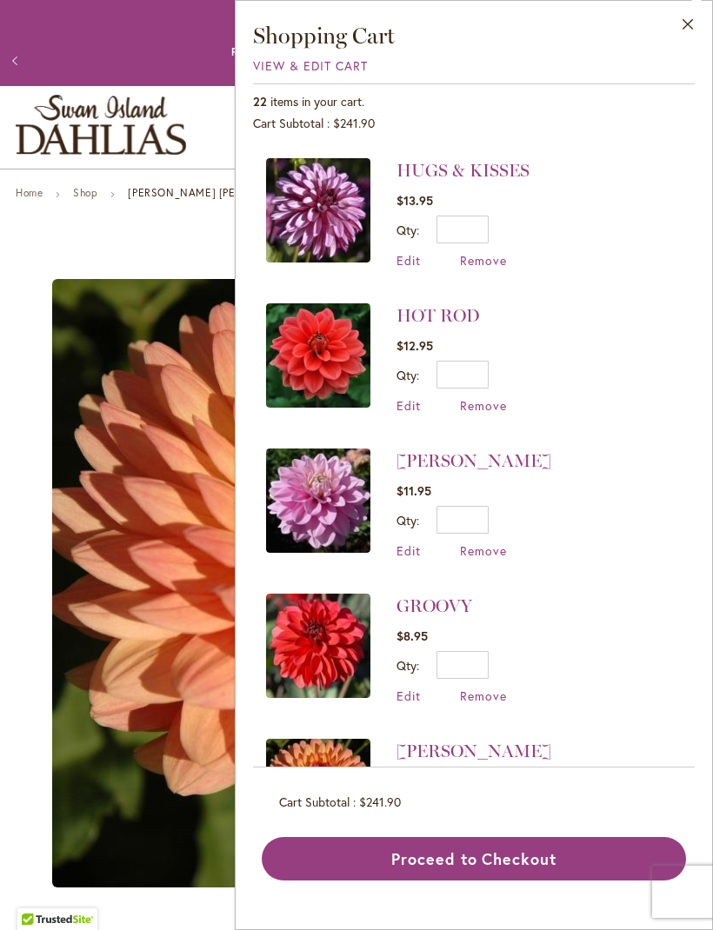
click at [450, 596] on link "GROOVY" at bounding box center [434, 605] width 76 height 21
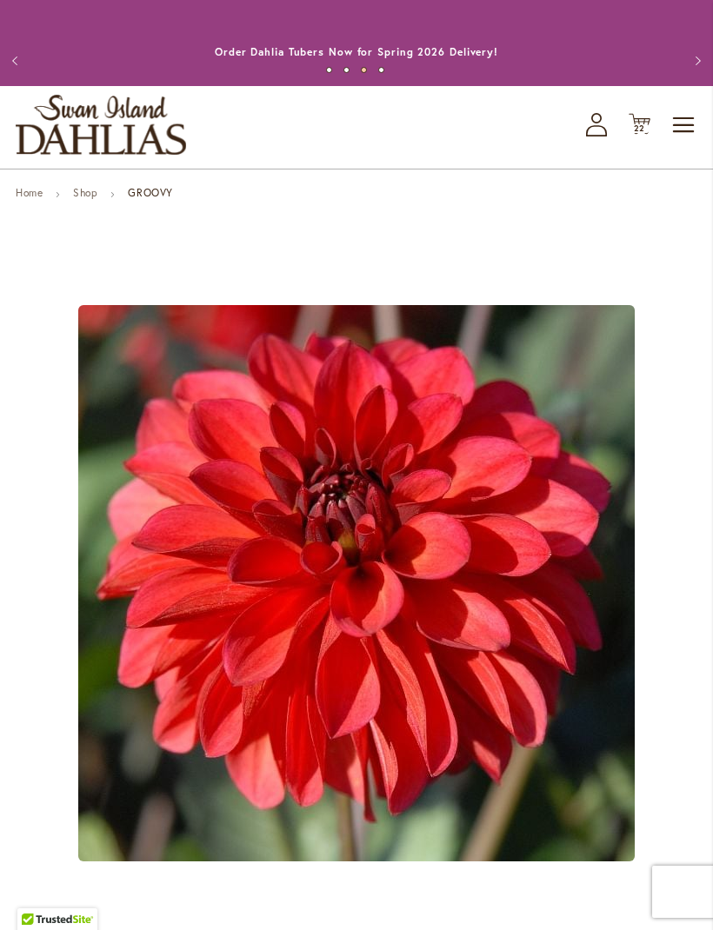
click at [648, 135] on icon at bounding box center [639, 124] width 22 height 21
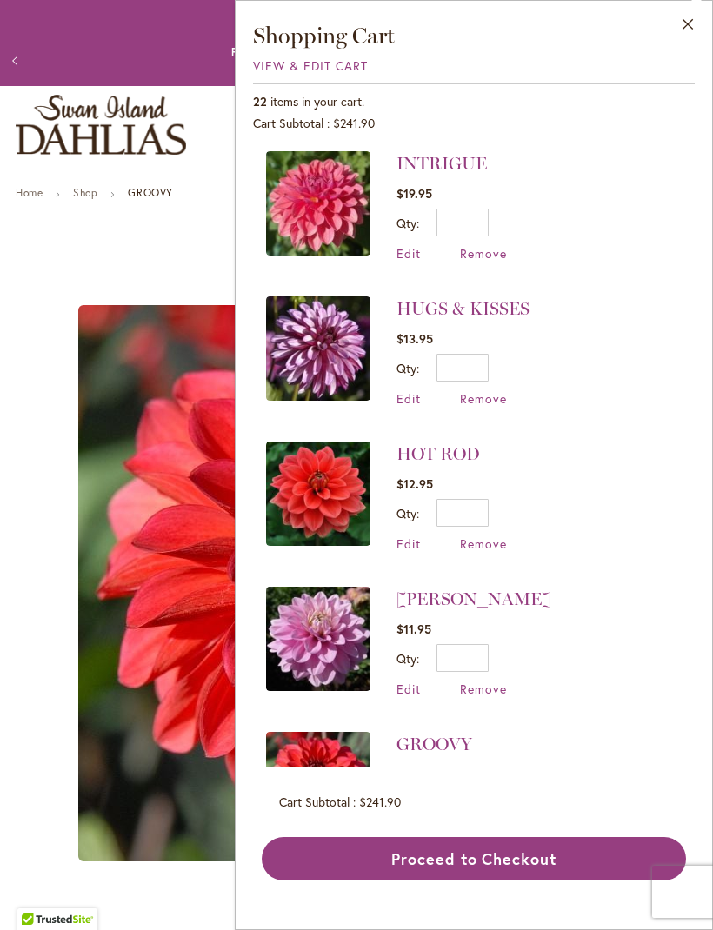
scroll to position [1572, 0]
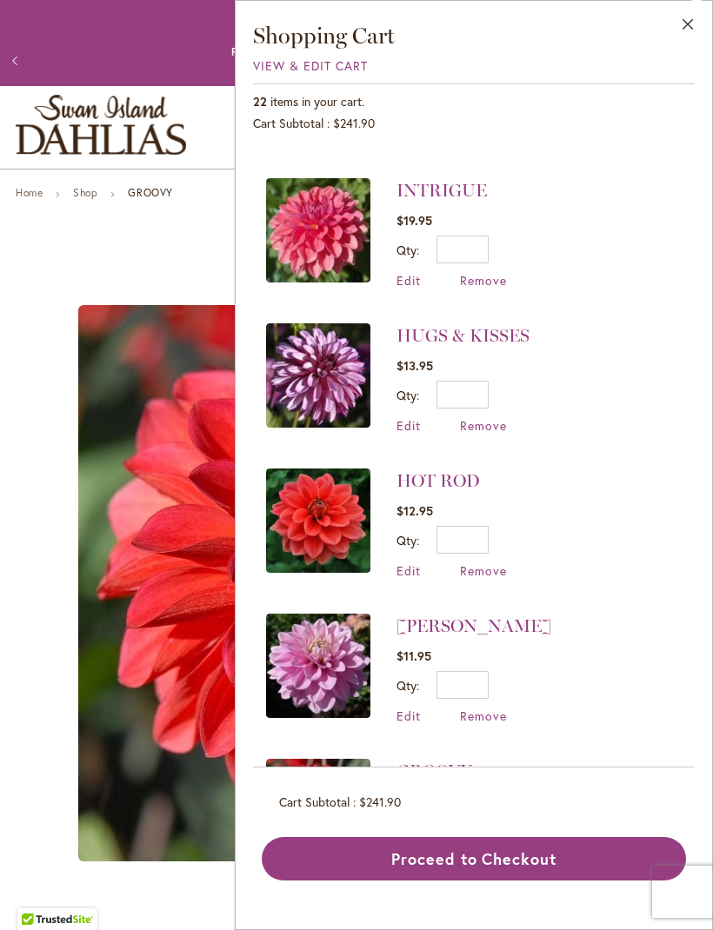
click at [531, 617] on link "[PERSON_NAME]" at bounding box center [473, 625] width 155 height 21
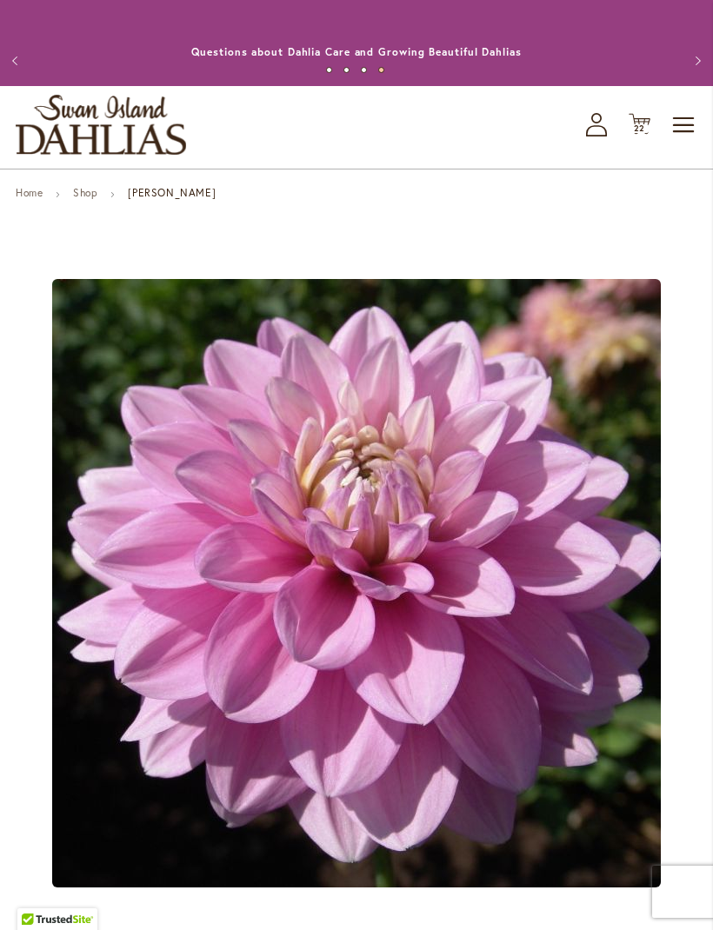
click at [647, 132] on icon "Cart .cls-1 { fill: #231f20; }" at bounding box center [639, 124] width 22 height 22
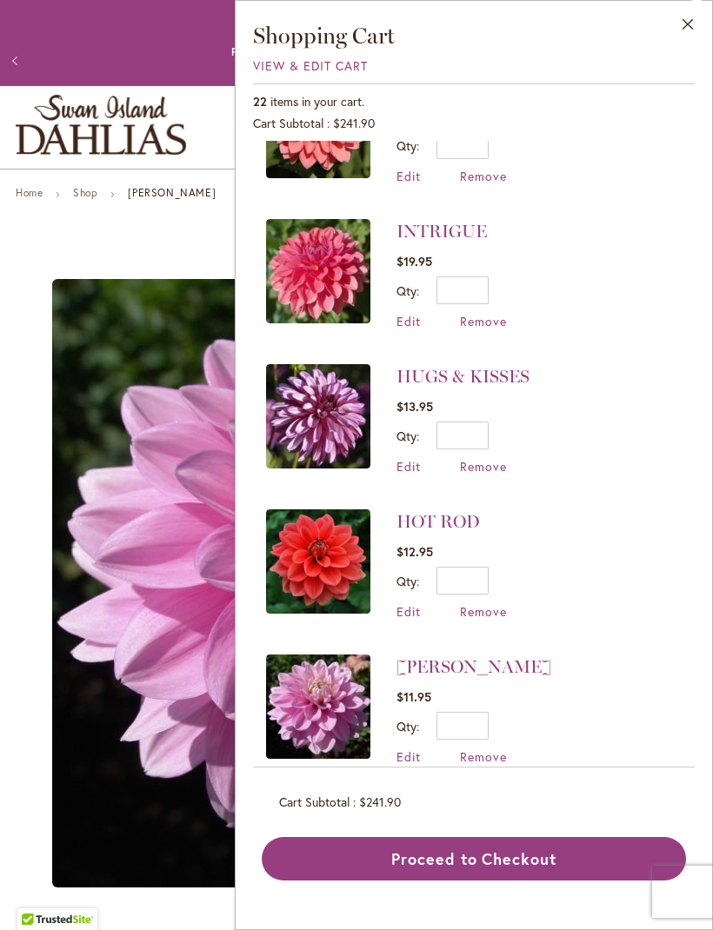
scroll to position [1528, 0]
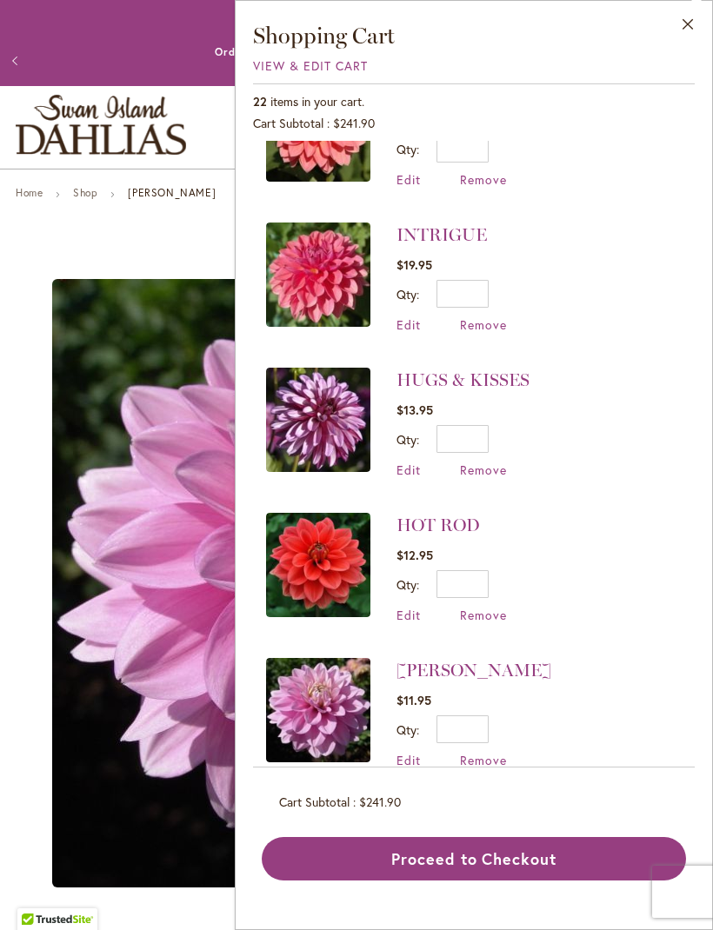
click at [453, 515] on link "HOT ROD" at bounding box center [437, 524] width 83 height 21
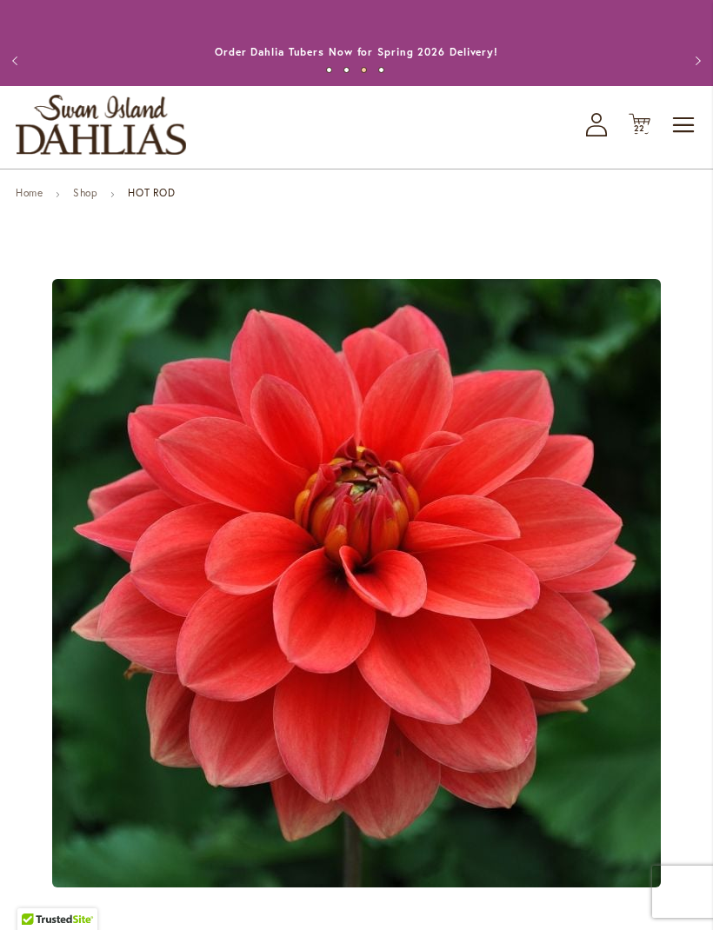
click at [647, 133] on span "22 22 items" at bounding box center [639, 128] width 17 height 9
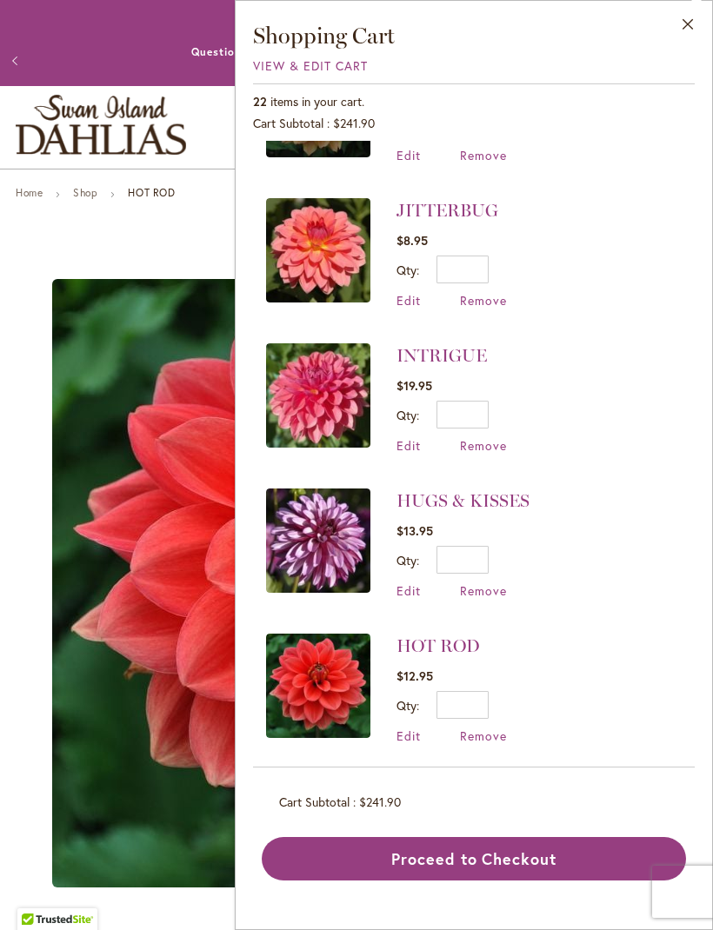
scroll to position [1408, 0]
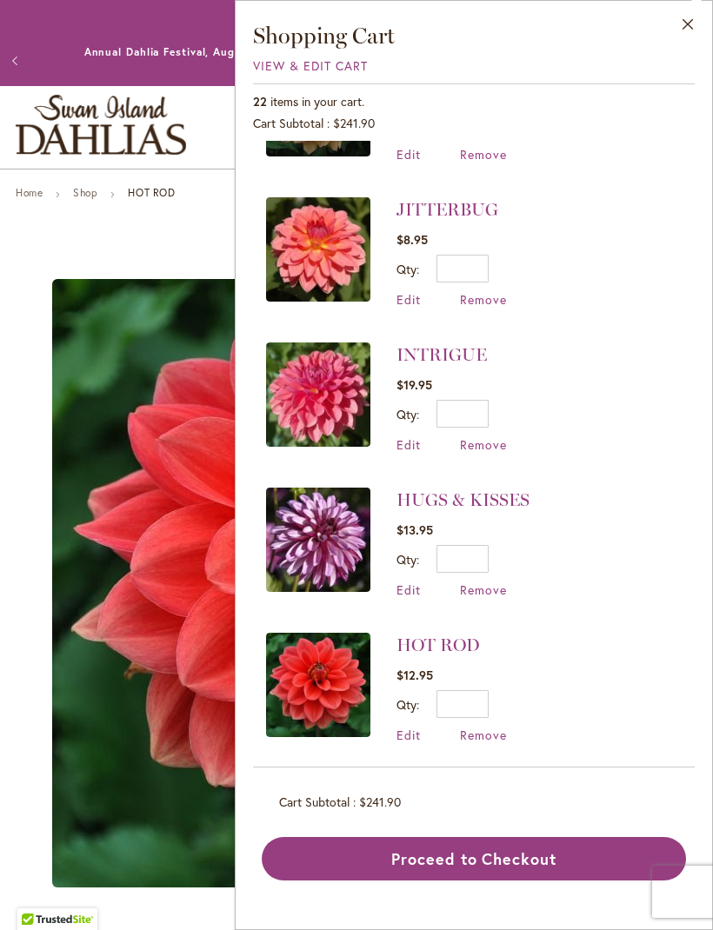
click at [468, 498] on link "HUGS & KISSES" at bounding box center [462, 499] width 133 height 21
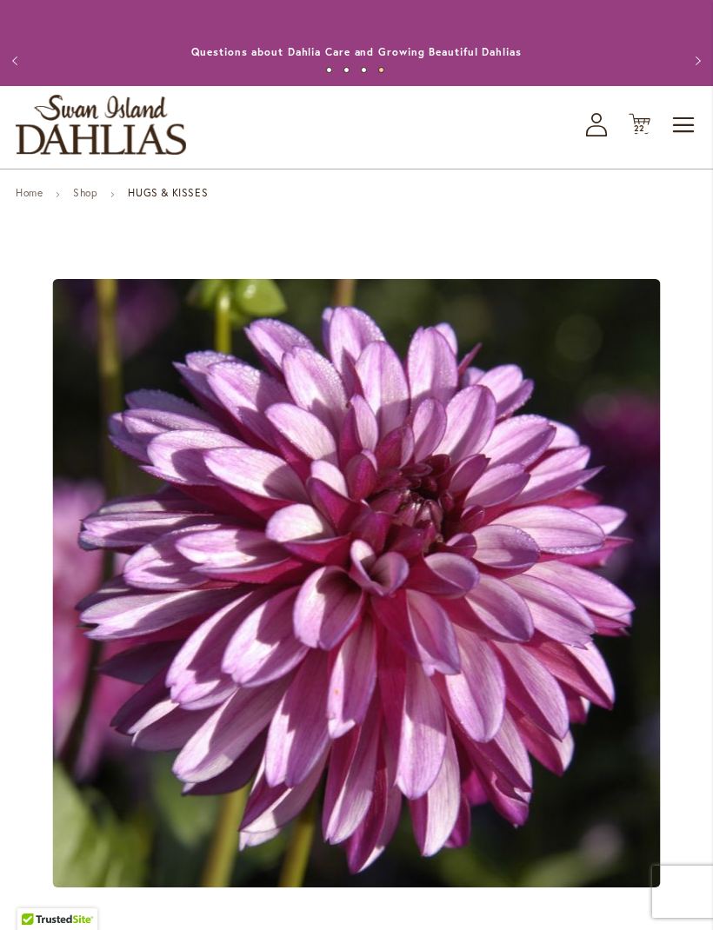
click at [646, 136] on span "Cart .cls-1 { fill: #231f20; }" at bounding box center [639, 124] width 22 height 23
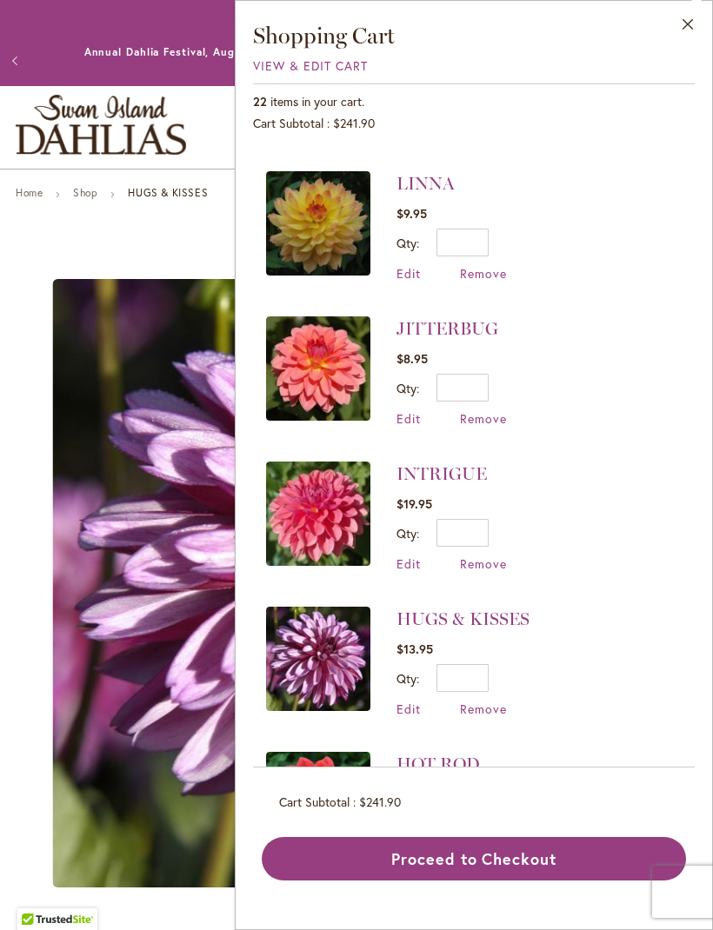
scroll to position [1298, 0]
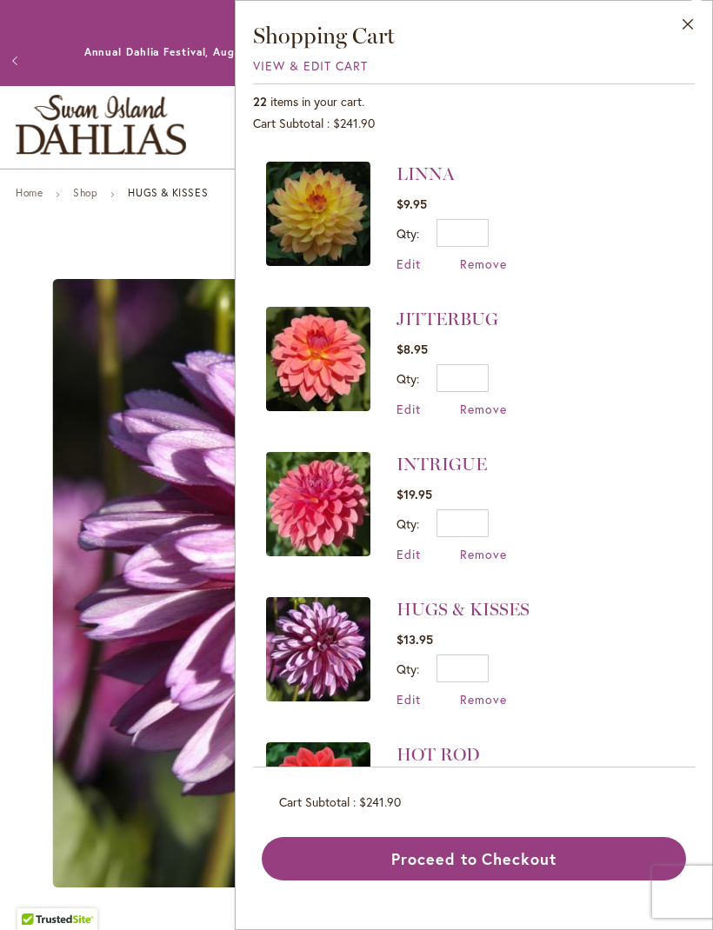
click at [489, 694] on span "Remove" at bounding box center [483, 699] width 47 height 17
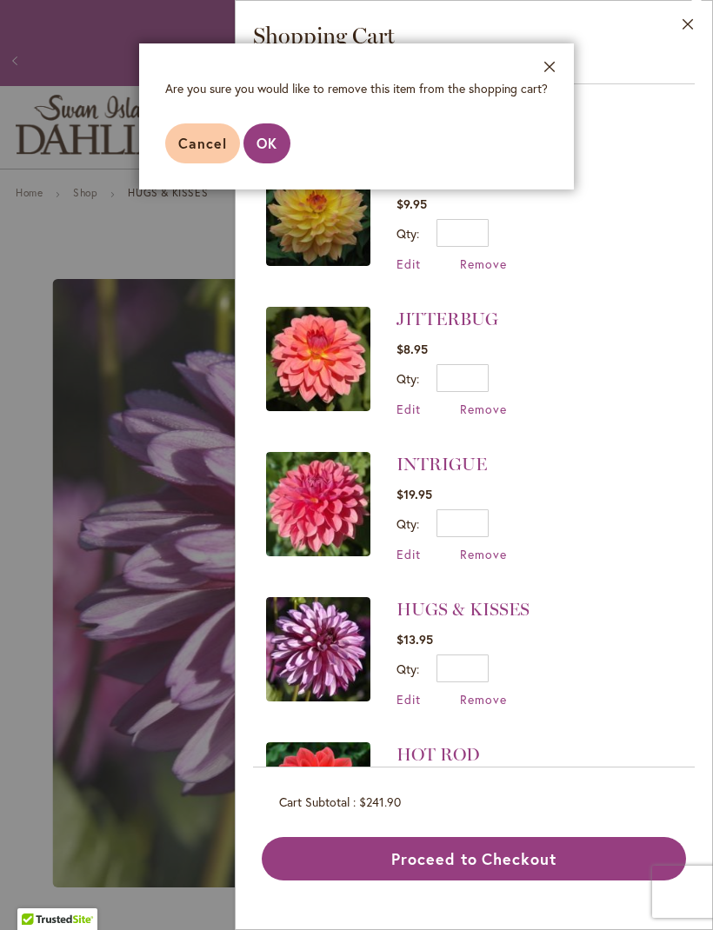
click at [277, 161] on button "OK" at bounding box center [266, 143] width 47 height 40
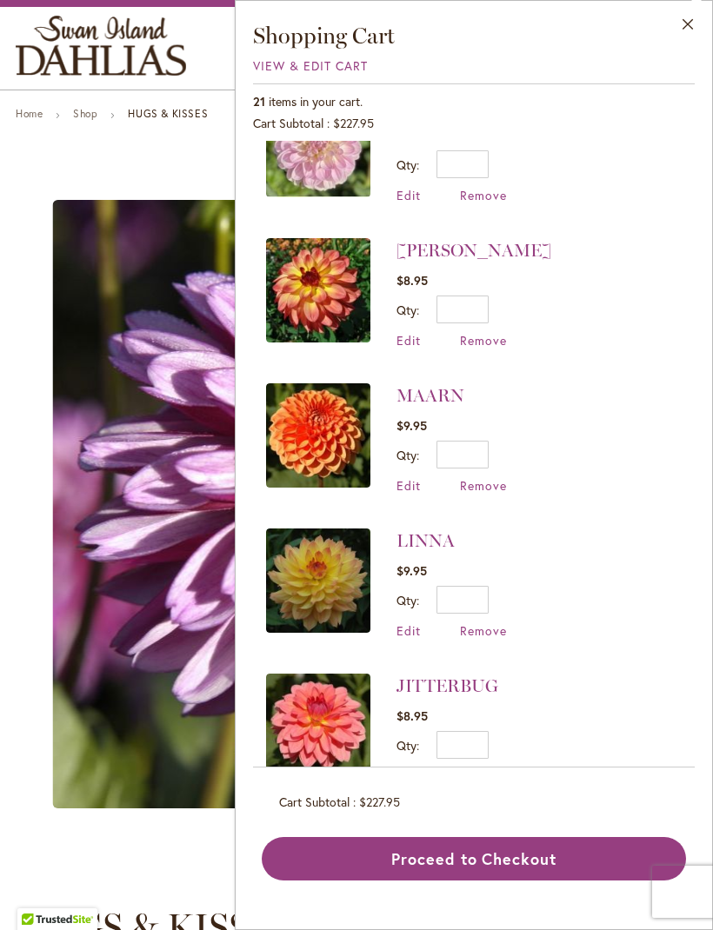
scroll to position [958, 0]
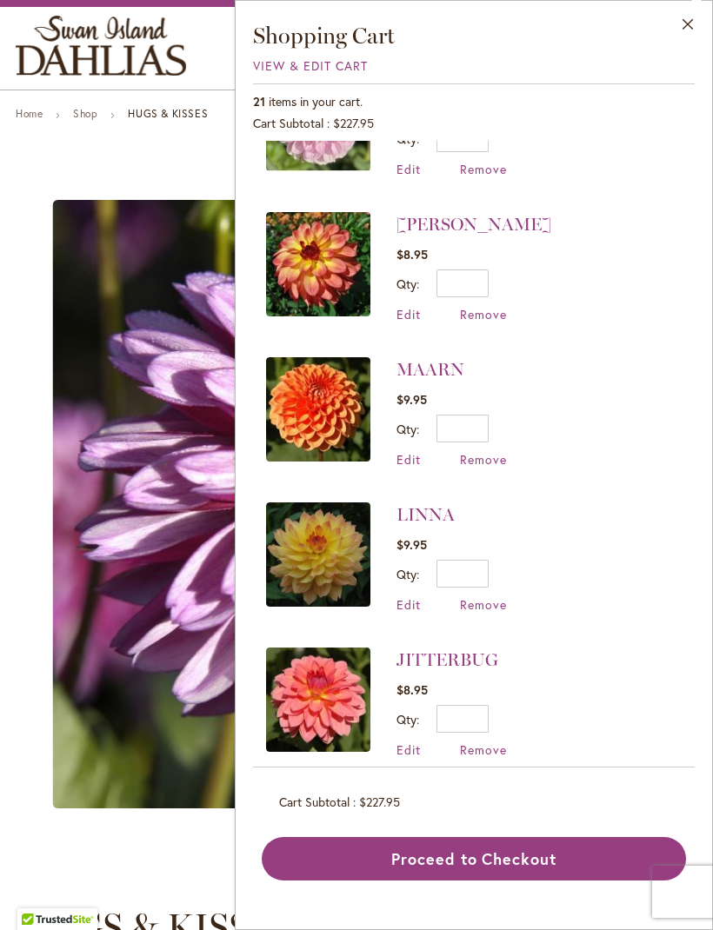
click at [613, 599] on li "LINNA $9.95 Qty * Update Edit Remove" at bounding box center [473, 557] width 415 height 145
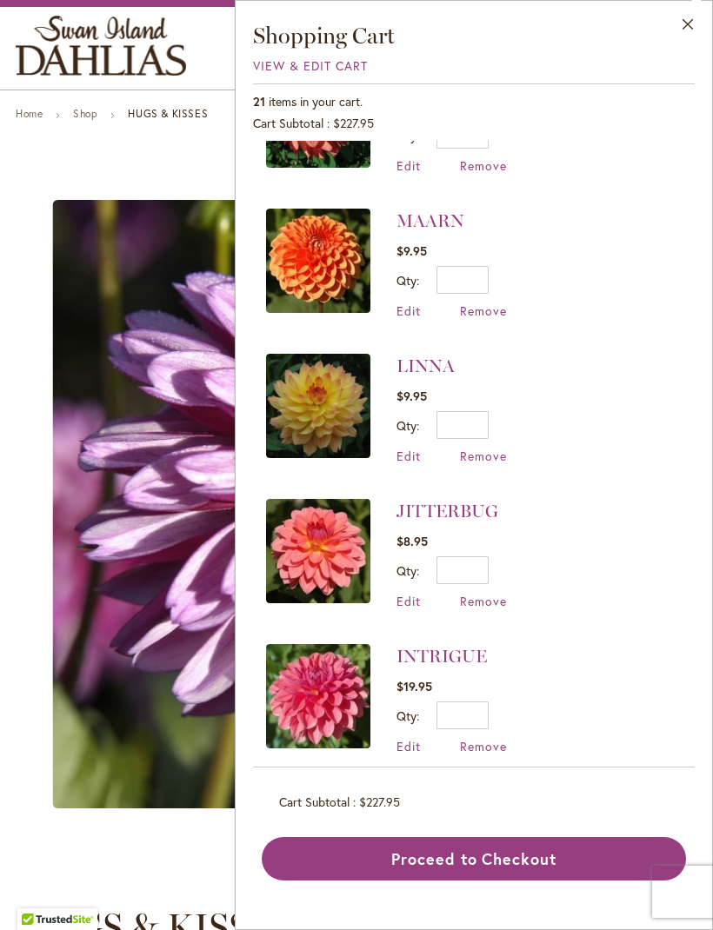
scroll to position [1105, 0]
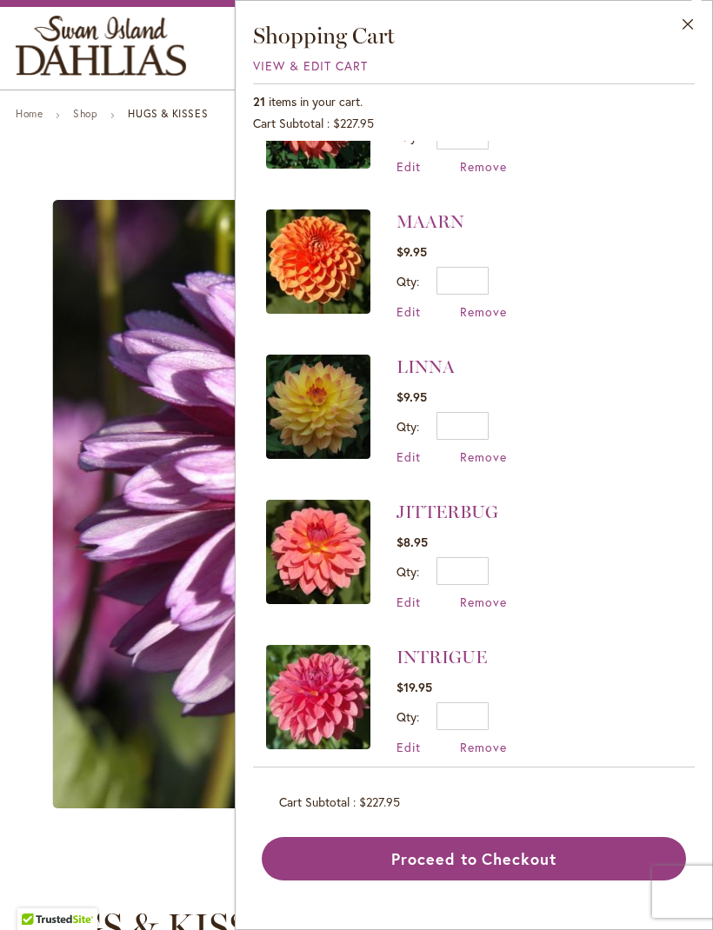
click at [447, 512] on link "JITTERBUG" at bounding box center [447, 511] width 102 height 21
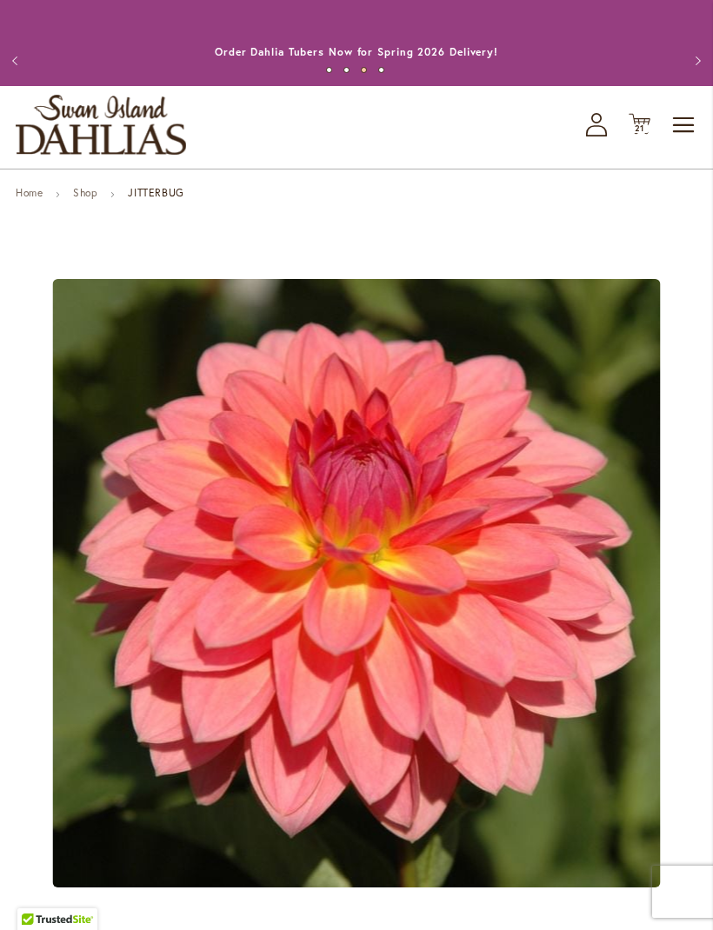
click at [644, 136] on span "Cart .cls-1 { fill: #231f20; }" at bounding box center [639, 124] width 22 height 23
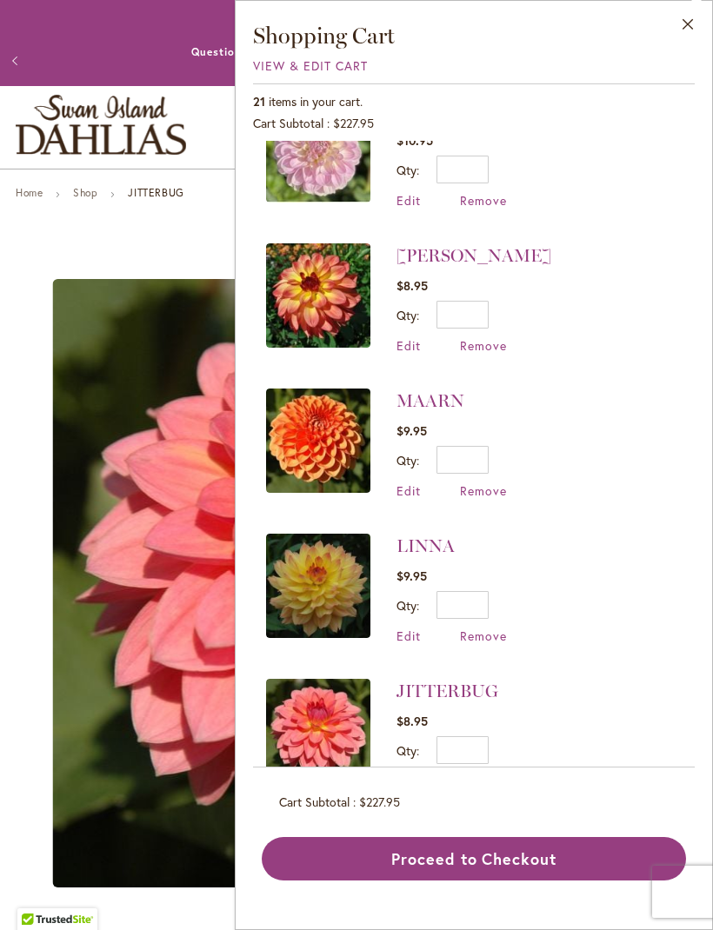
scroll to position [932, 0]
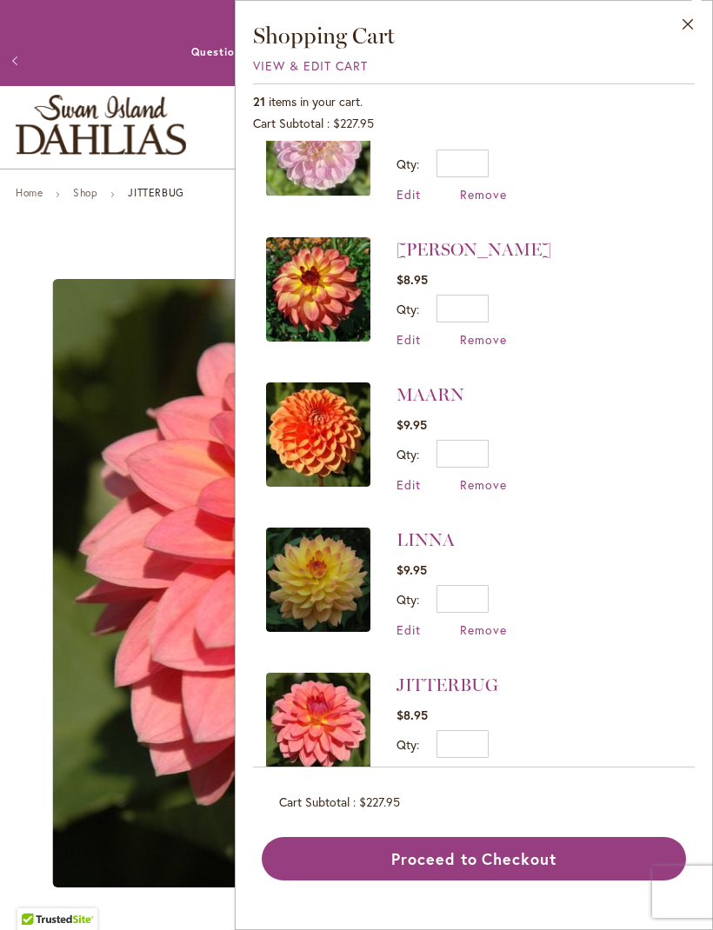
click at [434, 540] on link "LINNA" at bounding box center [425, 539] width 58 height 21
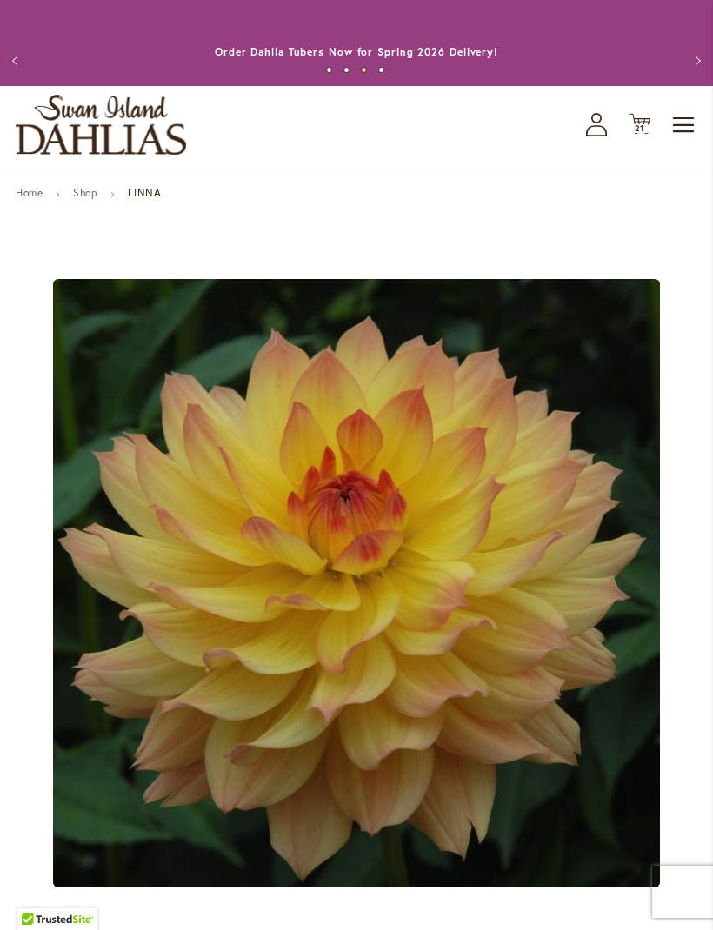
click at [647, 133] on span "21 21 items" at bounding box center [639, 128] width 17 height 9
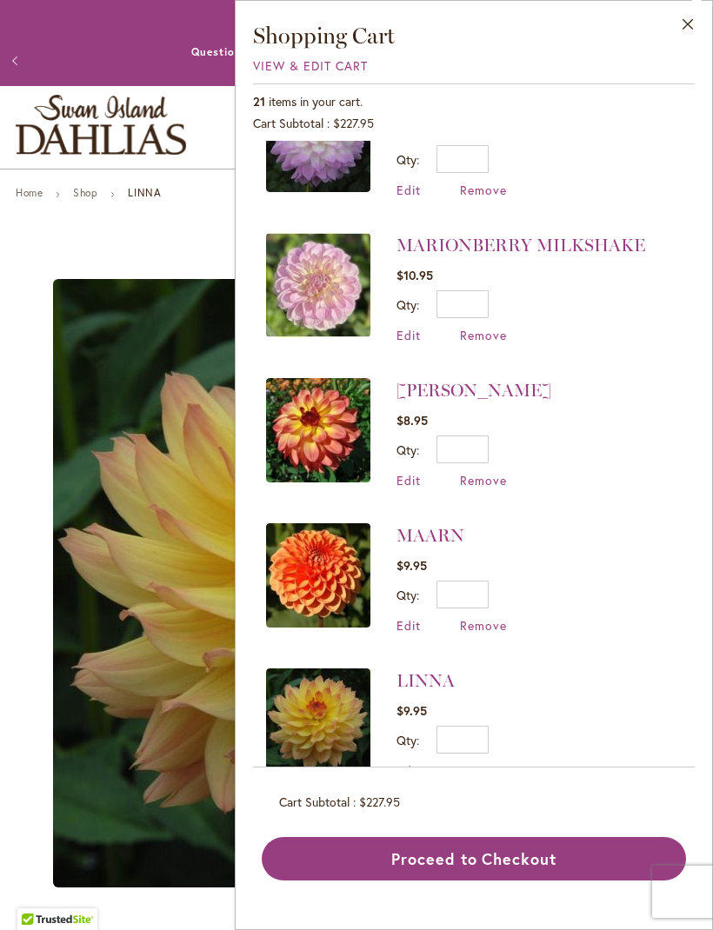
scroll to position [809, 0]
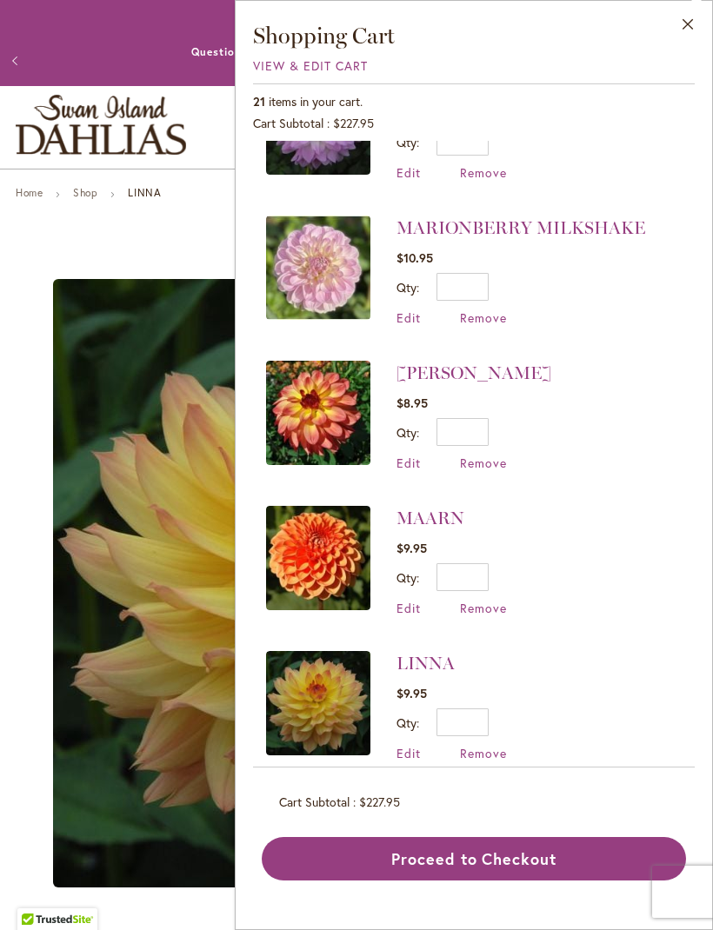
click at [429, 521] on link "MAARN" at bounding box center [430, 518] width 68 height 21
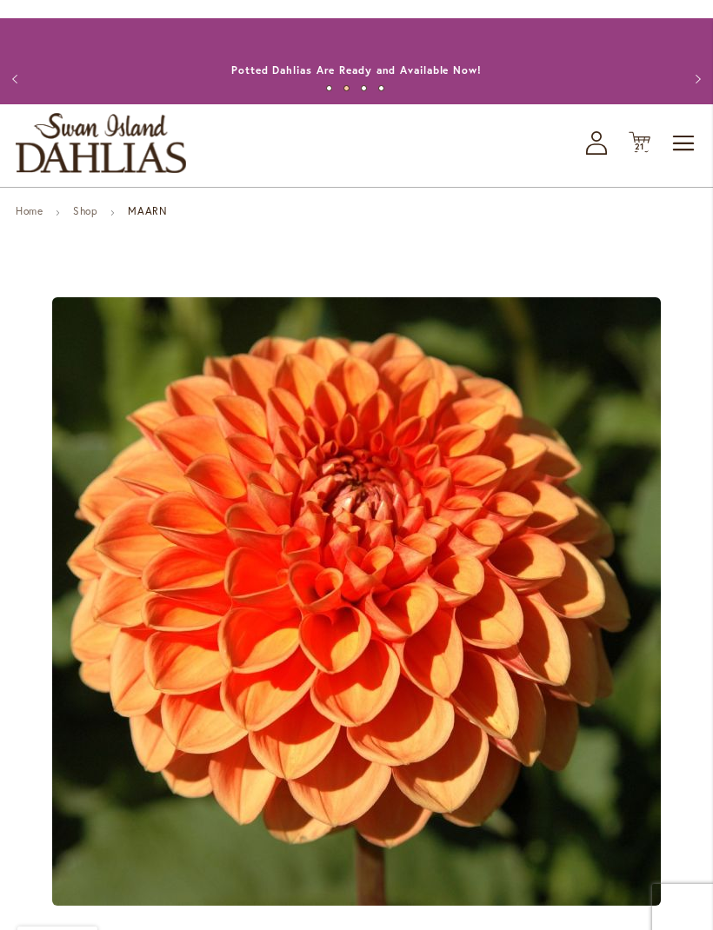
click at [642, 134] on icon "Cart .cls-1 { fill: #231f20; }" at bounding box center [639, 124] width 22 height 22
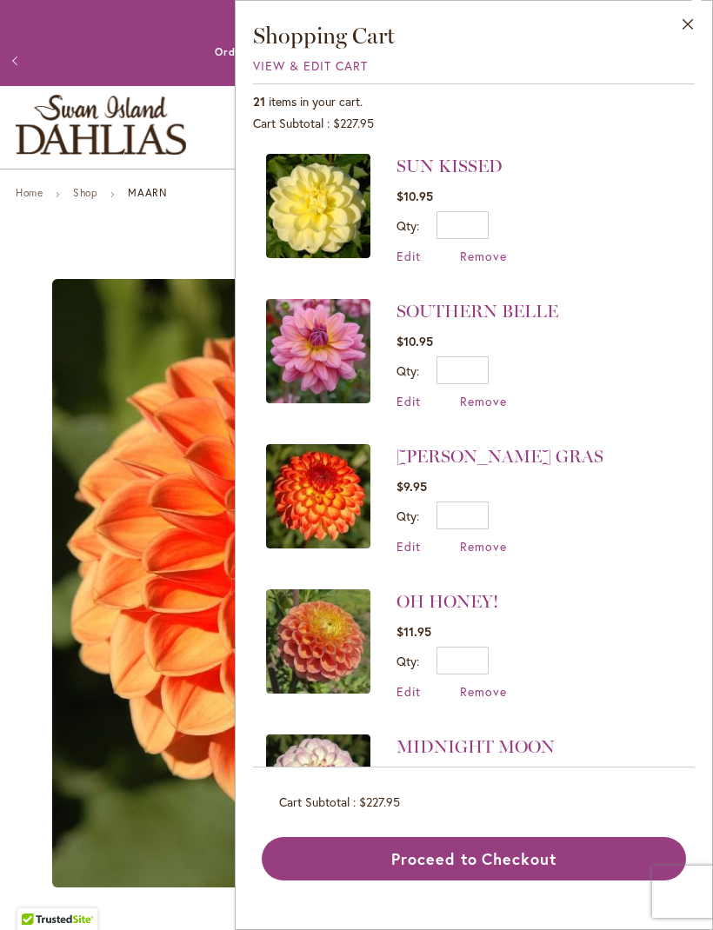
click at [642, 151] on div "SUN KISSED $10.95 Qty * Update Edit Remove" at bounding box center [473, 454] width 441 height 627
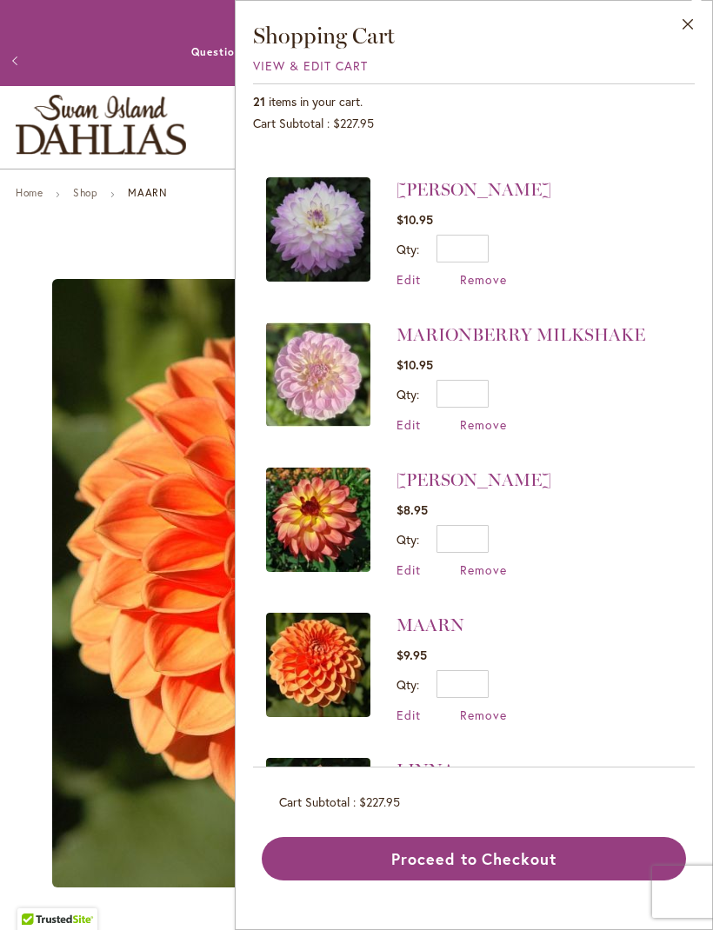
scroll to position [710, 0]
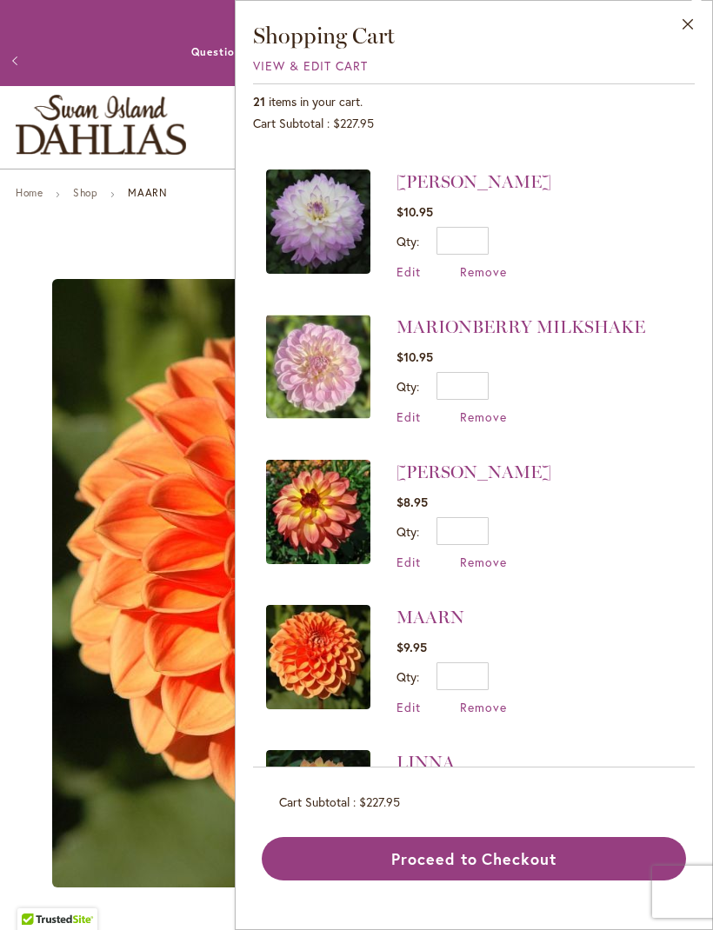
click at [433, 472] on link "[PERSON_NAME]" at bounding box center [473, 471] width 155 height 21
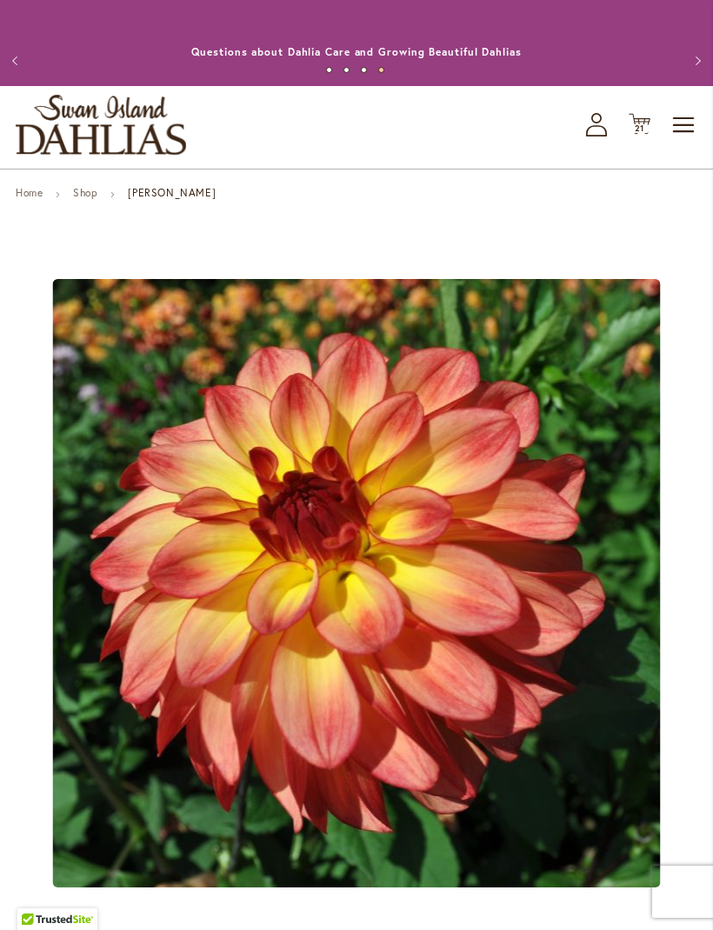
click at [647, 136] on span "Cart .cls-1 { fill: #231f20; }" at bounding box center [639, 124] width 22 height 23
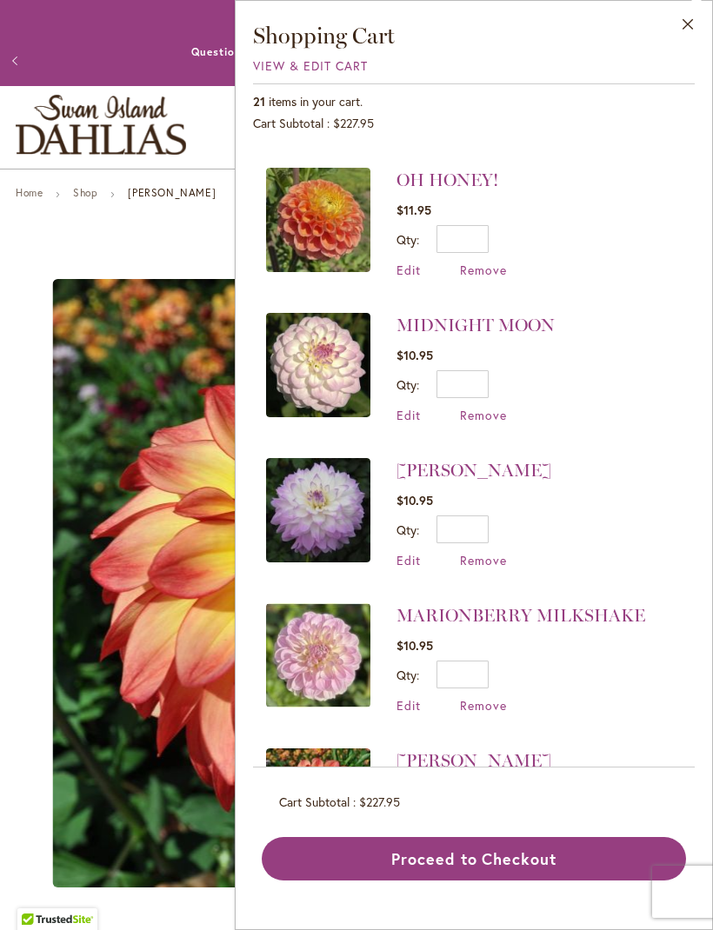
scroll to position [422, 0]
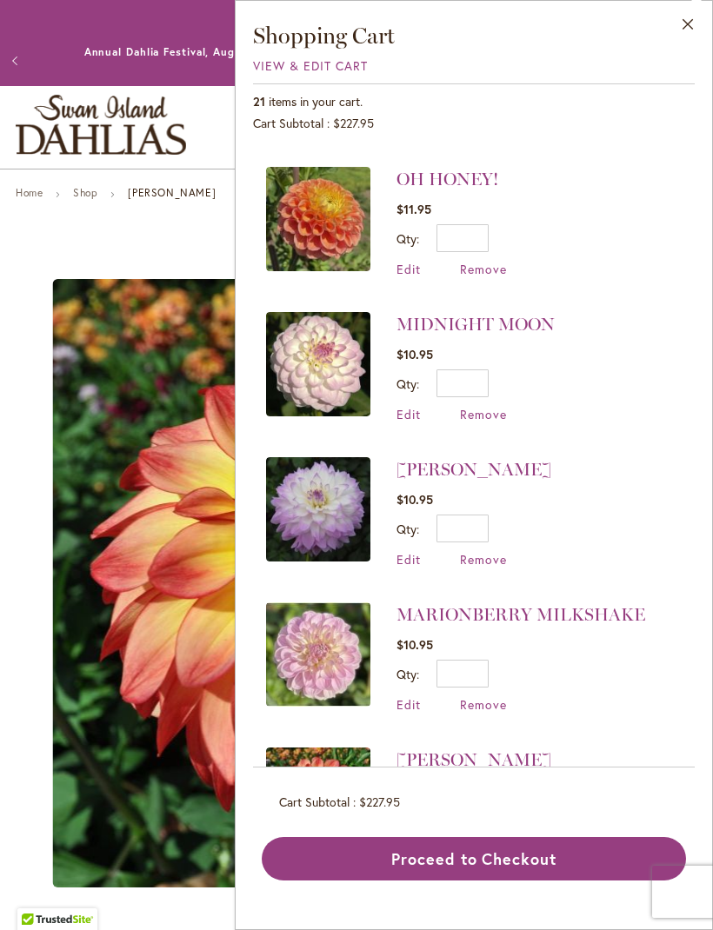
click at [520, 617] on link "MARIONBERRY MILKSHAKE" at bounding box center [520, 614] width 249 height 21
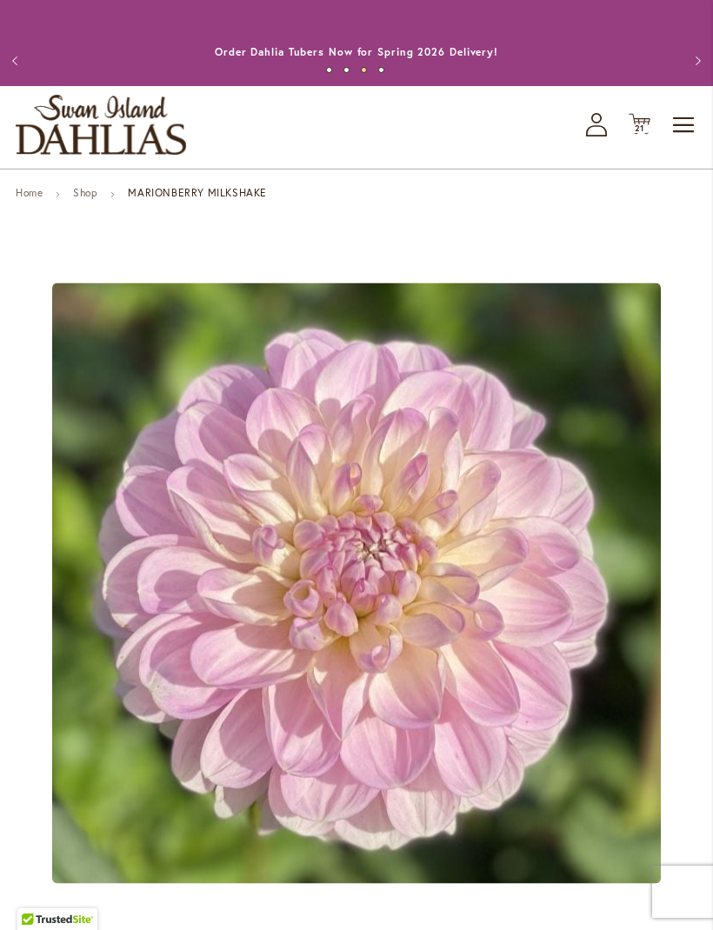
click at [640, 134] on span "21" at bounding box center [639, 128] width 10 height 11
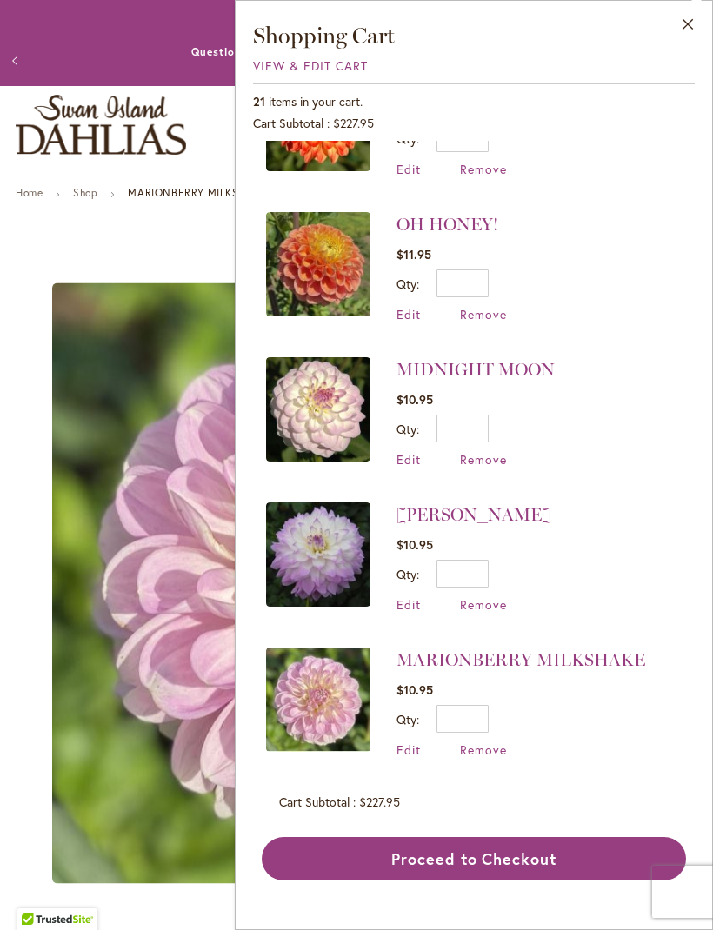
scroll to position [378, 0]
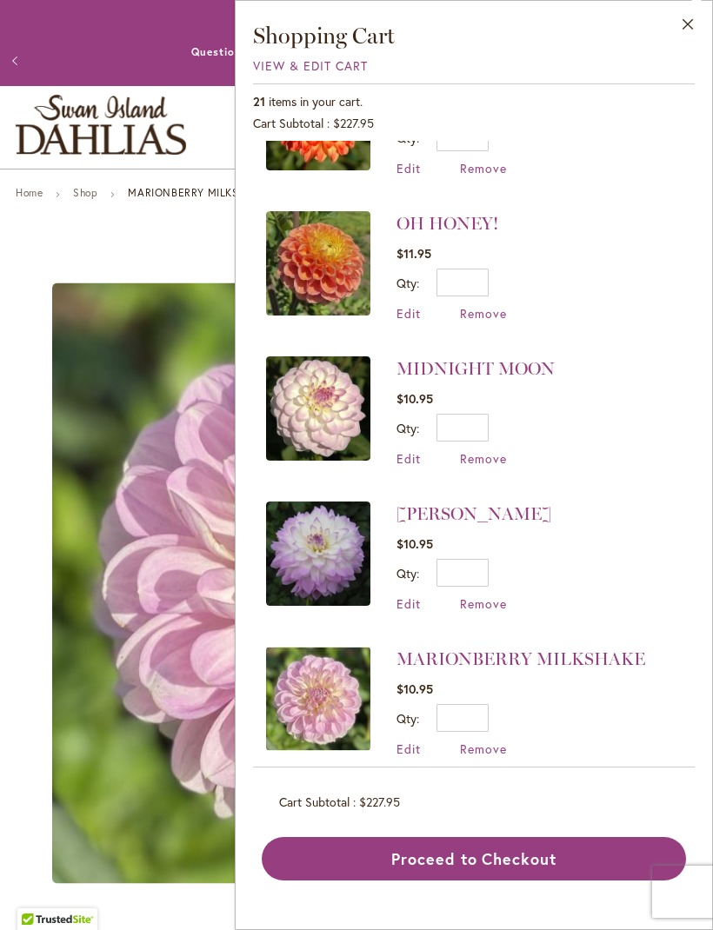
click at [505, 518] on link "[PERSON_NAME]" at bounding box center [473, 513] width 155 height 21
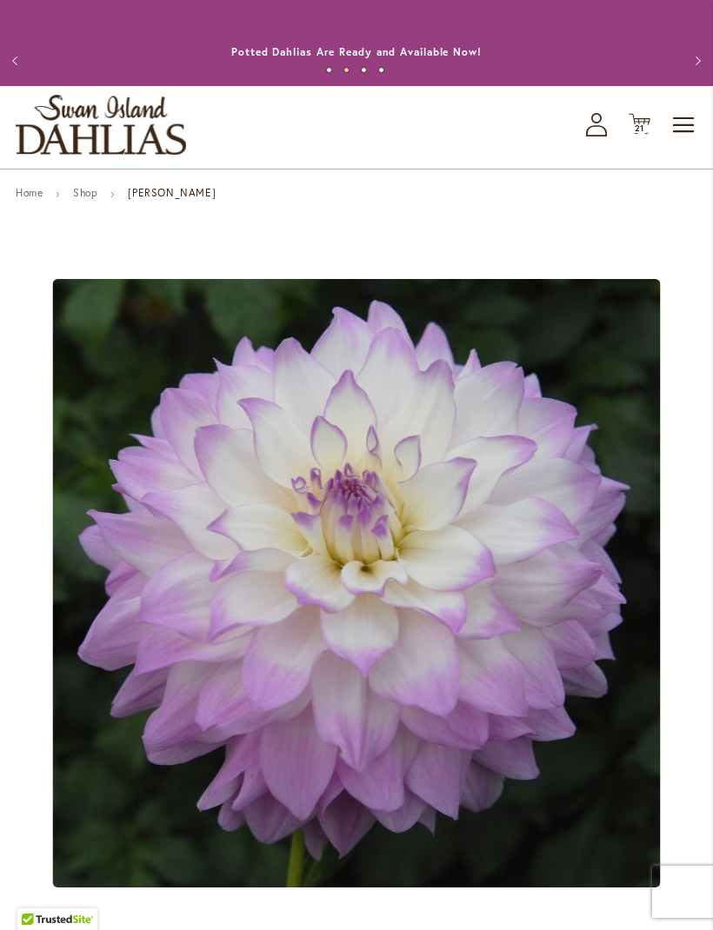
click at [646, 133] on span "21 21 items" at bounding box center [639, 128] width 17 height 9
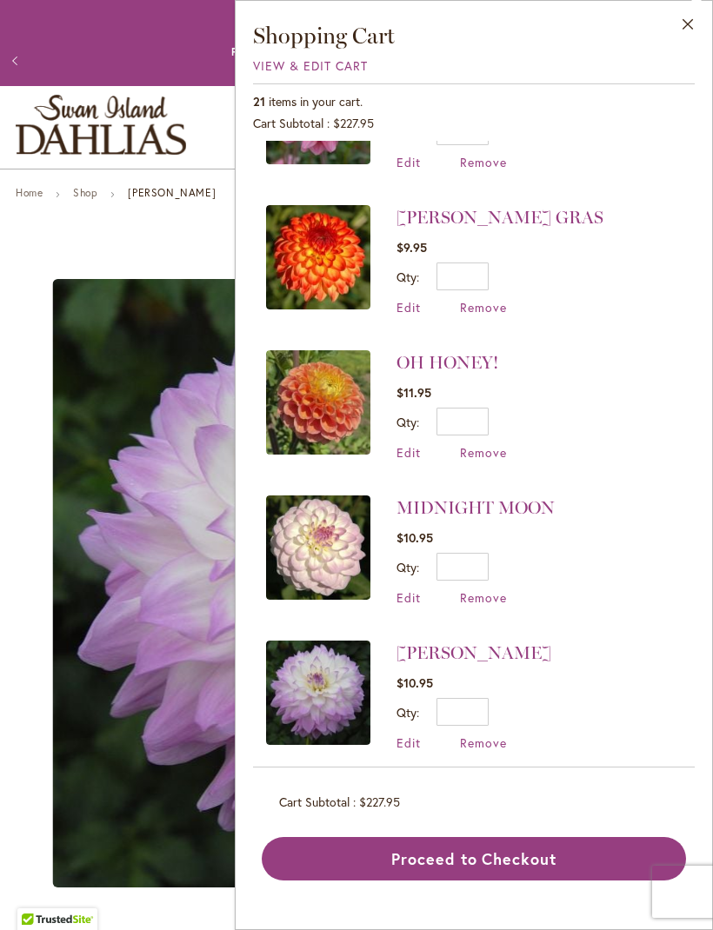
scroll to position [287, 0]
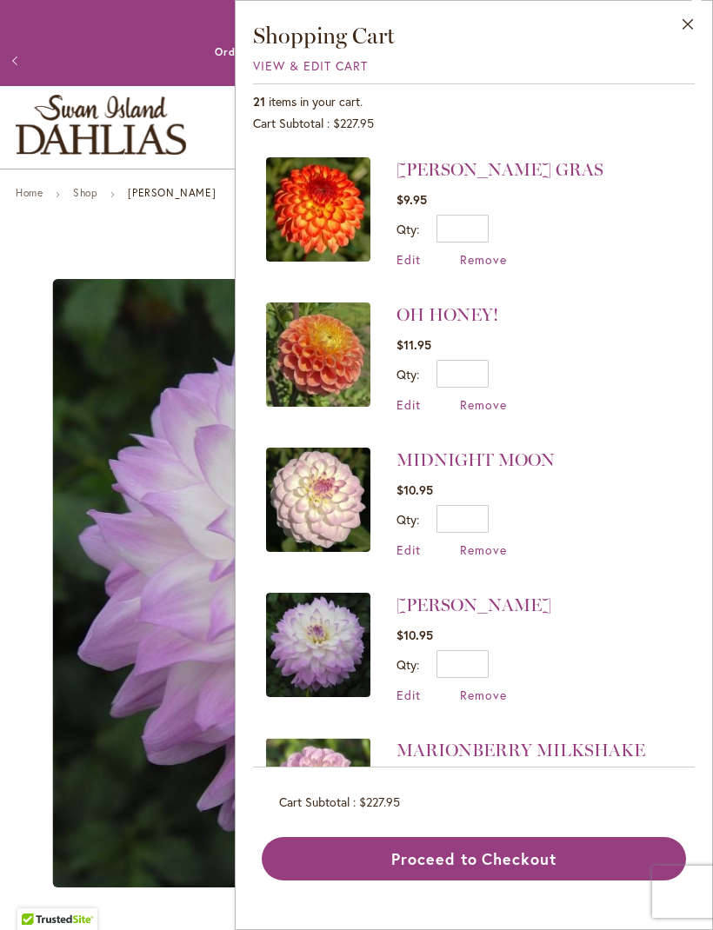
click at [505, 460] on link "MIDNIGHT MOON" at bounding box center [475, 459] width 158 height 21
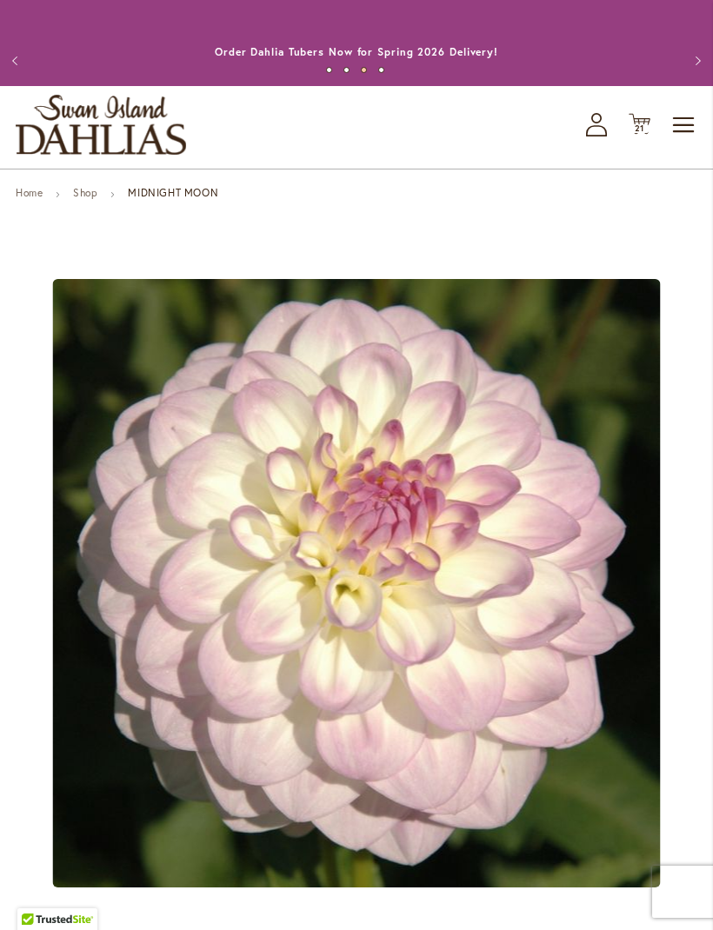
click at [640, 134] on span "21" at bounding box center [639, 128] width 10 height 11
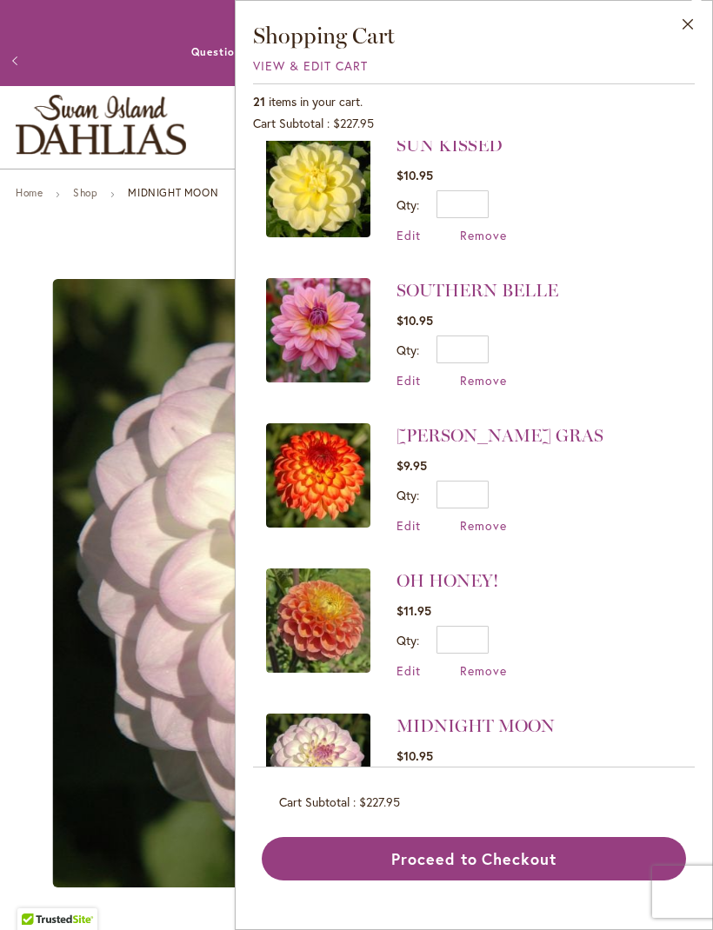
scroll to position [18, 0]
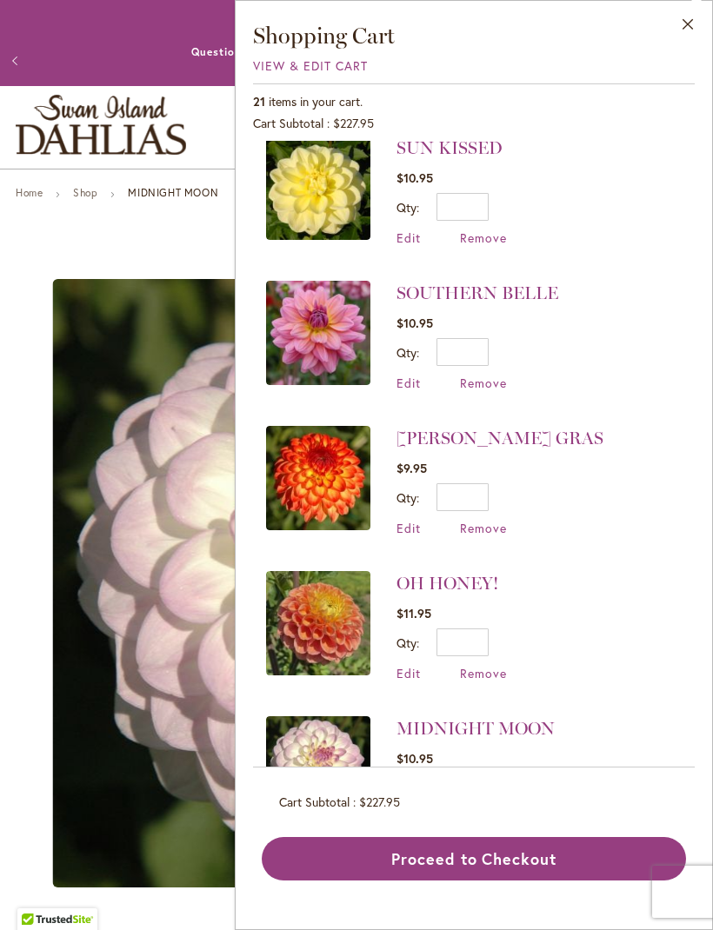
click at [460, 588] on link "OH HONEY!" at bounding box center [447, 583] width 102 height 21
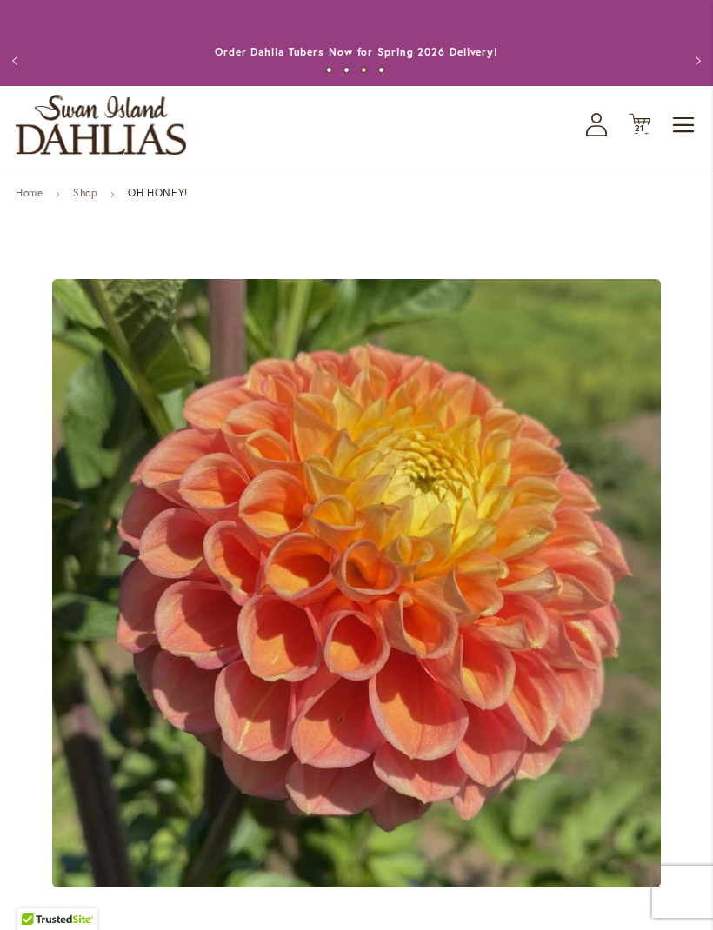
click at [645, 133] on span "21 21 items" at bounding box center [639, 128] width 17 height 9
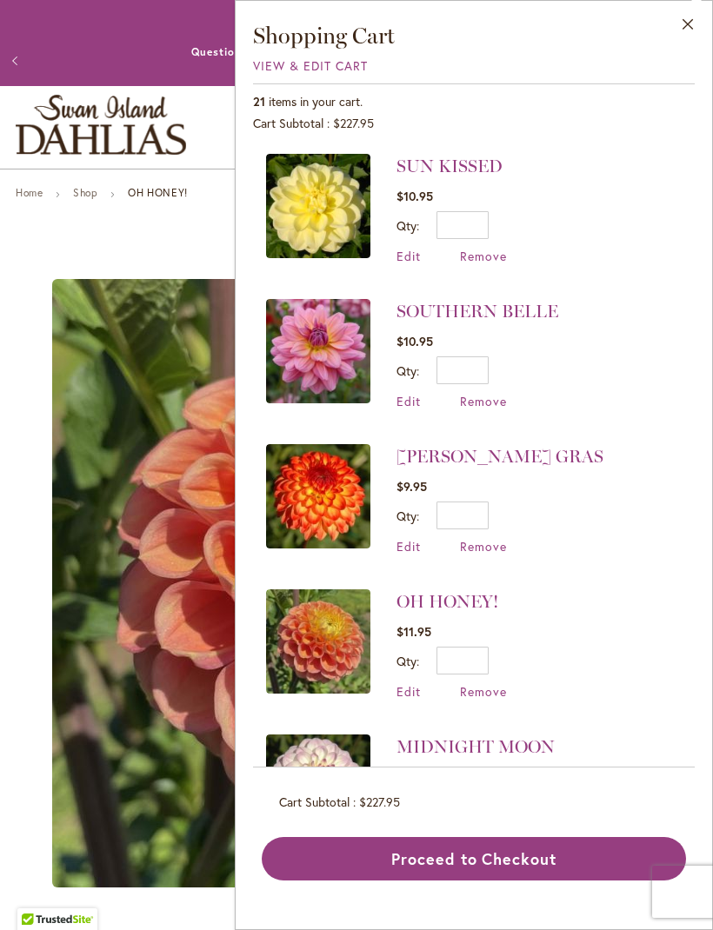
click at [461, 462] on link "[PERSON_NAME] GRAS" at bounding box center [499, 456] width 207 height 21
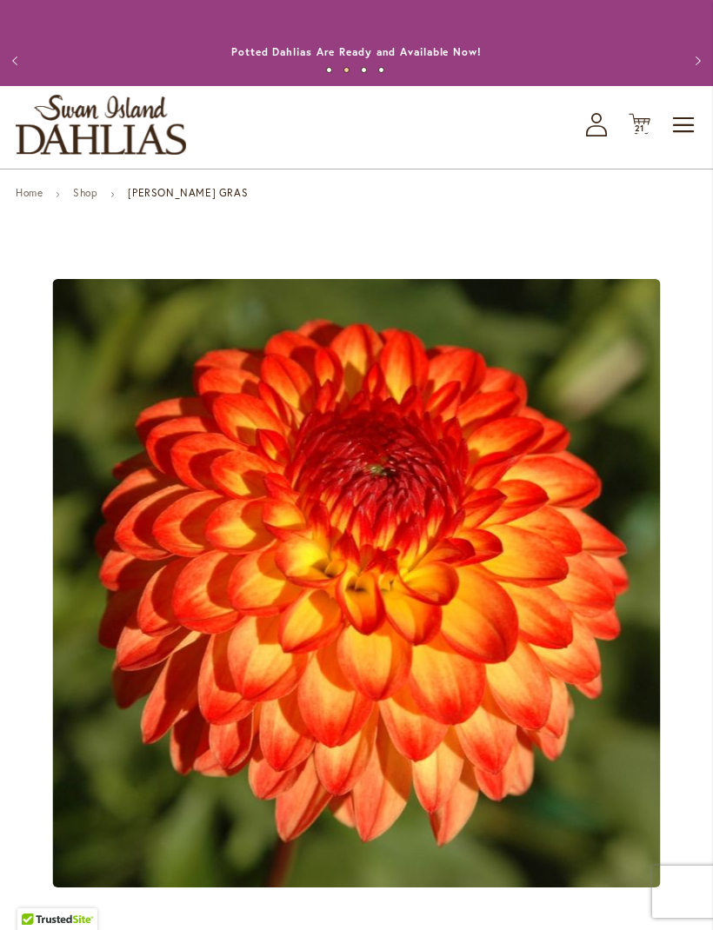
click at [639, 134] on span "21" at bounding box center [639, 128] width 10 height 11
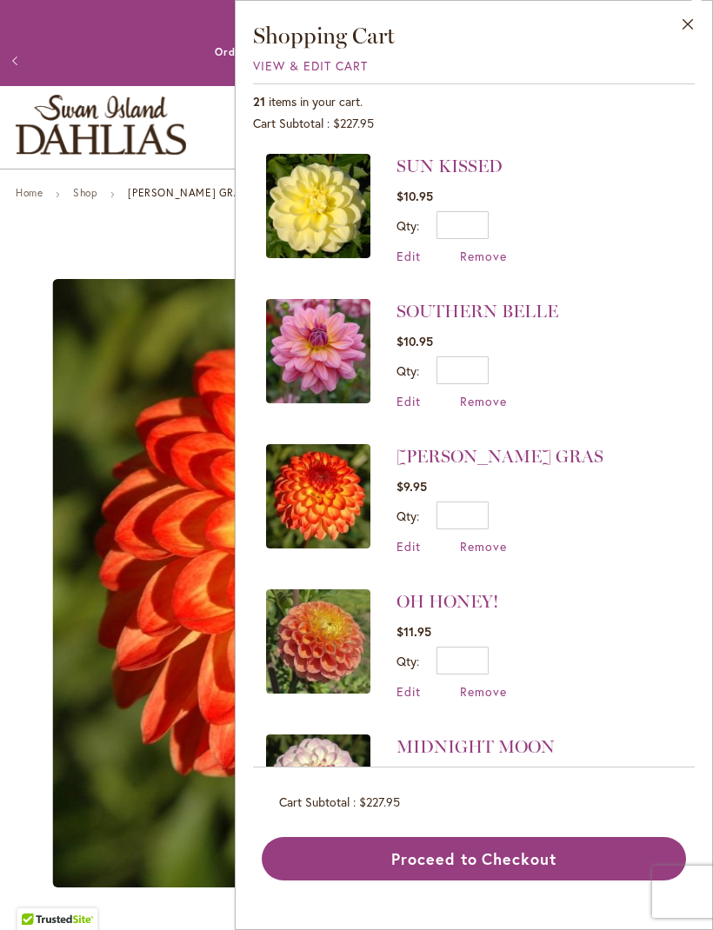
click at [484, 312] on link "SOUTHERN BELLE" at bounding box center [477, 311] width 162 height 21
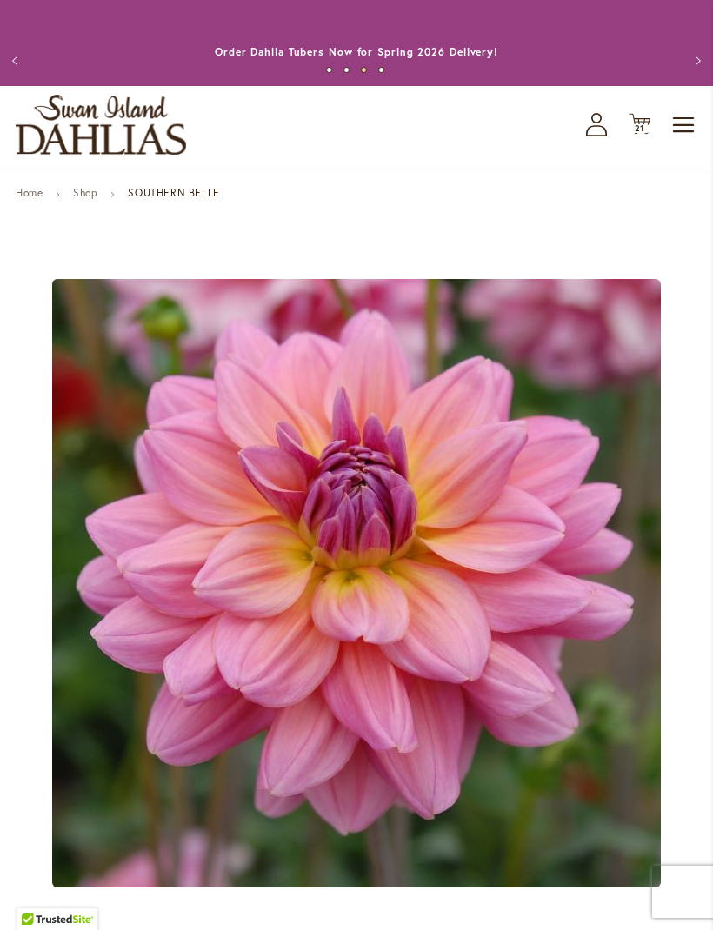
click at [640, 134] on span "21" at bounding box center [639, 128] width 10 height 11
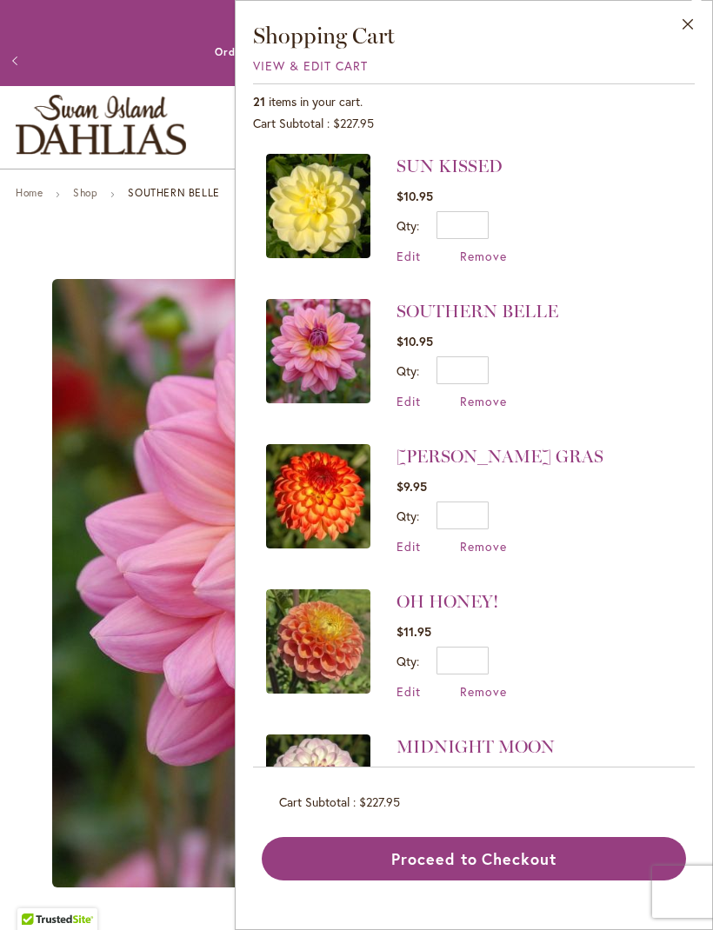
click at [475, 172] on link "SUN KISSED" at bounding box center [449, 166] width 106 height 21
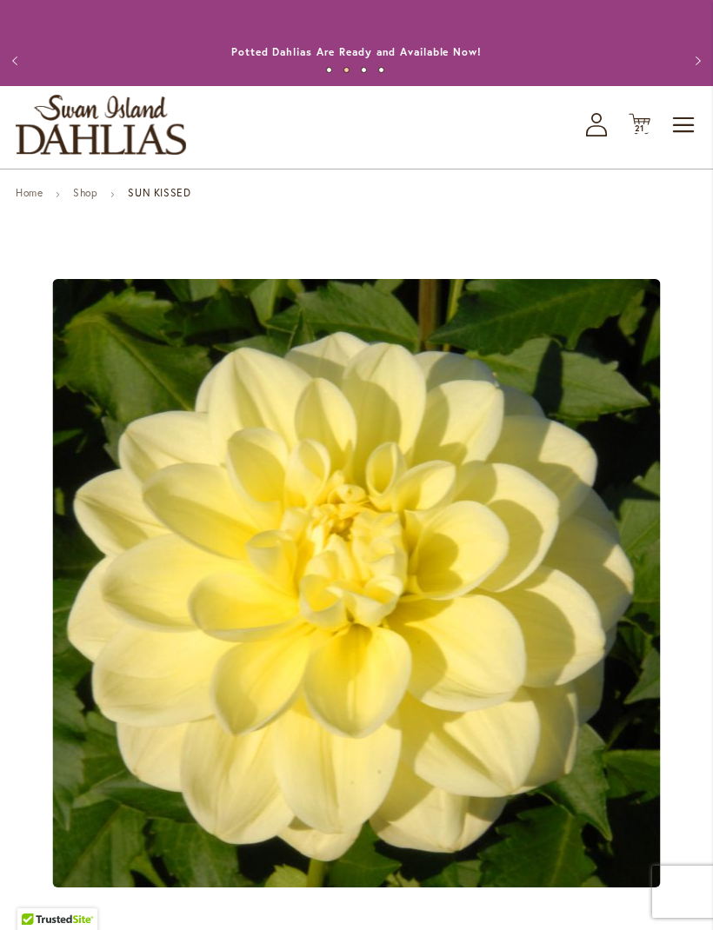
click at [648, 135] on icon "Cart .cls-1 { fill: #231f20; }" at bounding box center [639, 124] width 22 height 22
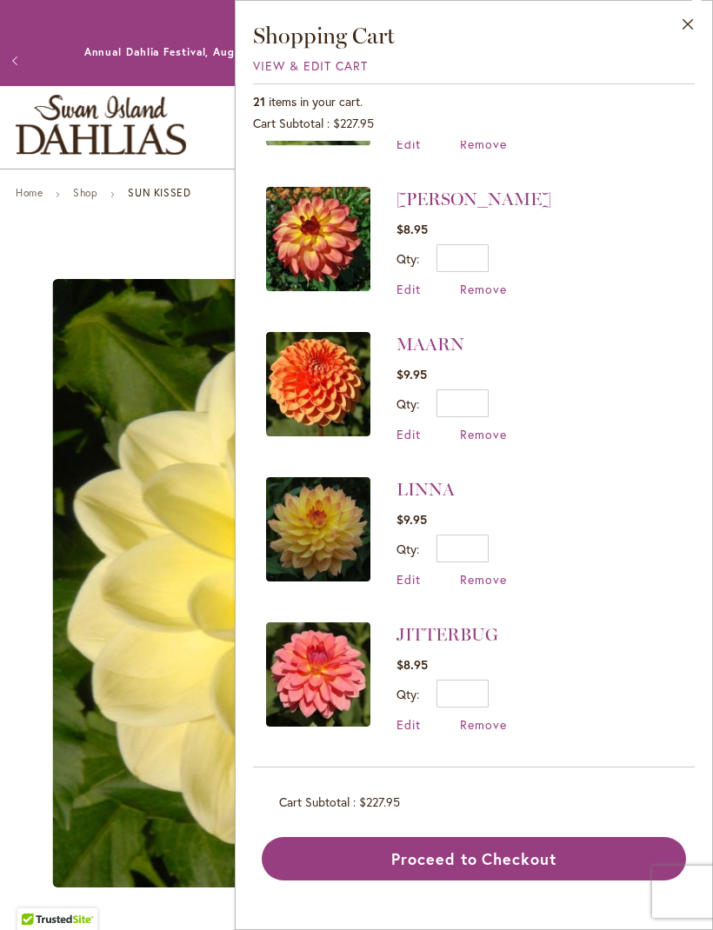
scroll to position [993, 0]
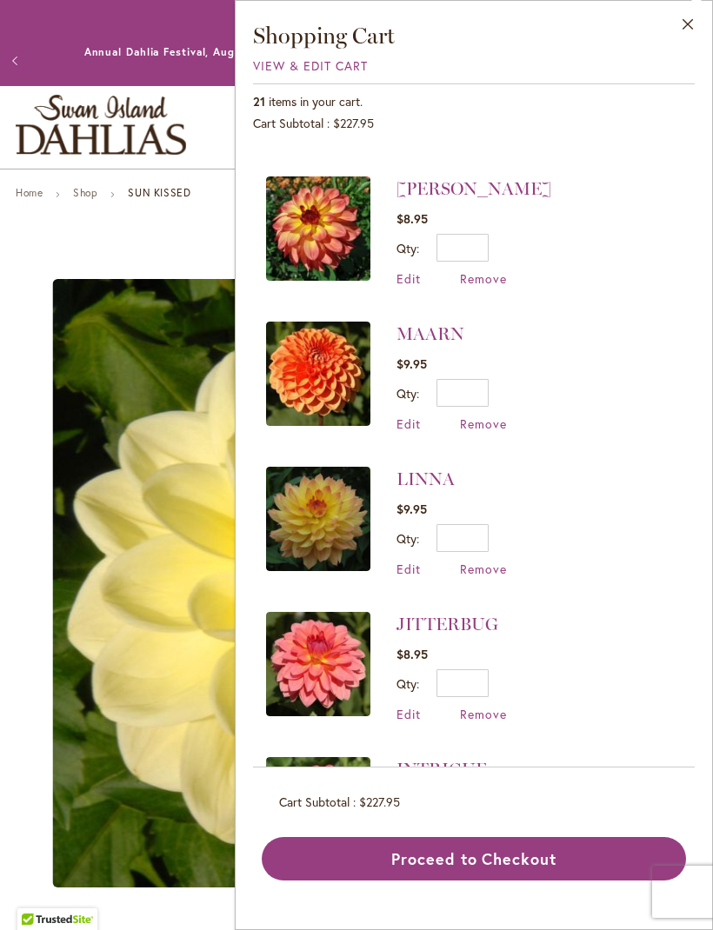
click at [440, 481] on link "LINNA" at bounding box center [425, 478] width 58 height 21
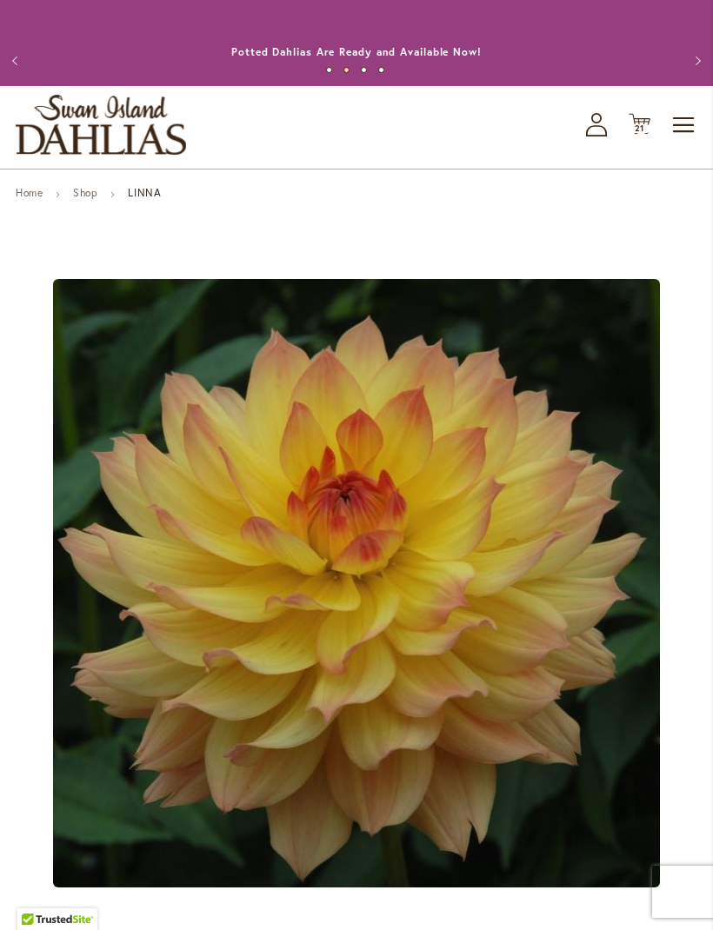
click at [643, 134] on span "21" at bounding box center [639, 128] width 10 height 11
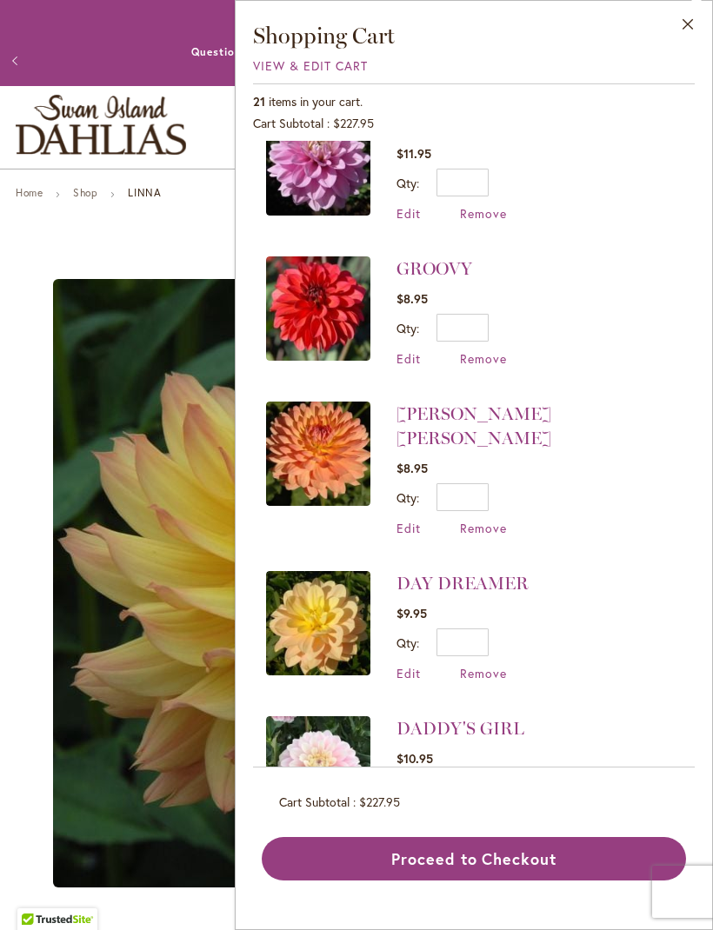
scroll to position [1936, 0]
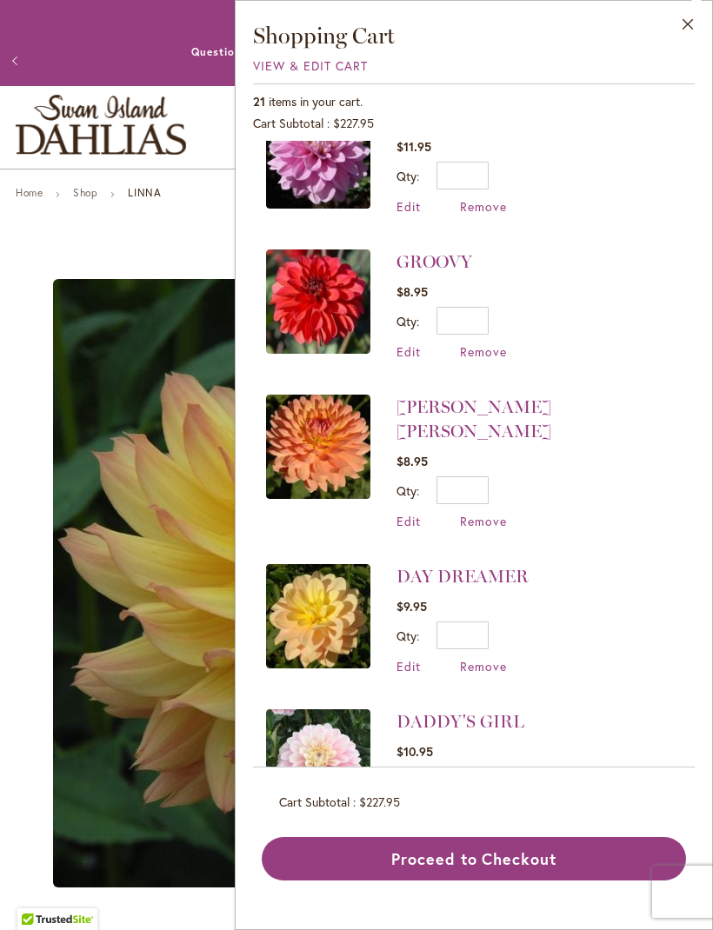
click at [506, 566] on link "DAY DREAMER" at bounding box center [462, 576] width 132 height 21
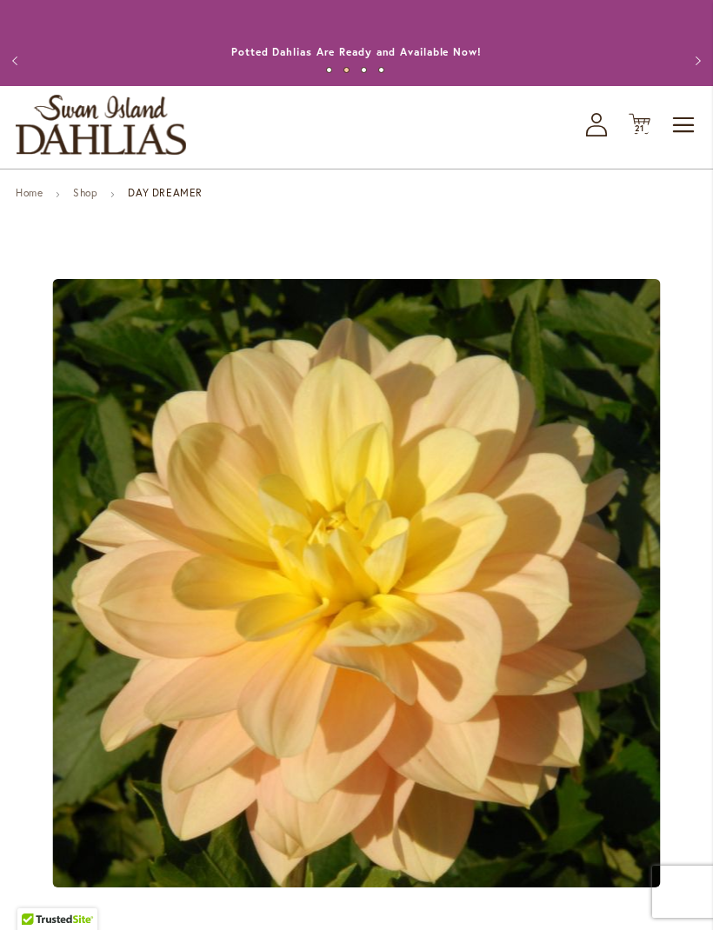
click at [640, 134] on span "21" at bounding box center [639, 128] width 10 height 11
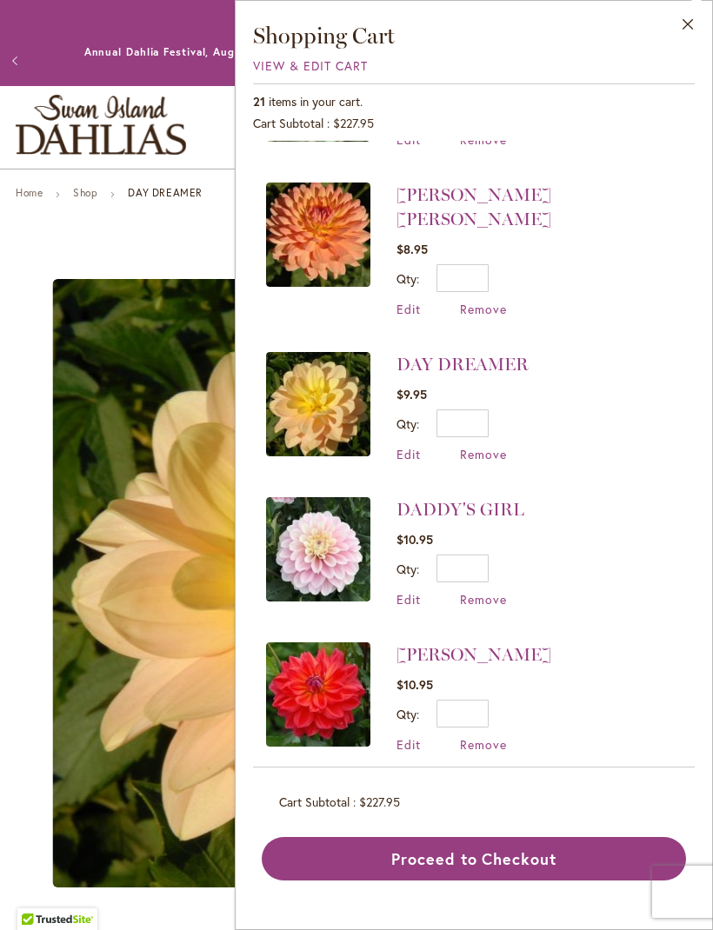
scroll to position [2147, 0]
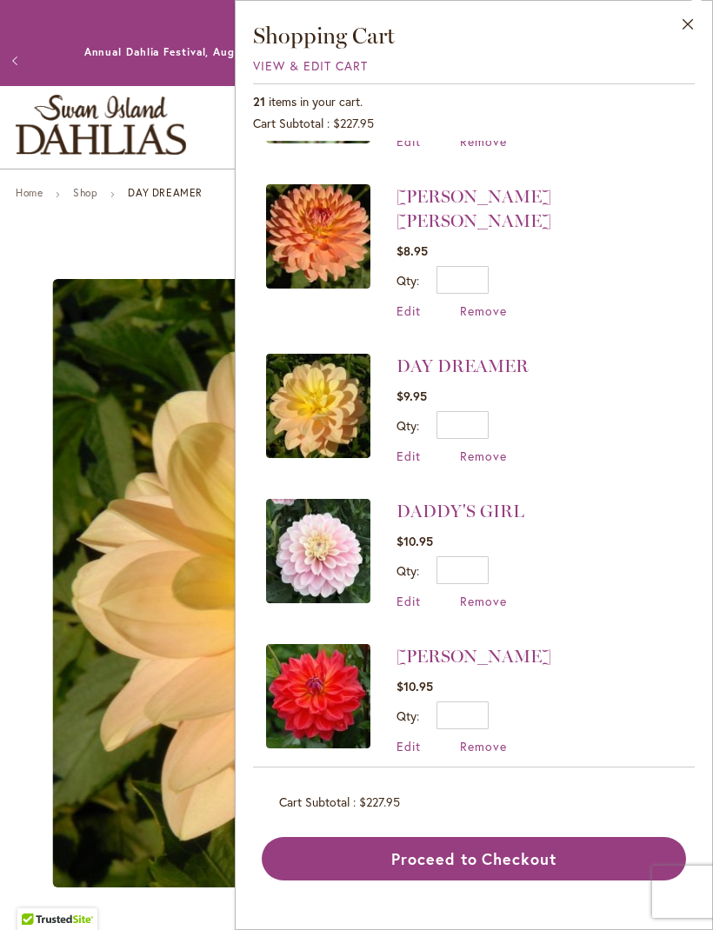
click at [512, 646] on link "COOPER BLAINE" at bounding box center [473, 656] width 155 height 21
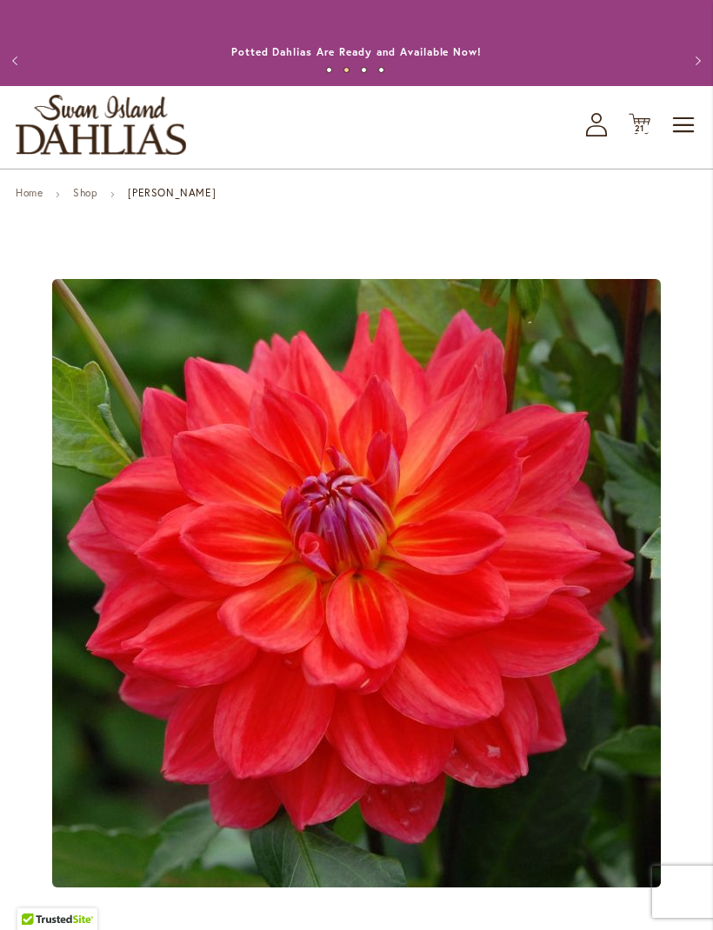
click at [646, 133] on span "21 21 items" at bounding box center [639, 128] width 17 height 9
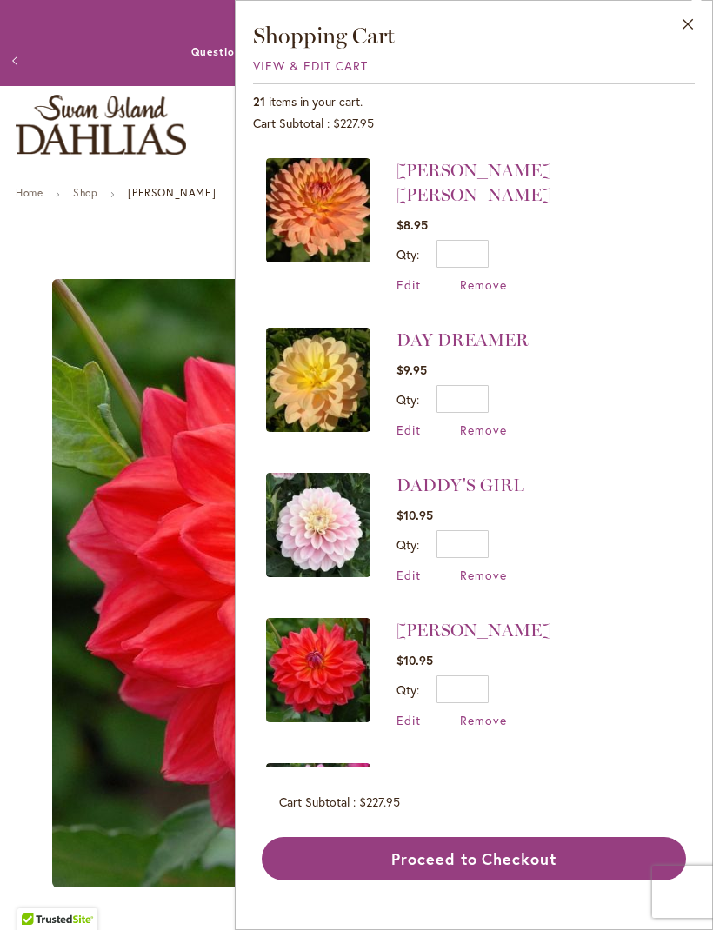
scroll to position [2181, 0]
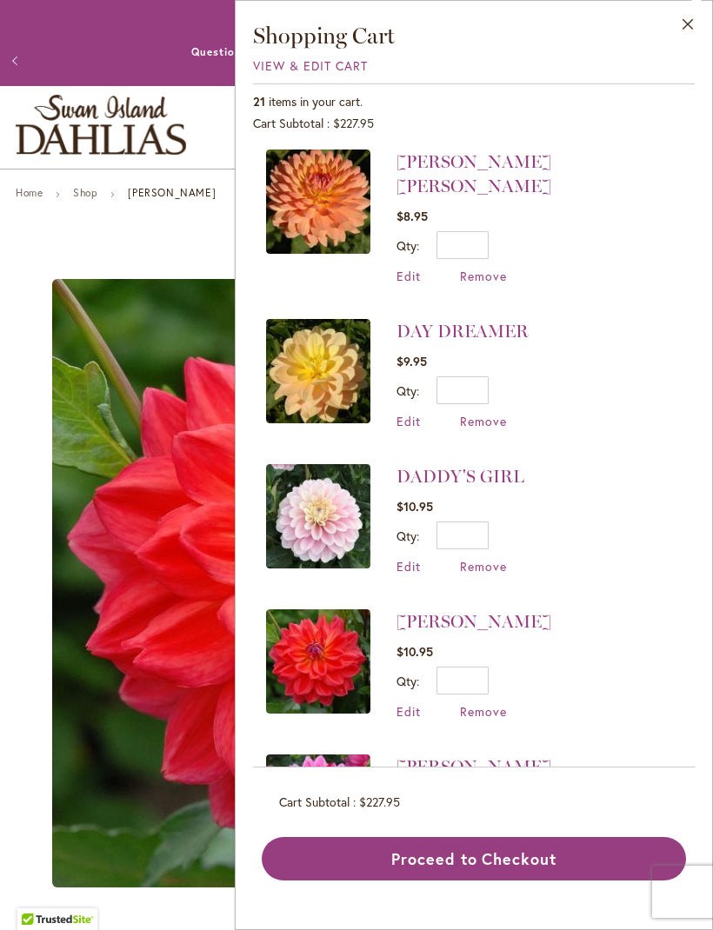
click at [490, 703] on span "Remove" at bounding box center [483, 711] width 47 height 17
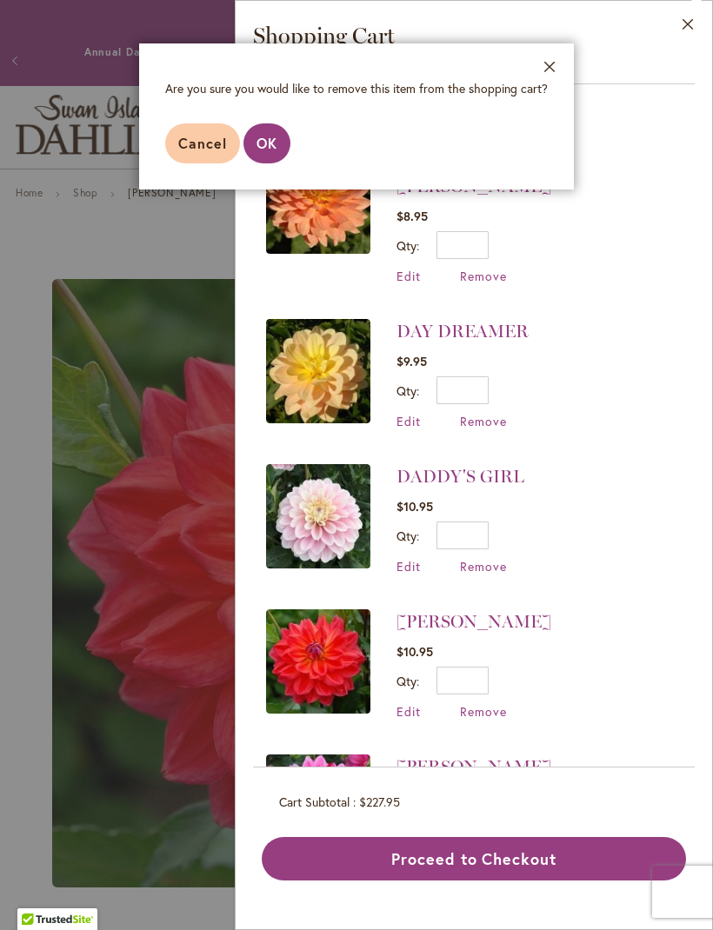
click at [262, 140] on span "OK" at bounding box center [266, 143] width 21 height 18
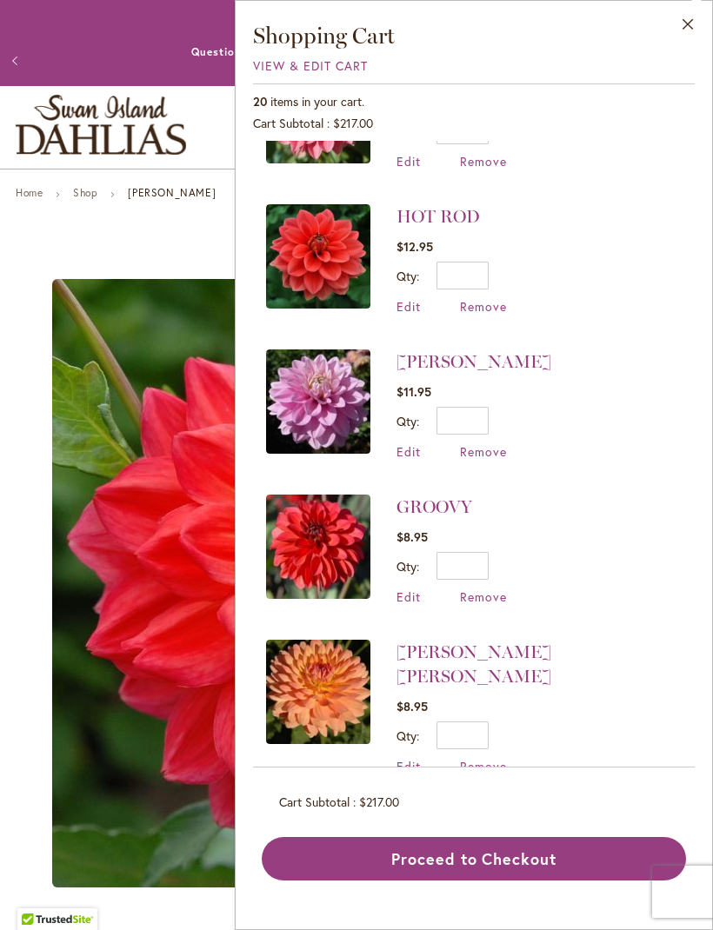
scroll to position [1685, 0]
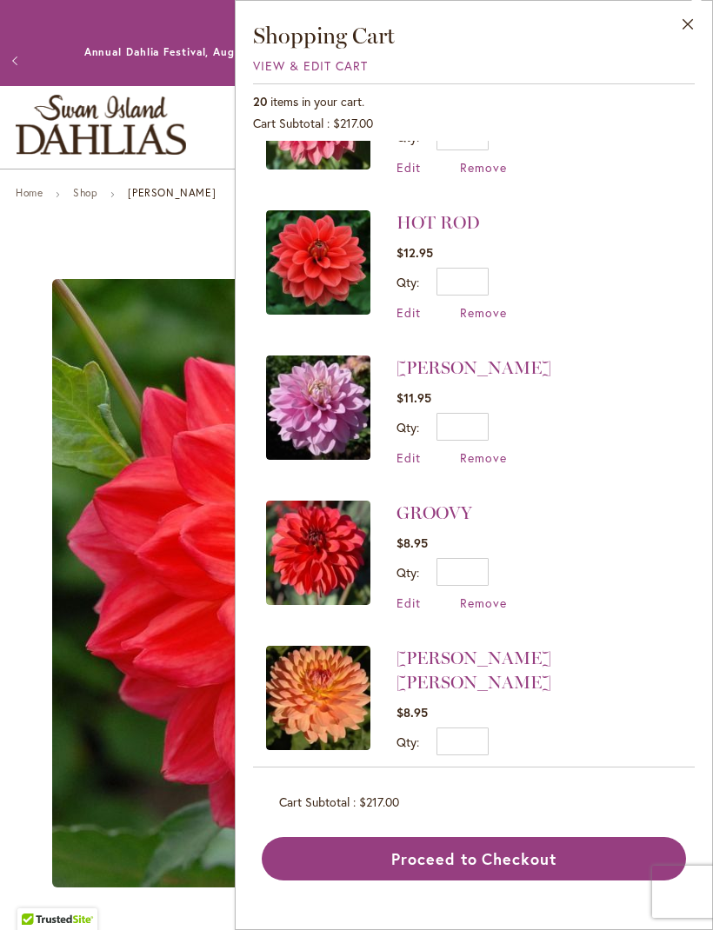
click at [505, 647] on link "[PERSON_NAME] [PERSON_NAME]" at bounding box center [473, 669] width 155 height 45
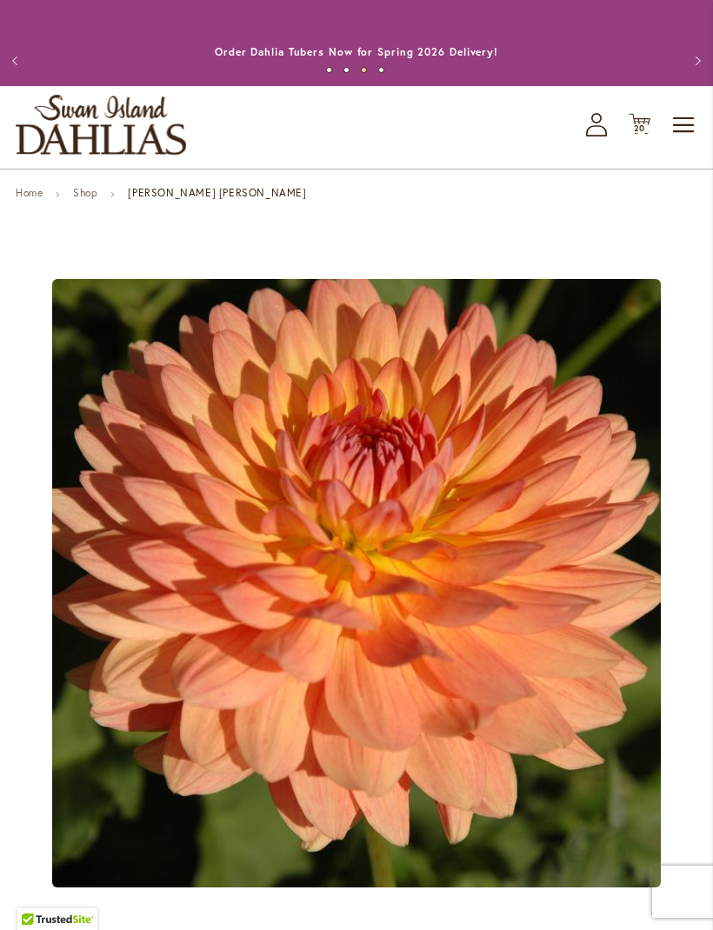
click at [640, 135] on icon "Cart .cls-1 { fill: #231f20; }" at bounding box center [639, 124] width 22 height 22
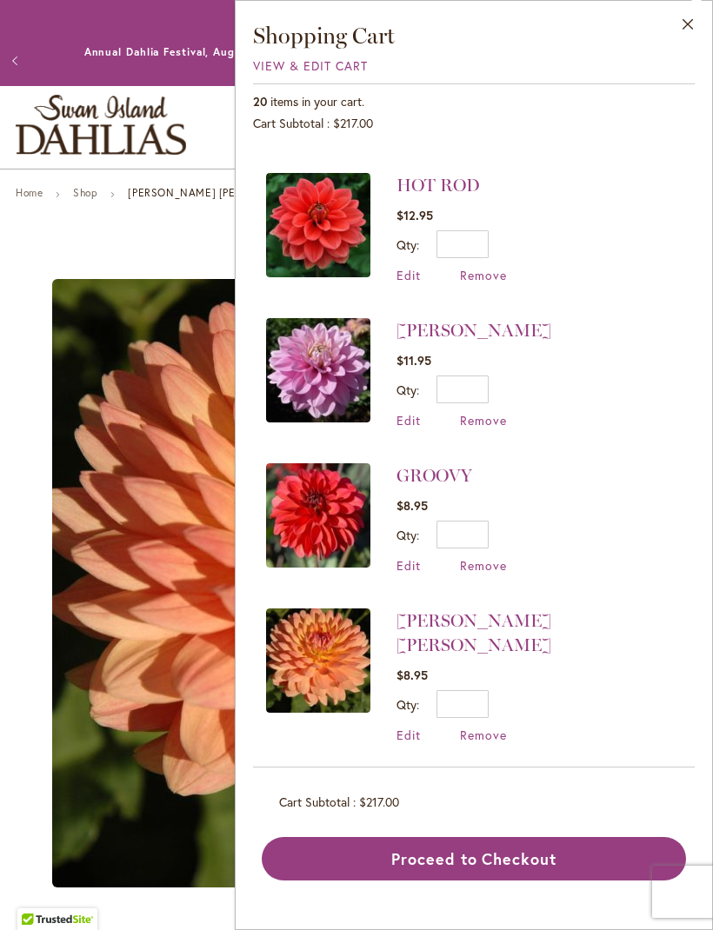
scroll to position [1743, 0]
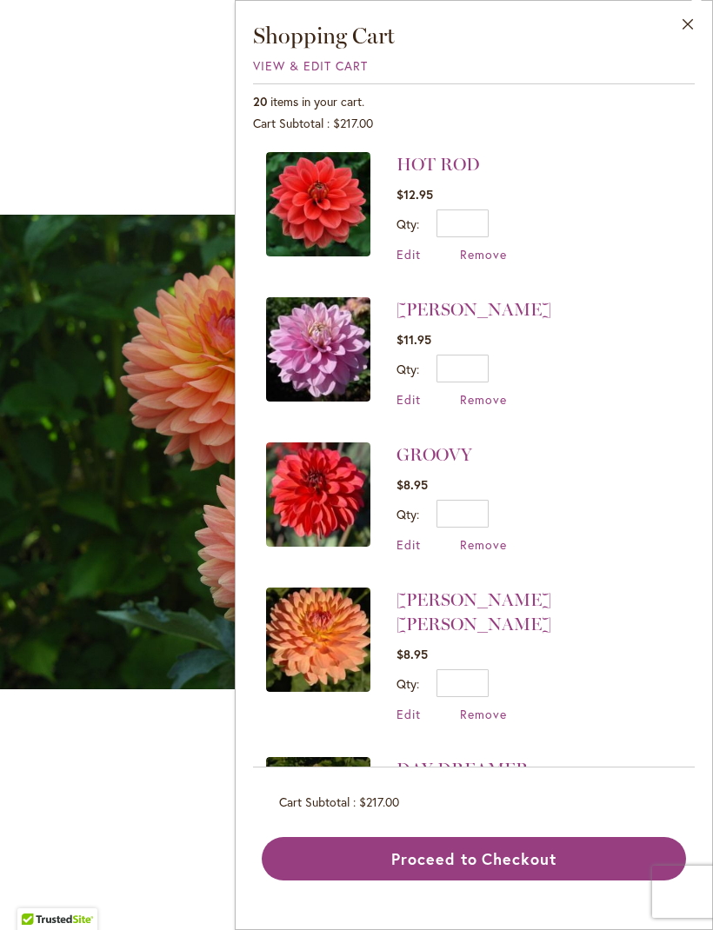
click at [690, 17] on button "Close" at bounding box center [688, 28] width 48 height 55
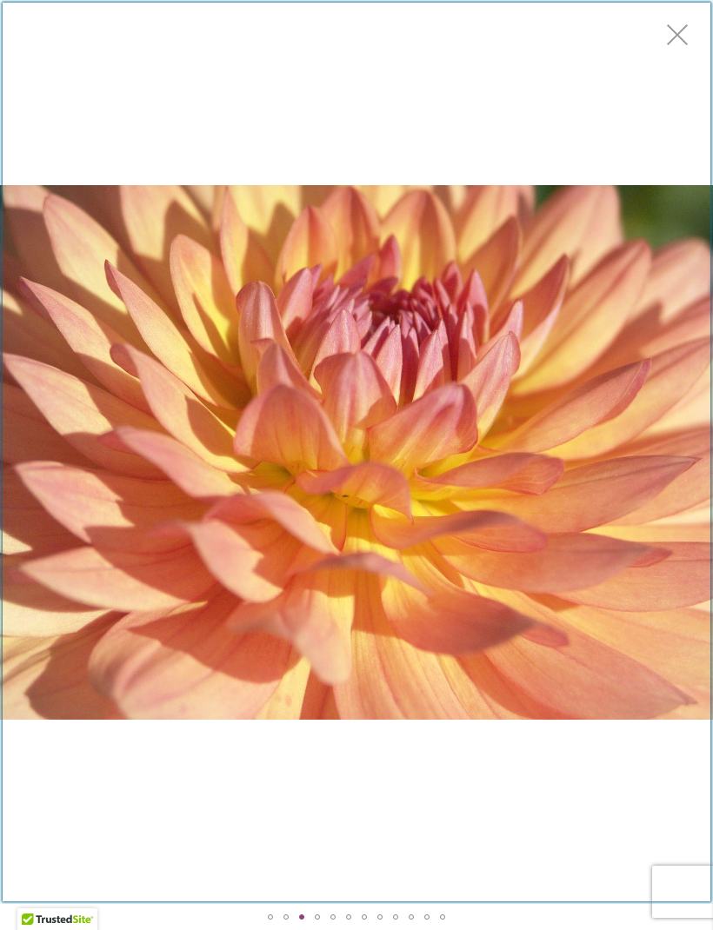
scroll to position [31, 0]
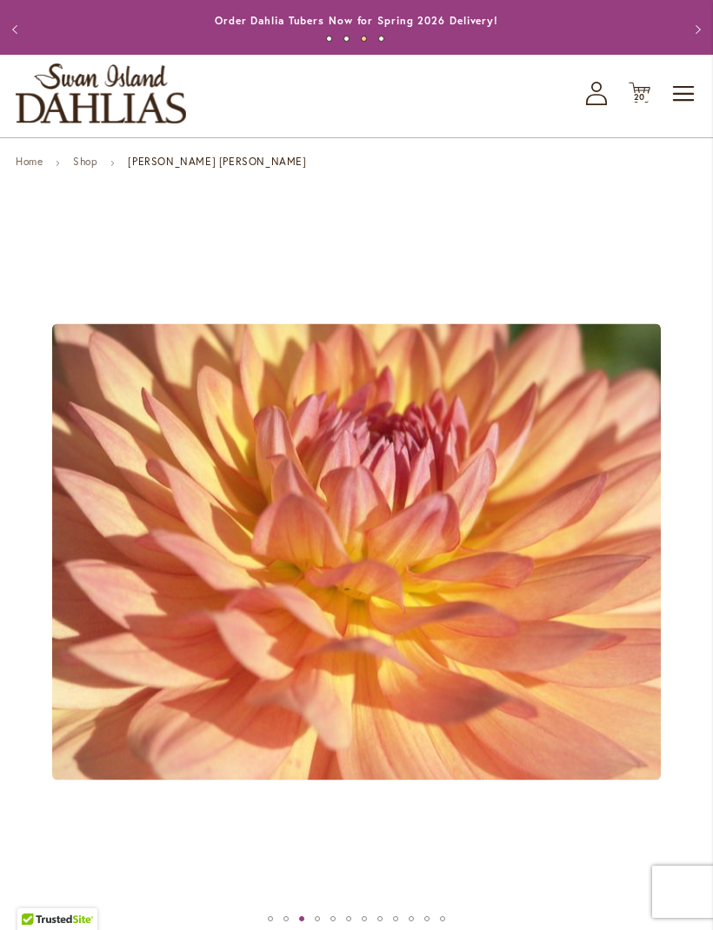
click at [669, 6] on div "Previous Annual Dahlia Festival, August through [DATE] - [DATE] through [DATE] …" at bounding box center [356, 28] width 713 height 51
click at [640, 103] on span "20" at bounding box center [640, 96] width 12 height 11
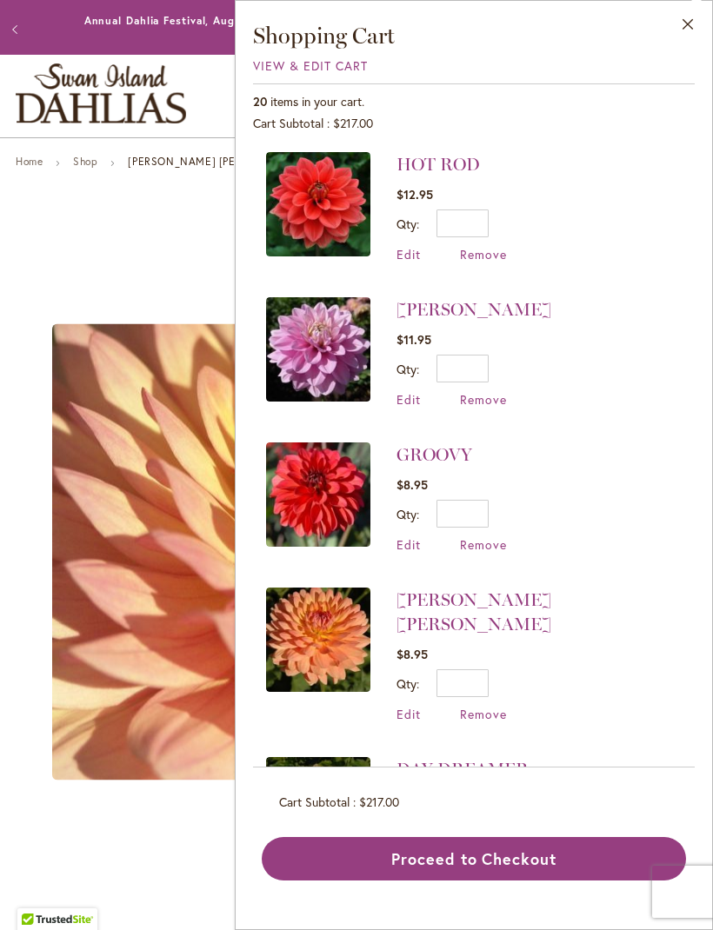
click at [434, 452] on link "GROOVY" at bounding box center [434, 454] width 76 height 21
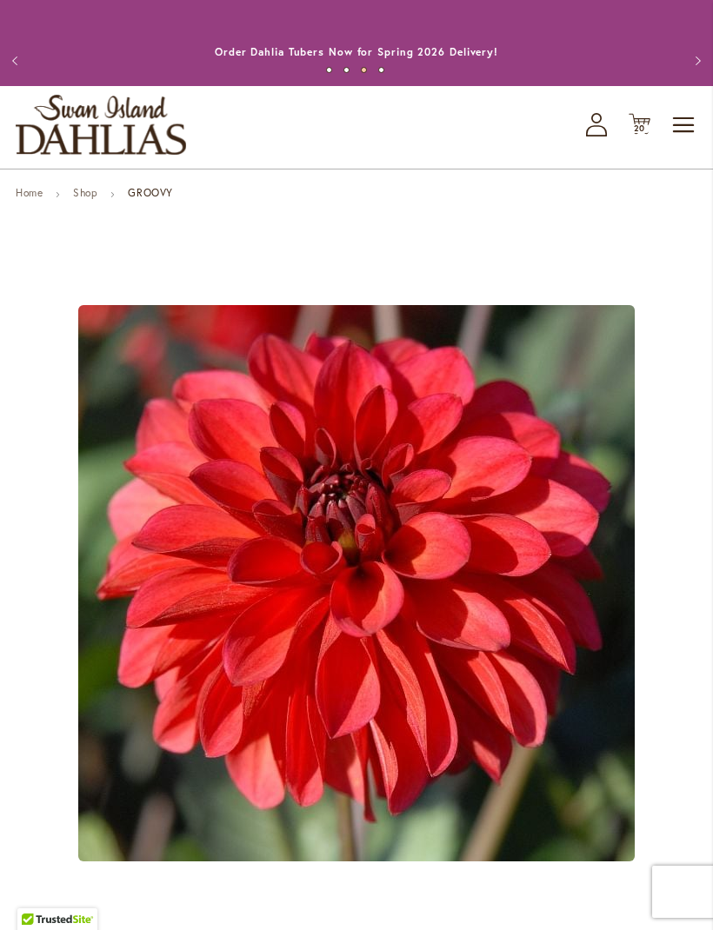
click at [647, 135] on icon "Cart .cls-1 { fill: #231f20; }" at bounding box center [639, 124] width 22 height 22
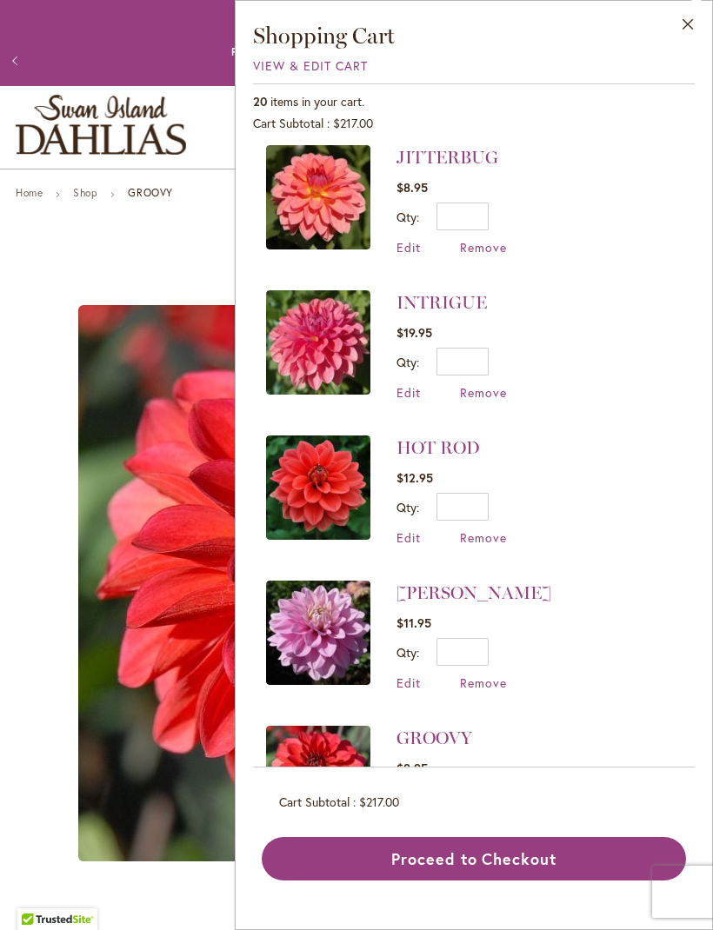
scroll to position [1452, 0]
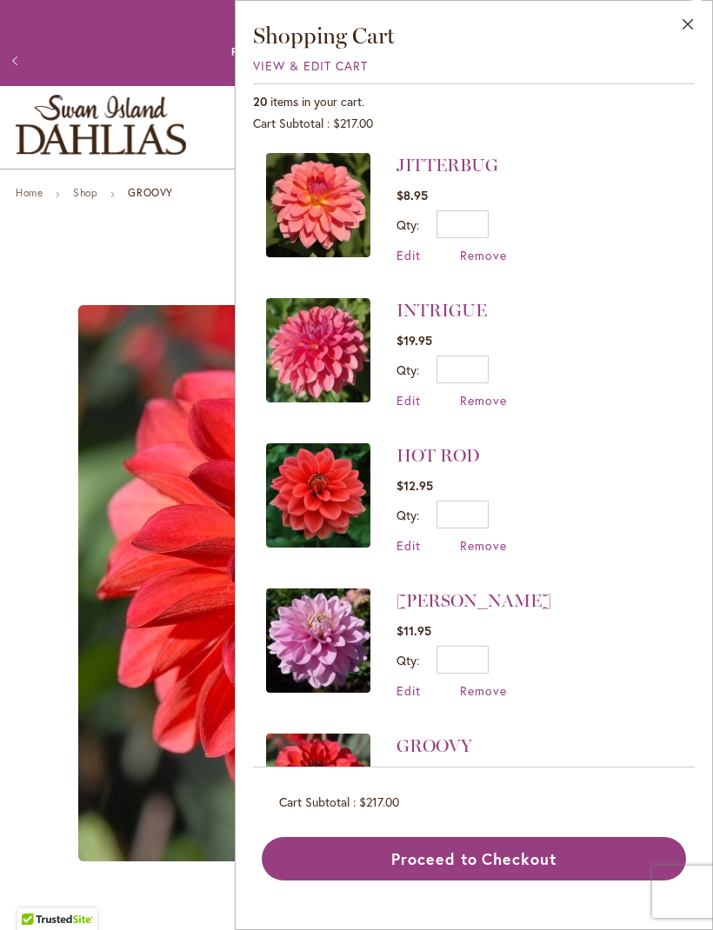
click at [545, 590] on link "[PERSON_NAME]" at bounding box center [473, 600] width 155 height 21
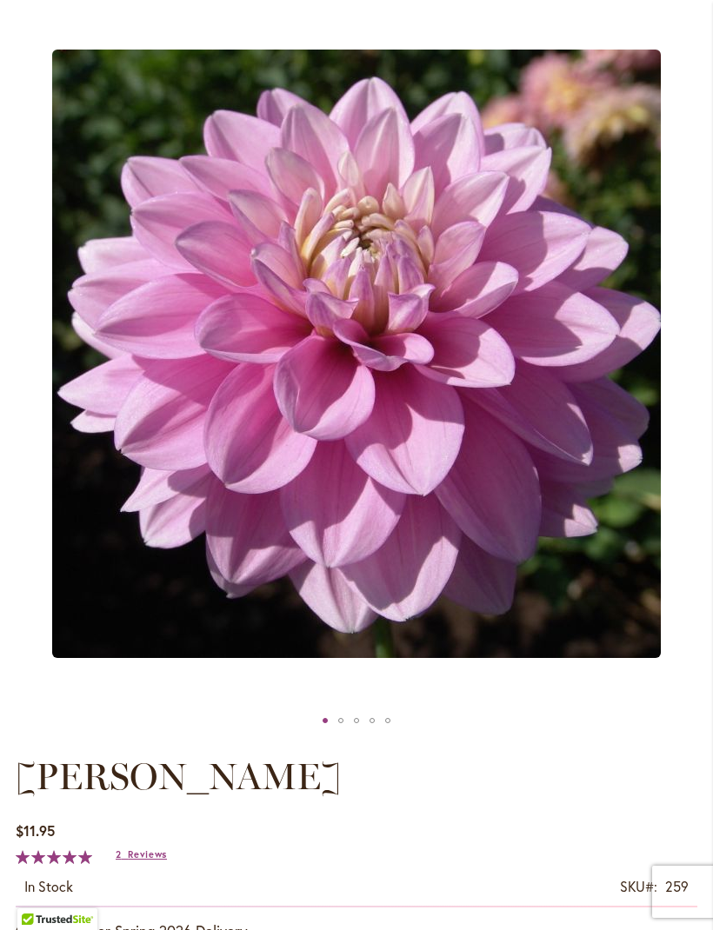
scroll to position [87, 0]
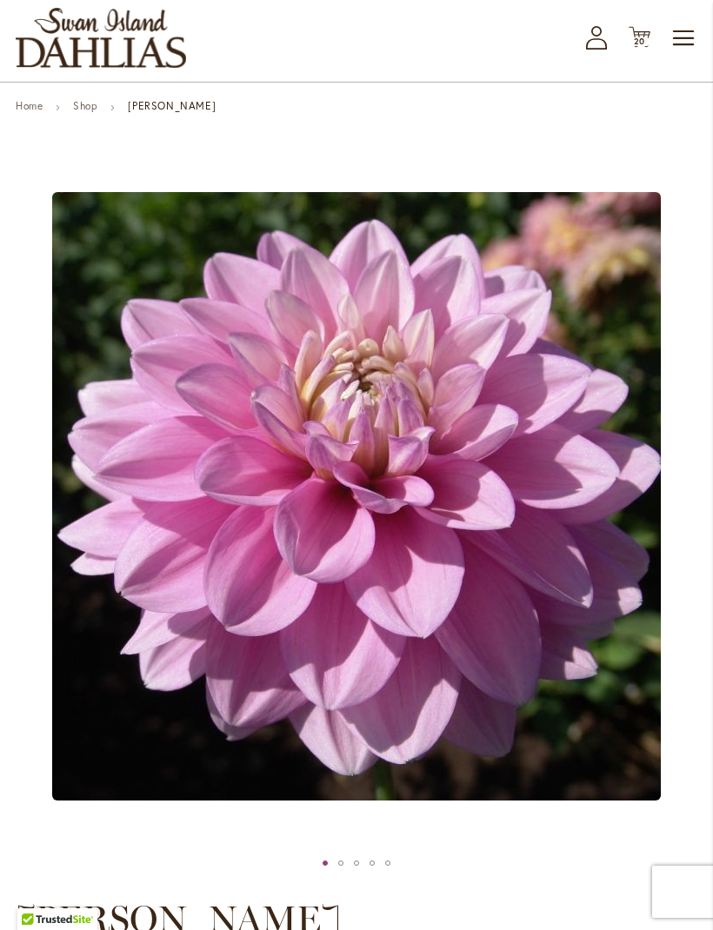
click at [646, 46] on span "20 20 items" at bounding box center [639, 41] width 17 height 9
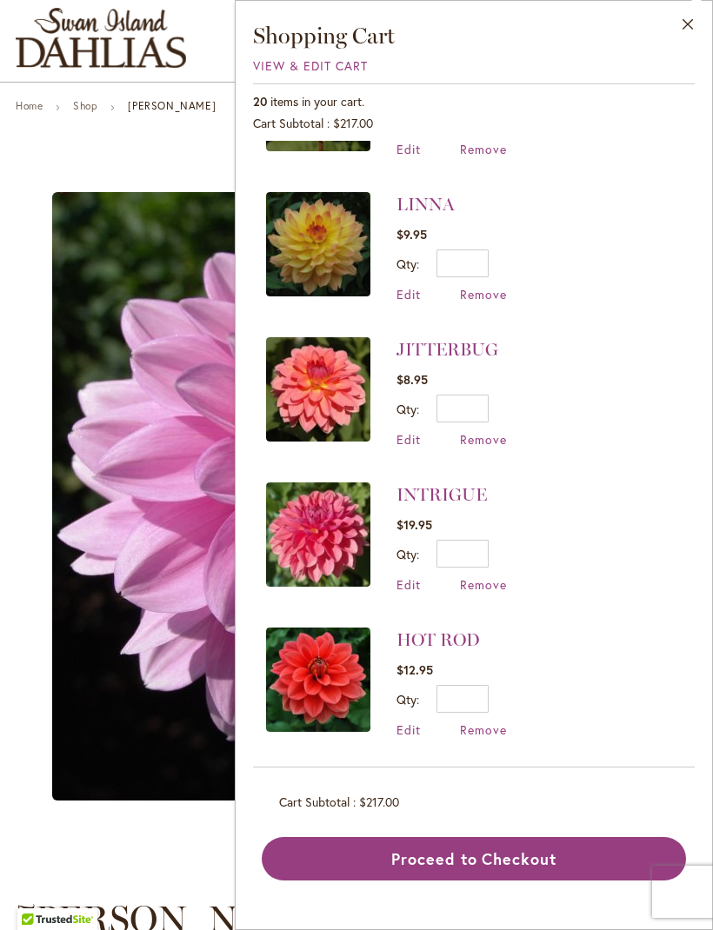
scroll to position [1267, 0]
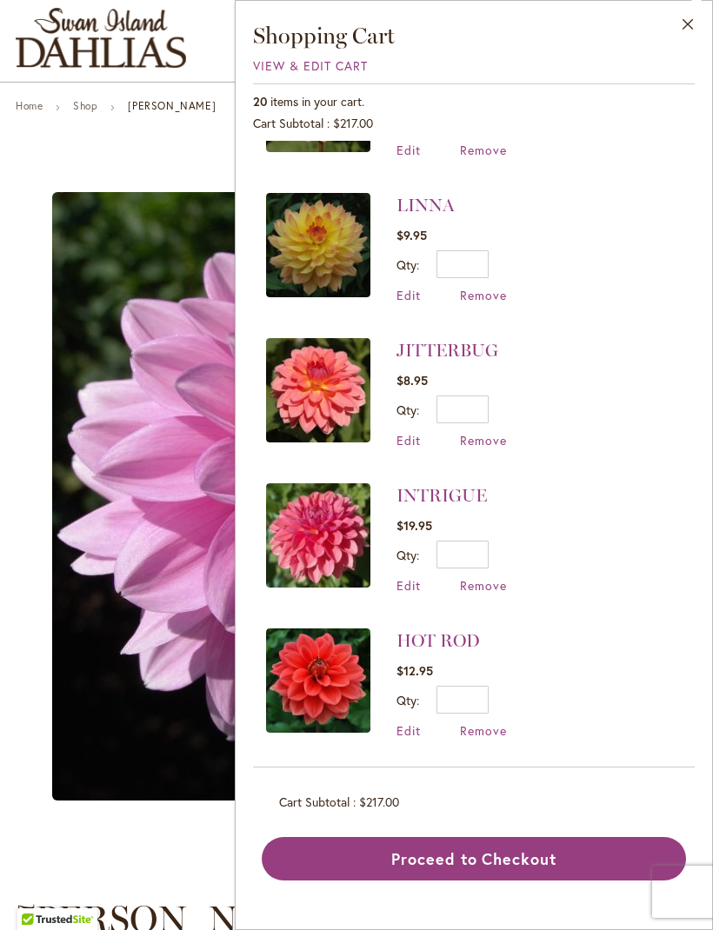
click at [461, 635] on link "HOT ROD" at bounding box center [437, 640] width 83 height 21
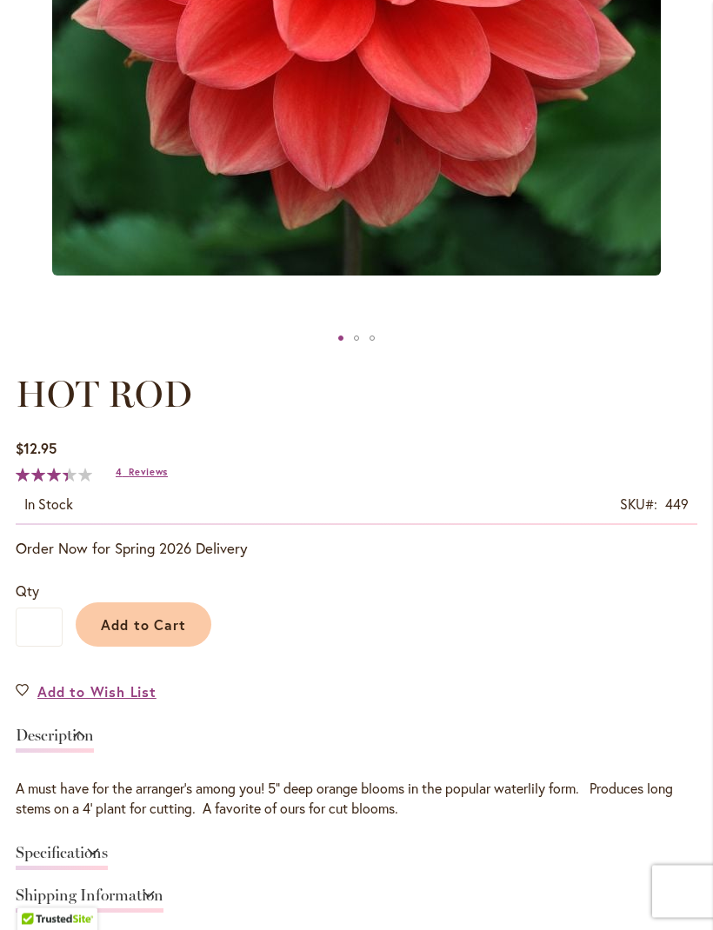
scroll to position [149, 0]
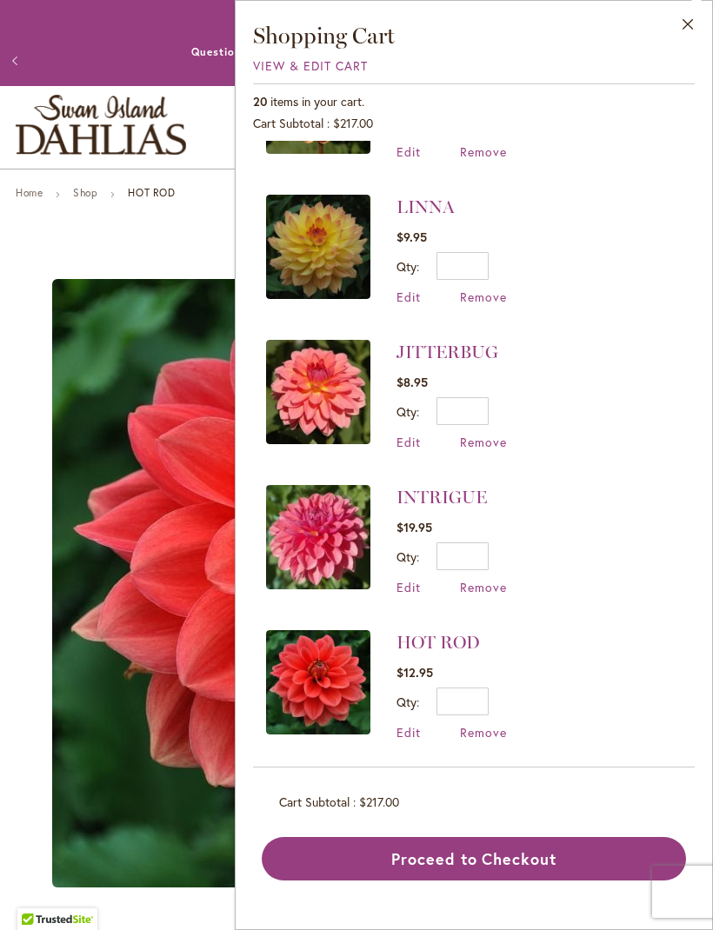
scroll to position [1266, 0]
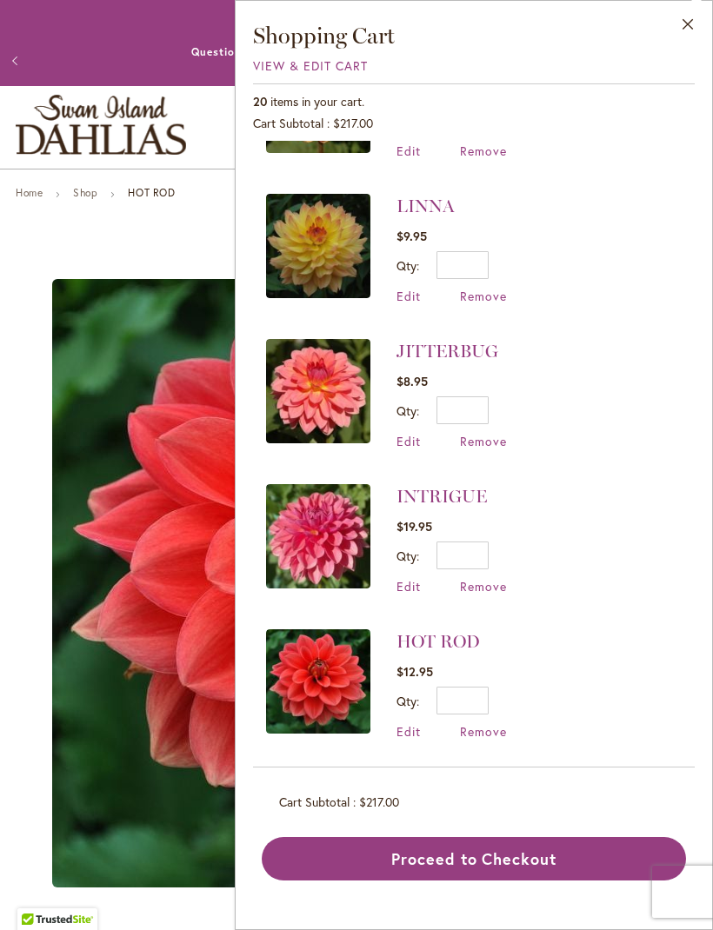
click at [448, 494] on link "INTRIGUE" at bounding box center [441, 496] width 90 height 21
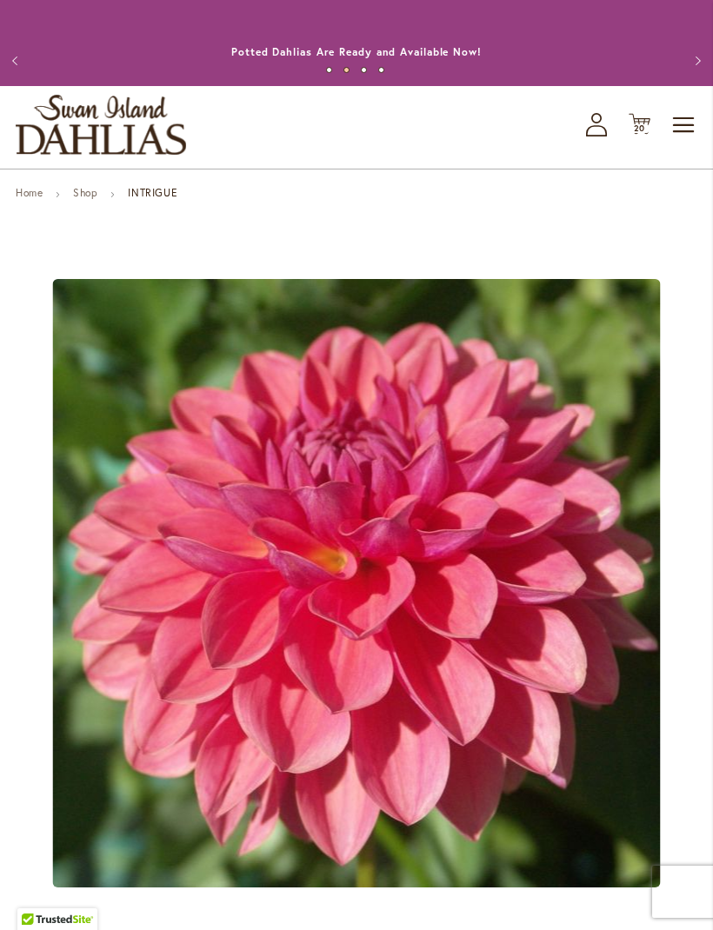
click at [647, 133] on span "20 20 items" at bounding box center [639, 128] width 17 height 9
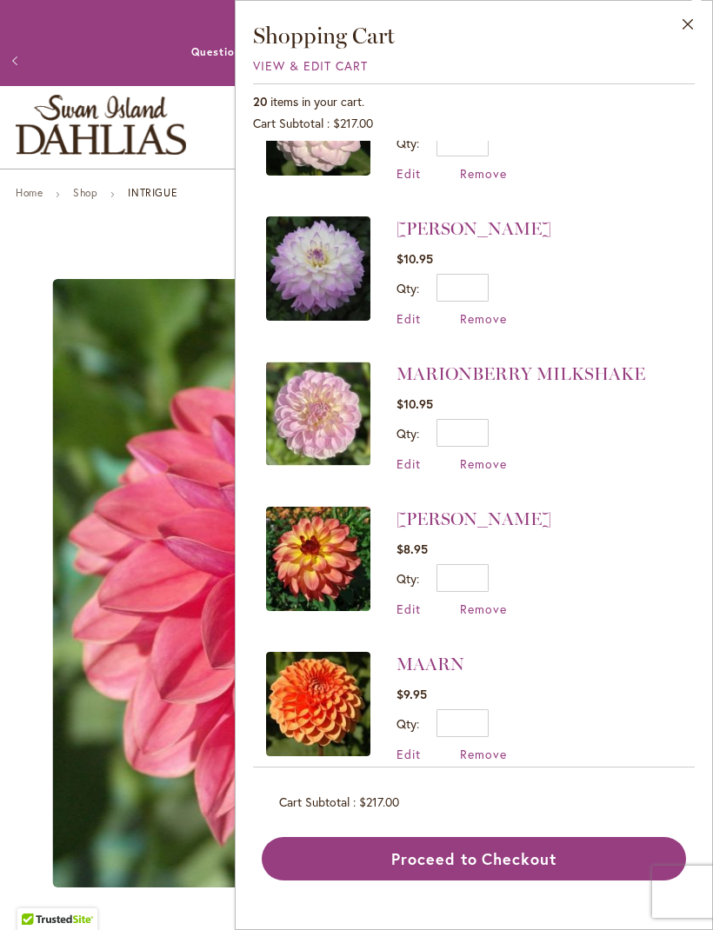
scroll to position [654, 0]
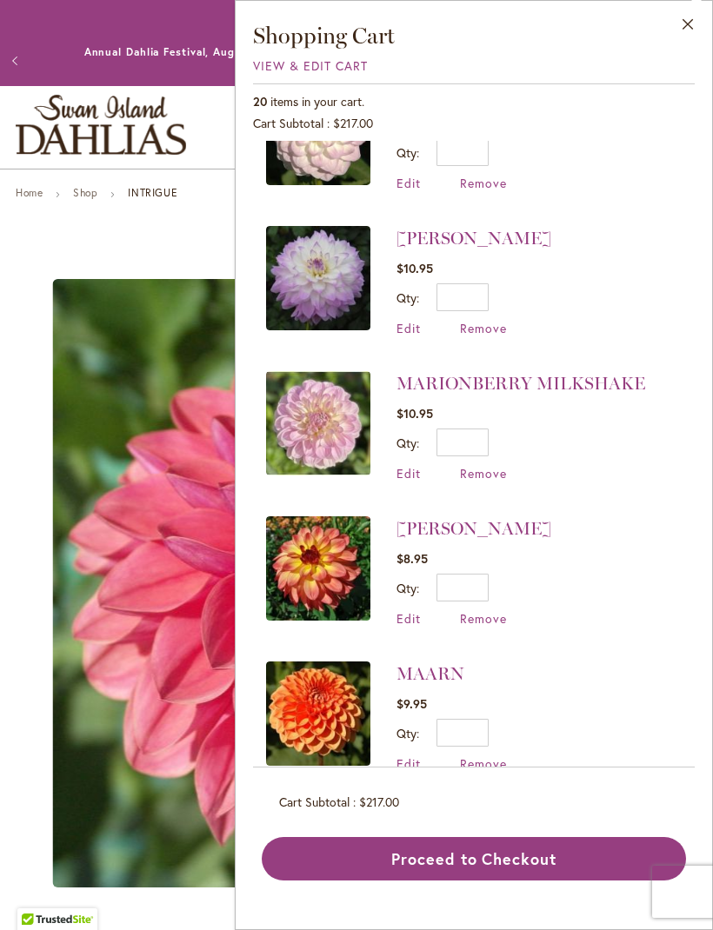
click at [439, 532] on link "[PERSON_NAME]" at bounding box center [473, 528] width 155 height 21
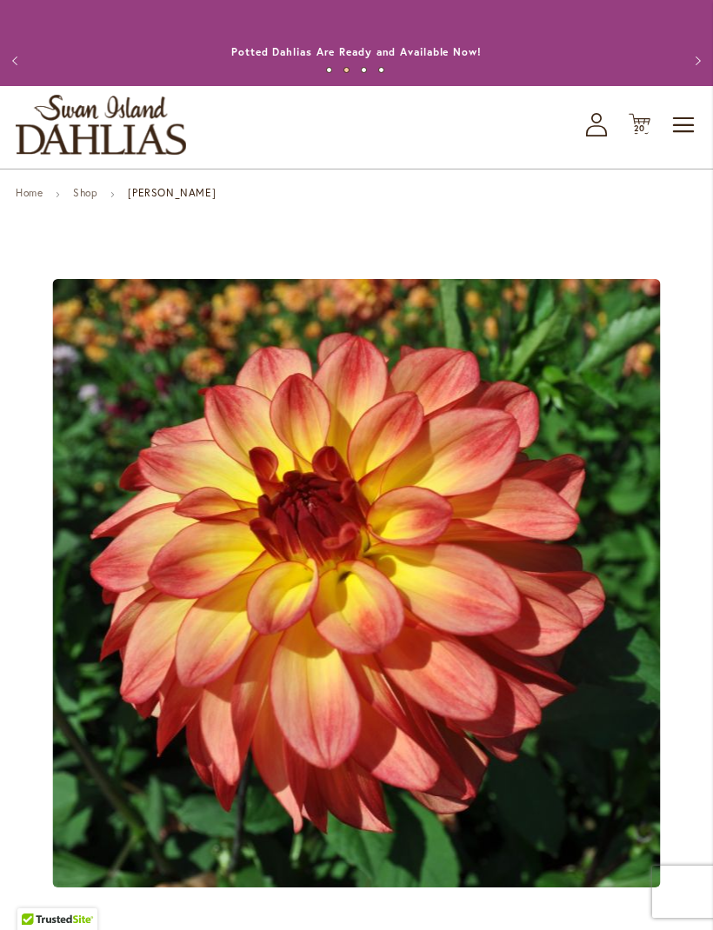
click at [647, 135] on icon "Cart .cls-1 { fill: #231f20; }" at bounding box center [639, 124] width 22 height 22
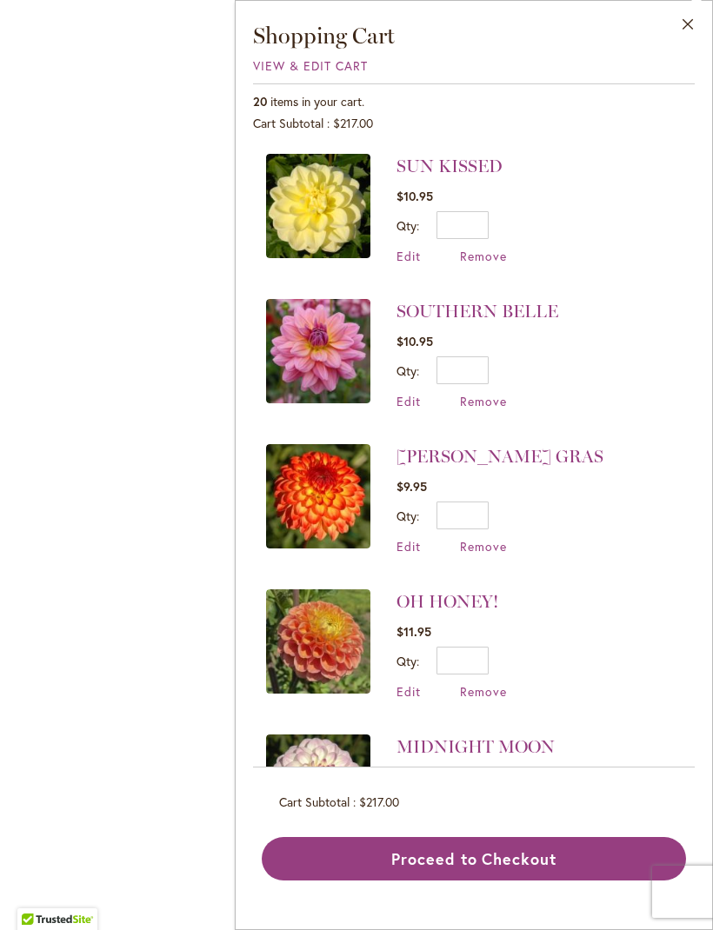
click at [159, 727] on div "MAI TAI" at bounding box center [356, 452] width 713 height 904
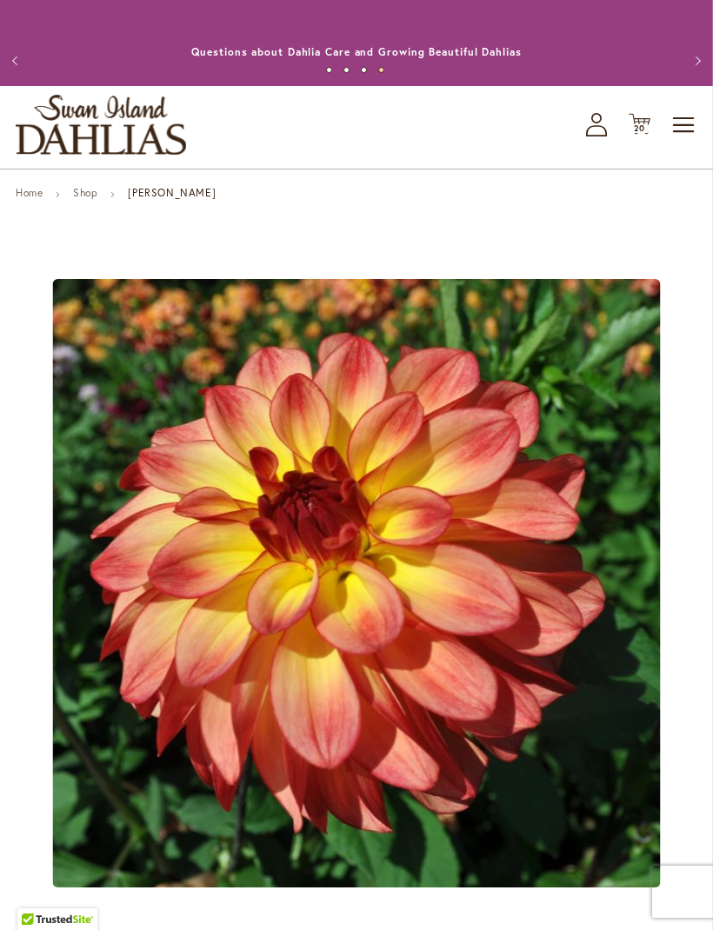
click at [687, 139] on span "Toggle Nav" at bounding box center [684, 125] width 26 height 35
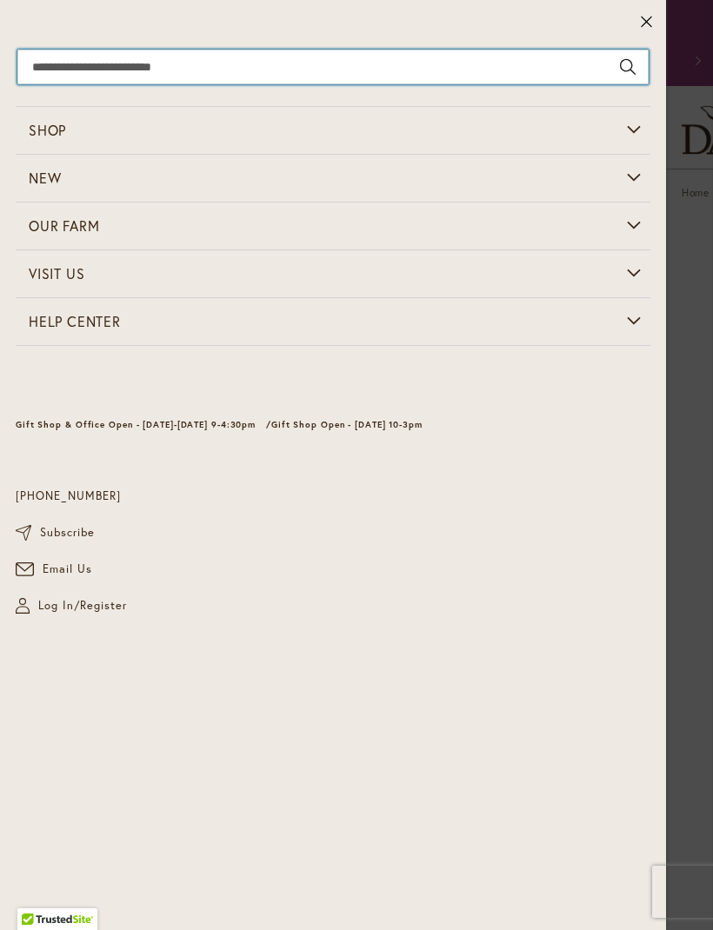
click at [153, 77] on input "Search" at bounding box center [332, 67] width 631 height 35
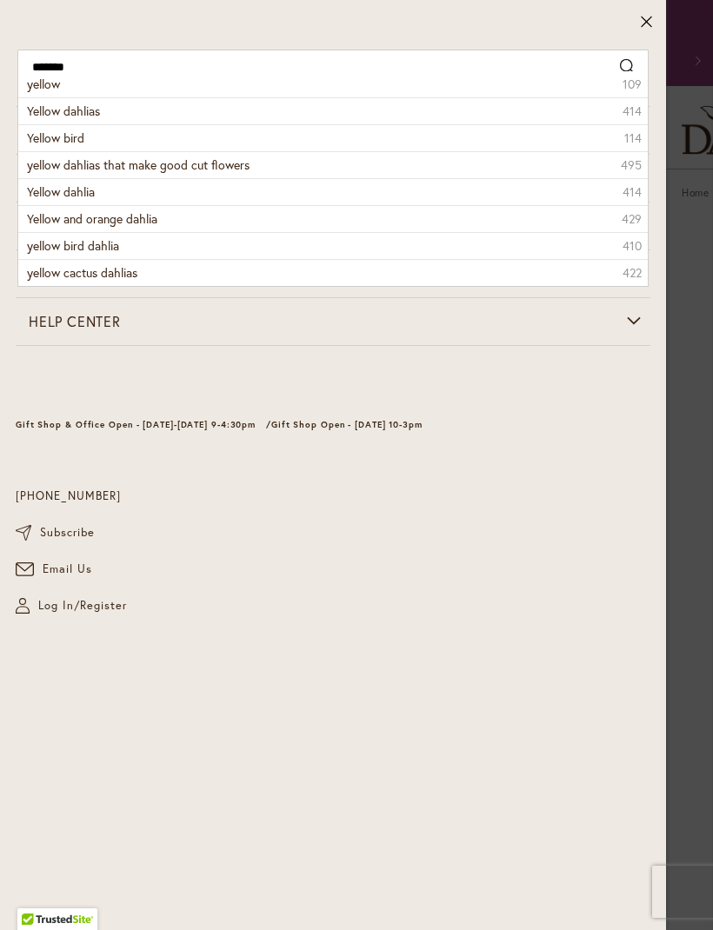
click at [88, 111] on span "Yellow dahlias" at bounding box center [63, 111] width 73 height 17
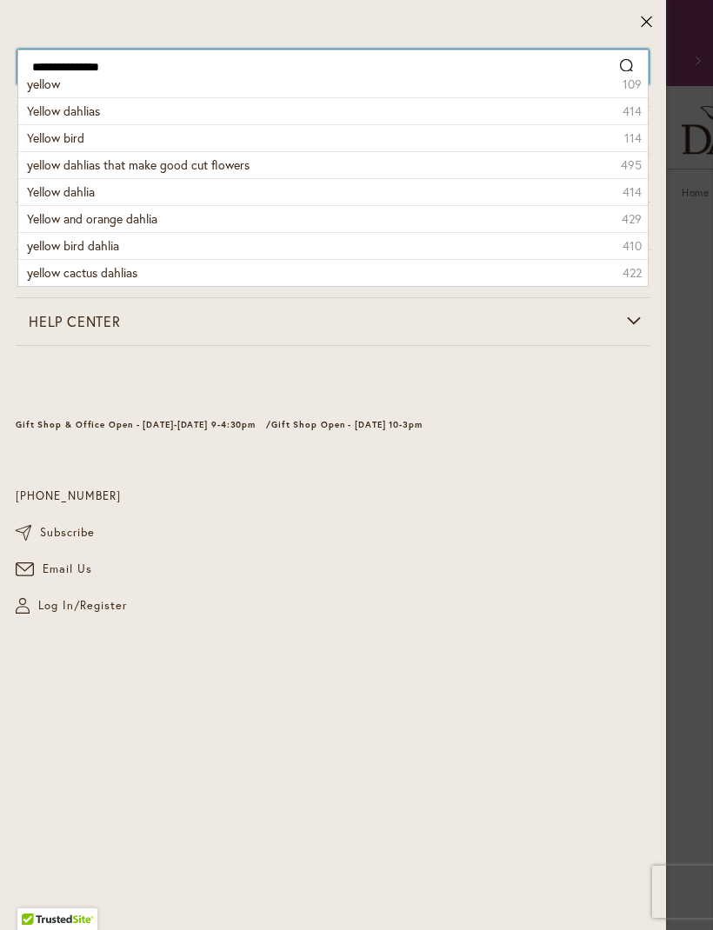
type input "**********"
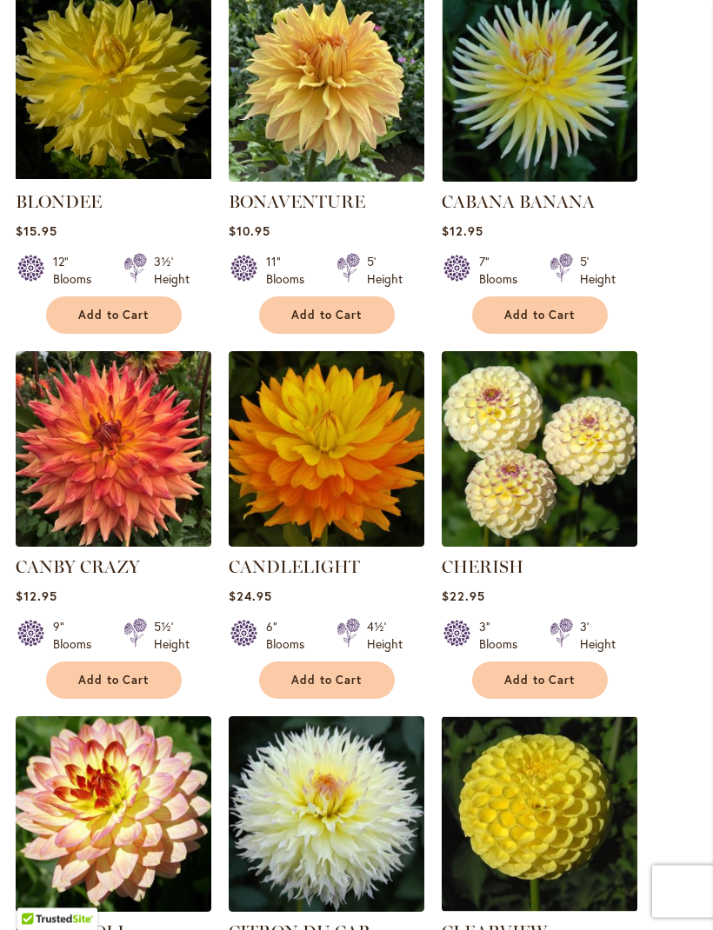
scroll to position [1319, 0]
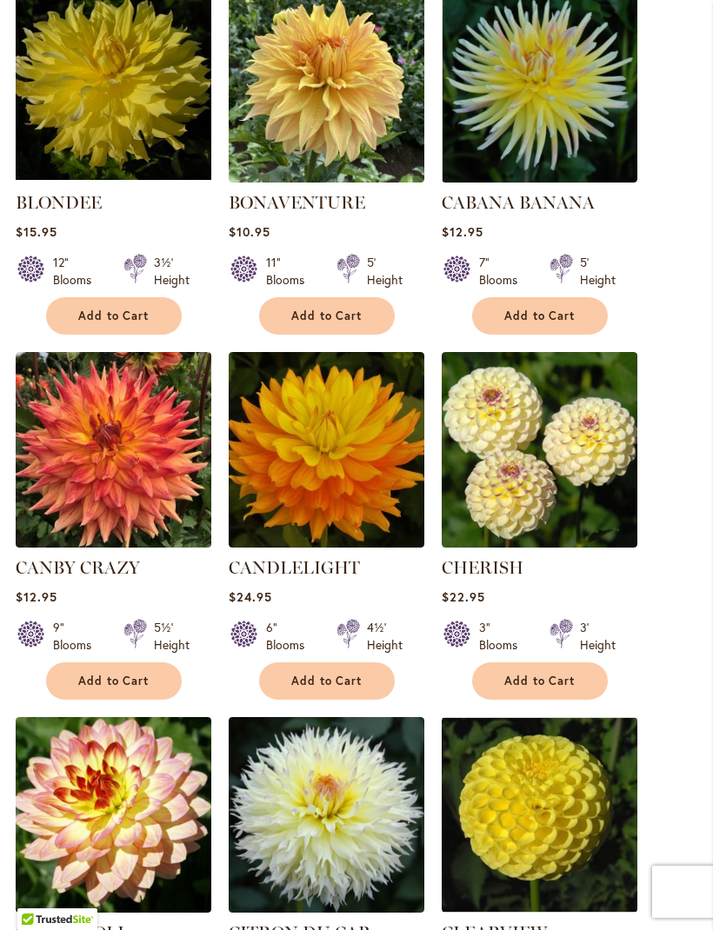
click at [551, 484] on img at bounding box center [539, 450] width 196 height 196
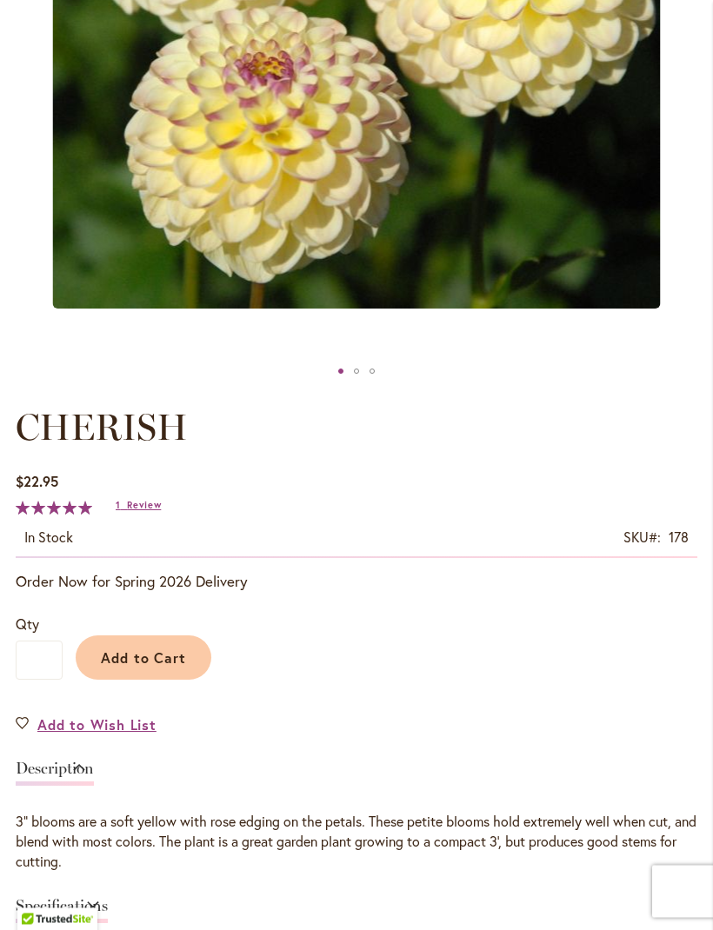
scroll to position [599, 0]
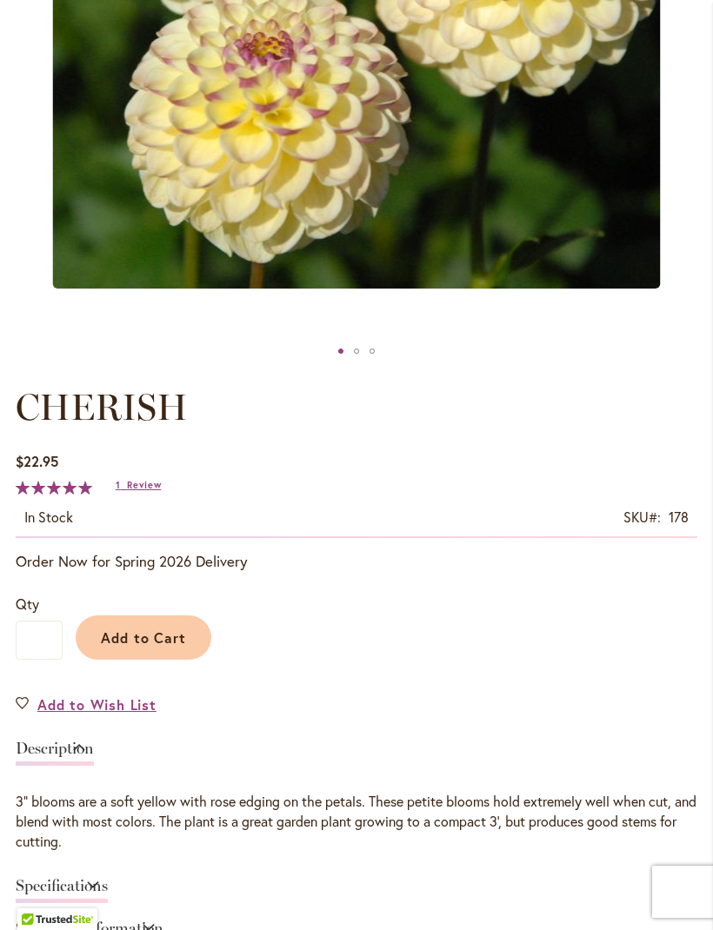
click at [156, 647] on span "Add to Cart" at bounding box center [144, 637] width 86 height 18
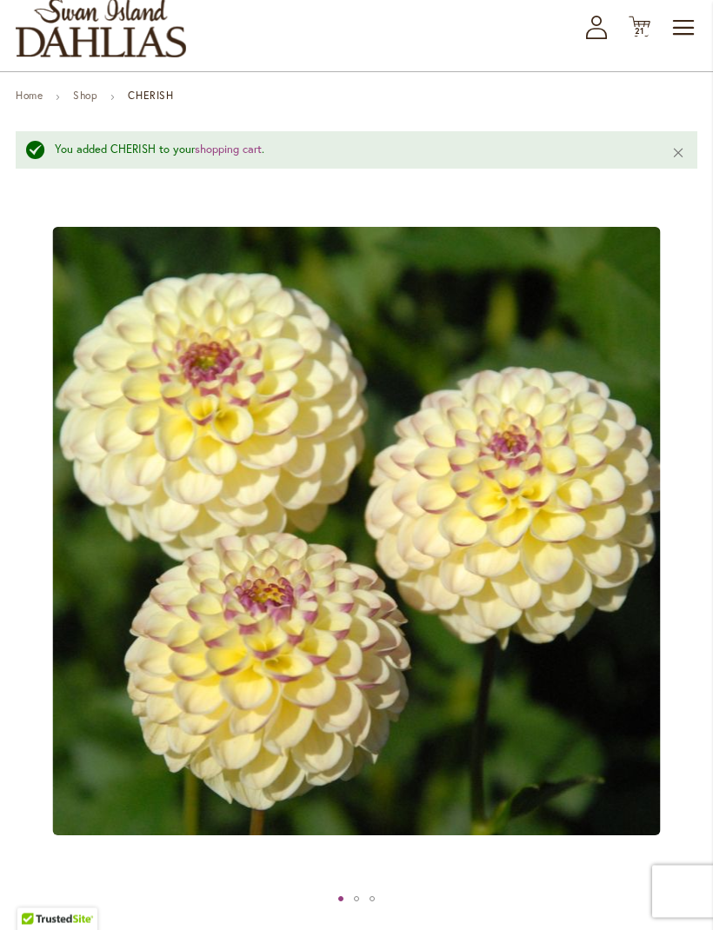
scroll to position [0, 0]
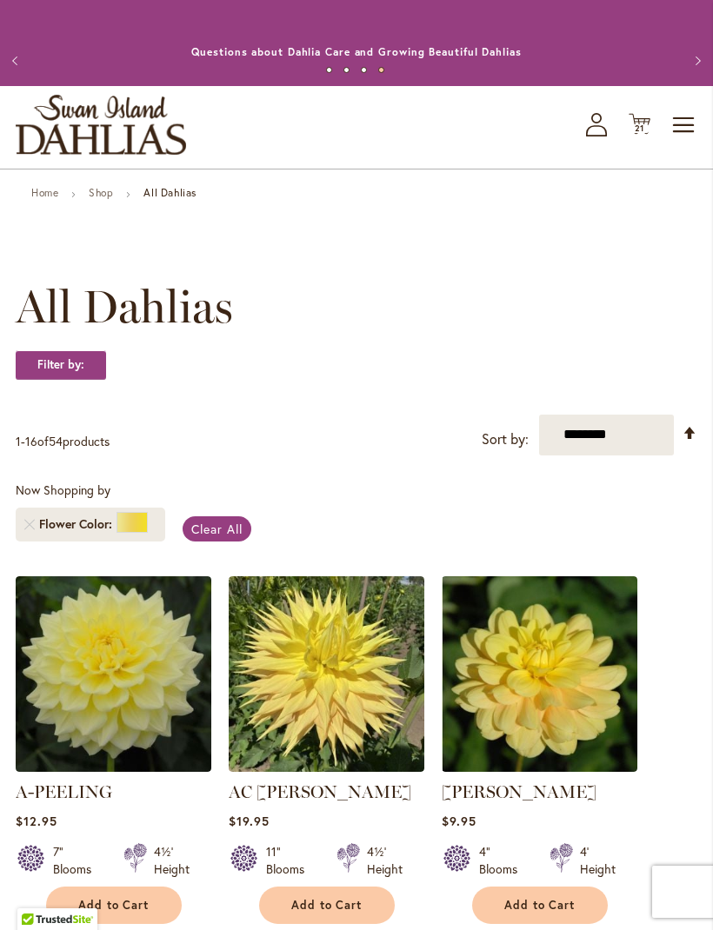
click at [117, 712] on img at bounding box center [114, 674] width 196 height 196
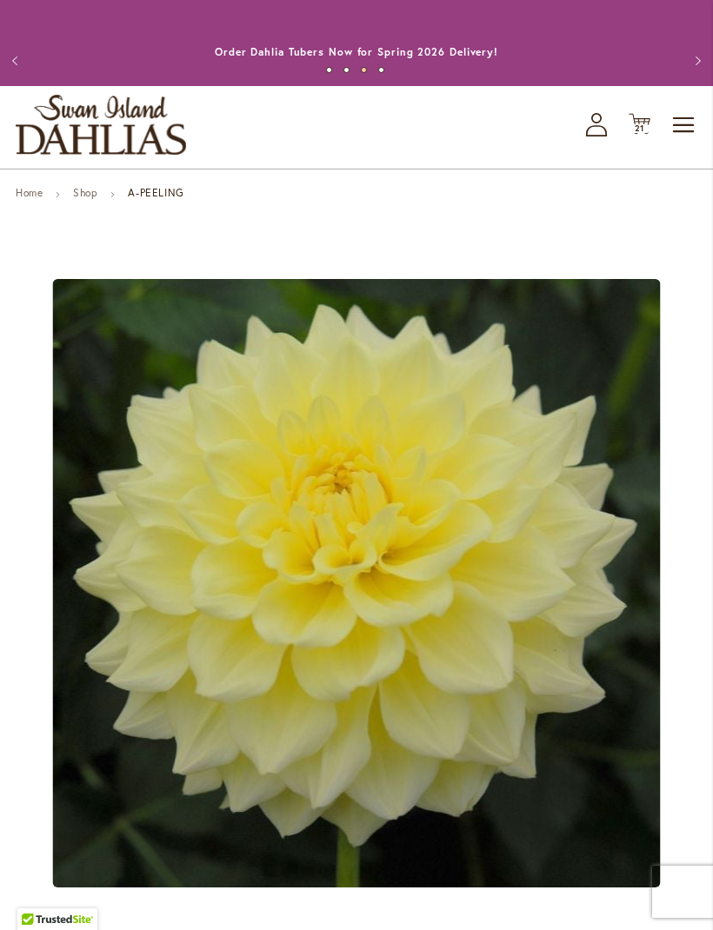
click at [684, 142] on span "Toggle Nav" at bounding box center [684, 125] width 26 height 35
